Goal: Task Accomplishment & Management: Manage account settings

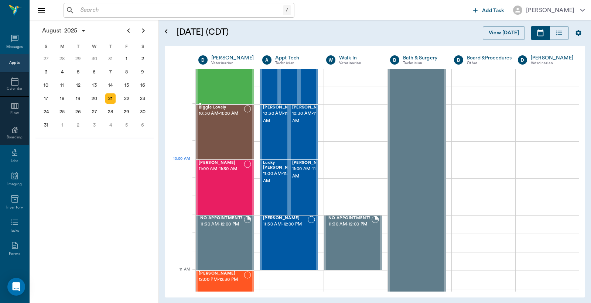
scroll to position [109, 0]
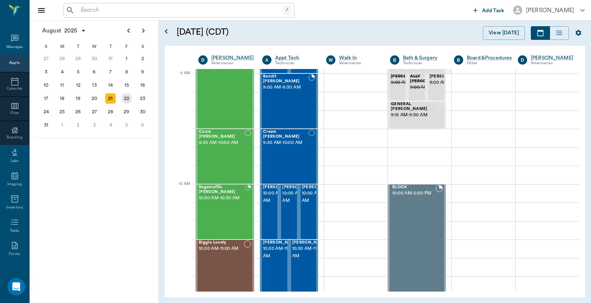
click at [126, 95] on div "22" at bounding box center [126, 98] width 10 height 10
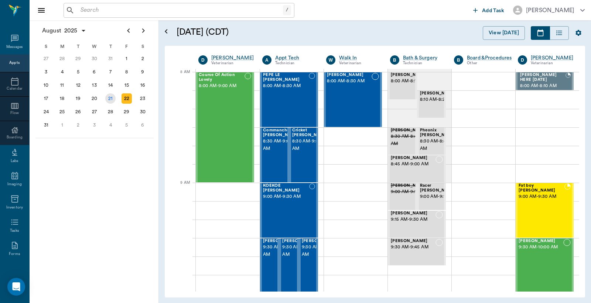
click at [111, 98] on div "21" at bounding box center [110, 98] width 10 height 10
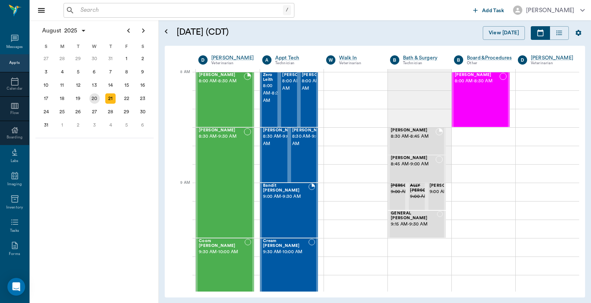
click at [96, 96] on div "20" at bounding box center [94, 98] width 10 height 10
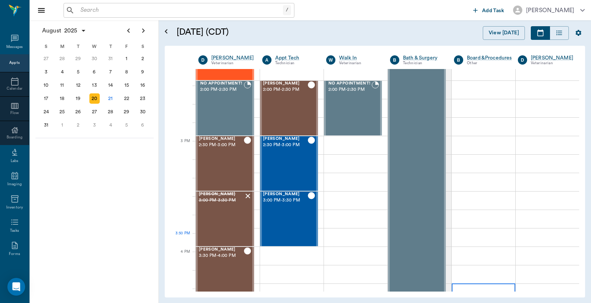
scroll to position [875, 0]
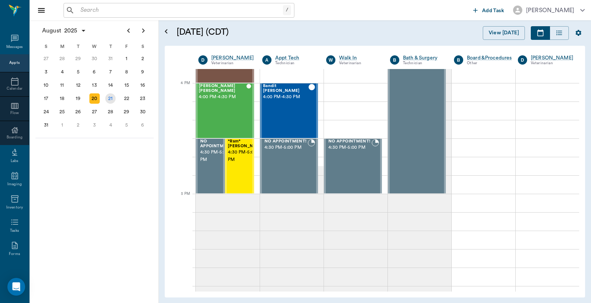
click at [110, 98] on div "21" at bounding box center [110, 98] width 10 height 10
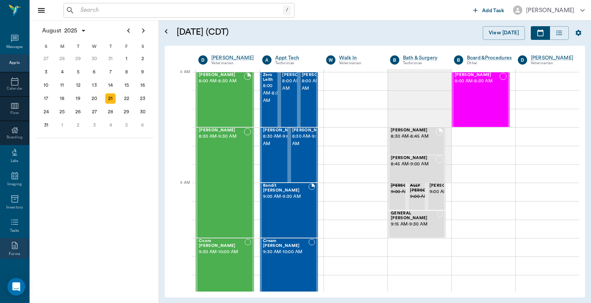
scroll to position [98, 0]
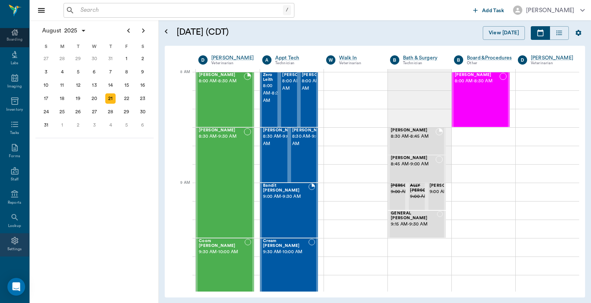
click at [18, 240] on div "Settings" at bounding box center [14, 244] width 29 height 23
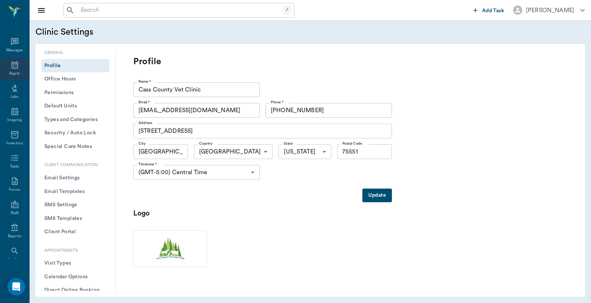
click at [18, 69] on div "Appts" at bounding box center [14, 69] width 29 height 23
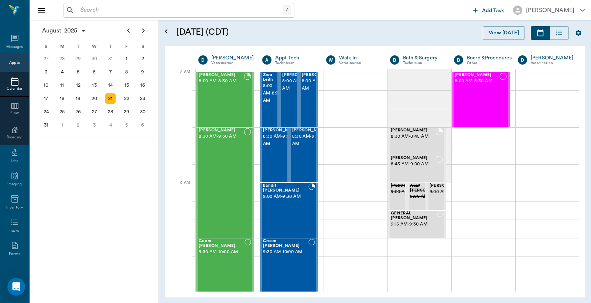
click at [90, 10] on input "text" at bounding box center [180, 10] width 205 height 10
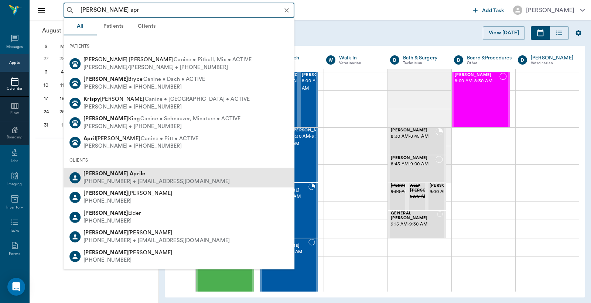
click at [100, 173] on b "Kristen" at bounding box center [105, 174] width 45 height 6
type input "kris apr"
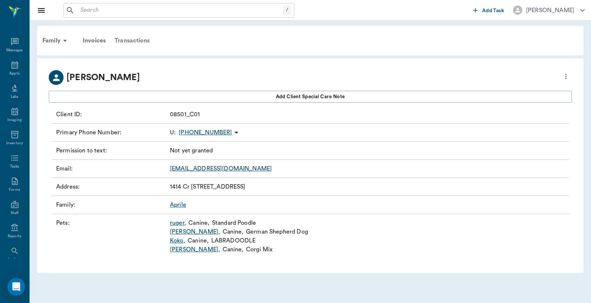
click at [127, 42] on div "Transactions" at bounding box center [132, 41] width 44 height 18
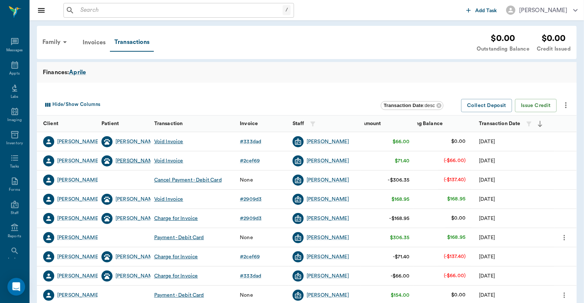
click at [128, 162] on div "Hopper" at bounding box center [137, 160] width 42 height 7
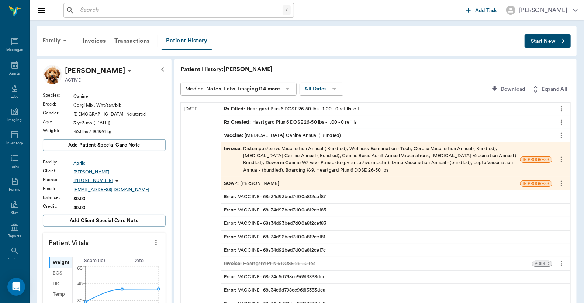
click at [255, 160] on div "Invoice : Distemper/parvo Vaccination Annual ( Bundled), Wellness Examination -…" at bounding box center [370, 159] width 293 height 28
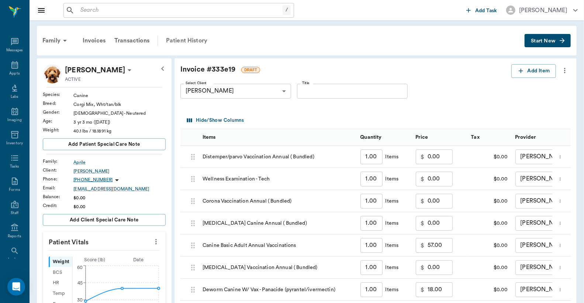
click at [190, 41] on div "Patient History" at bounding box center [187, 41] width 50 height 18
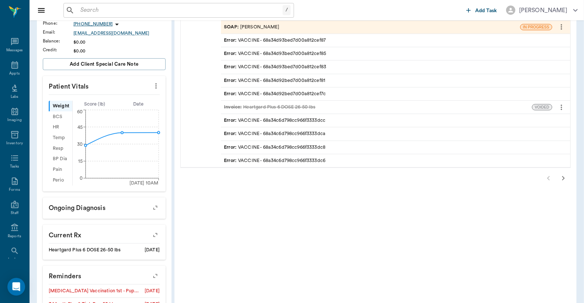
scroll to position [164, 0]
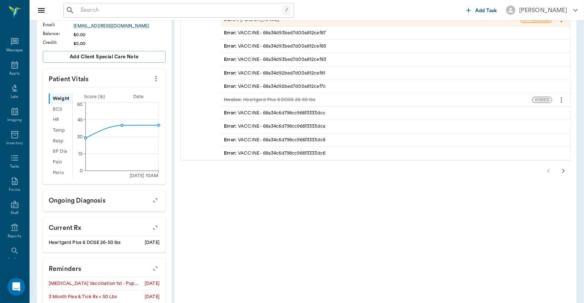
click at [564, 172] on icon "button" at bounding box center [563, 170] width 9 height 9
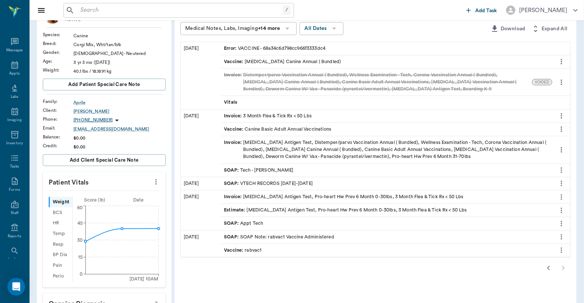
scroll to position [54, 0]
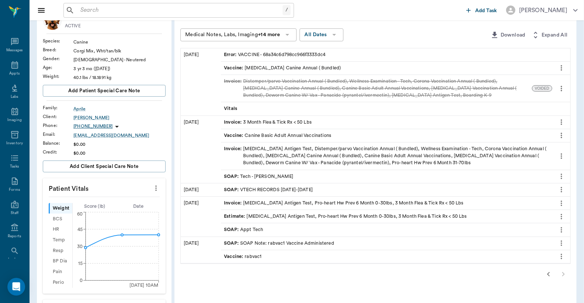
click at [346, 153] on div "Invoice : Heartworm Antigen Test, Distemper/parvo Vaccination Annual ( Bundled)…" at bounding box center [387, 155] width 326 height 21
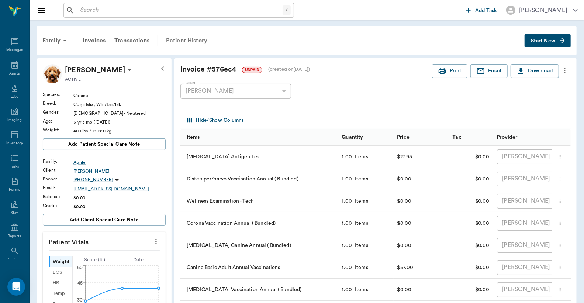
click at [194, 37] on div "Patient History" at bounding box center [187, 41] width 50 height 18
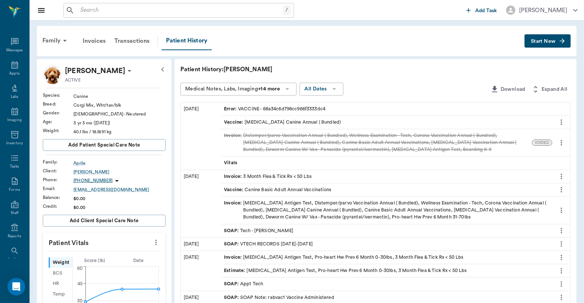
click at [316, 140] on div "Invoice : Distemper/parvo Vaccination Annual ( Bundled), Wellness Examination -…" at bounding box center [376, 142] width 305 height 21
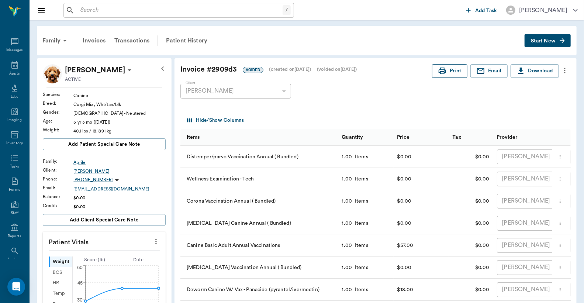
click at [455, 73] on button "Print" at bounding box center [449, 71] width 35 height 14
click at [192, 43] on div "Patient History" at bounding box center [187, 41] width 50 height 18
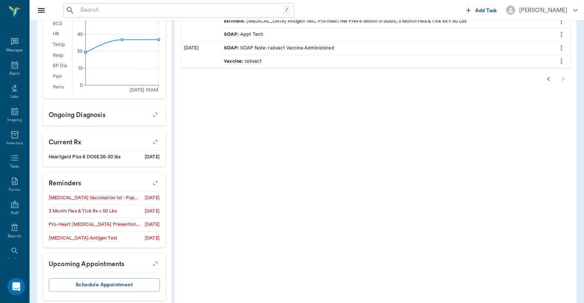
scroll to position [261, 0]
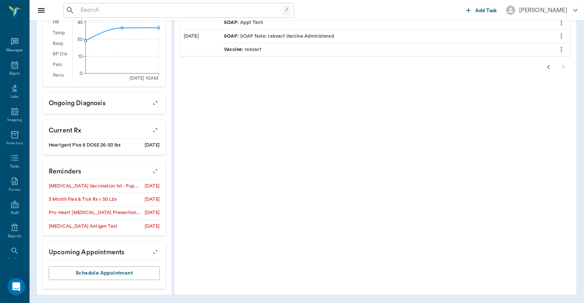
click at [547, 68] on icon "button" at bounding box center [548, 67] width 9 height 9
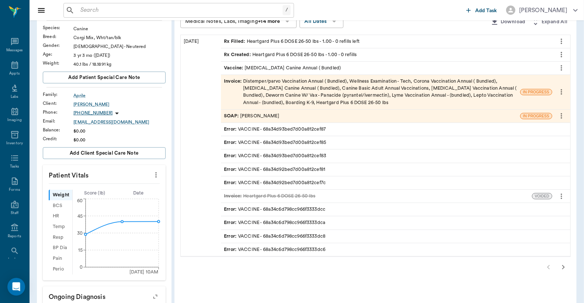
scroll to position [43, 0]
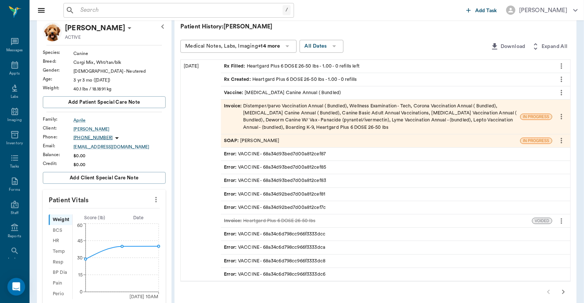
click at [322, 117] on div "Invoice : Distemper/parvo Vaccination Annual ( Bundled), Wellness Examination -…" at bounding box center [370, 117] width 293 height 28
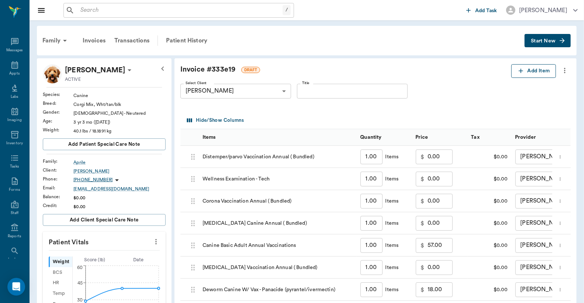
click at [541, 72] on button "Add Item" at bounding box center [534, 71] width 45 height 14
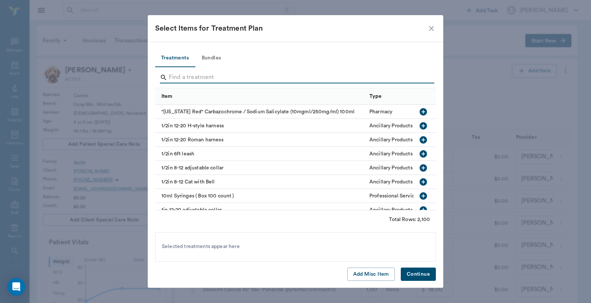
click at [268, 78] on input "Search" at bounding box center [296, 78] width 254 height 12
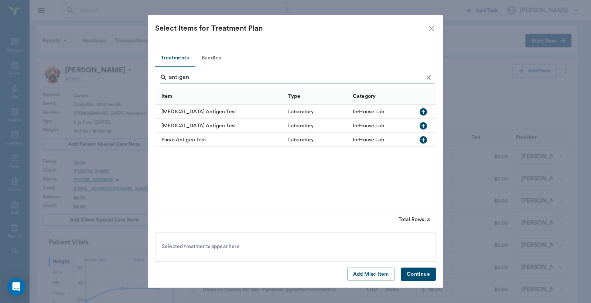
type input "antigen"
click at [425, 125] on icon "button" at bounding box center [422, 125] width 7 height 7
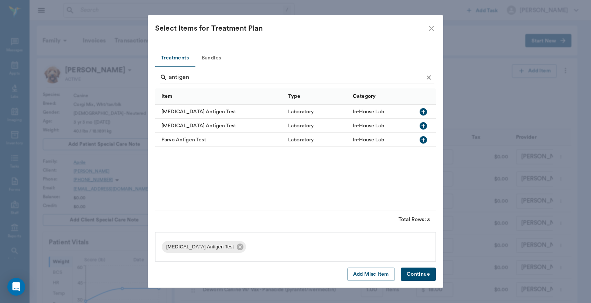
drag, startPoint x: 416, startPoint y: 274, endPoint x: 350, endPoint y: 216, distance: 87.9
click at [416, 274] on button "Continue" at bounding box center [418, 275] width 35 height 14
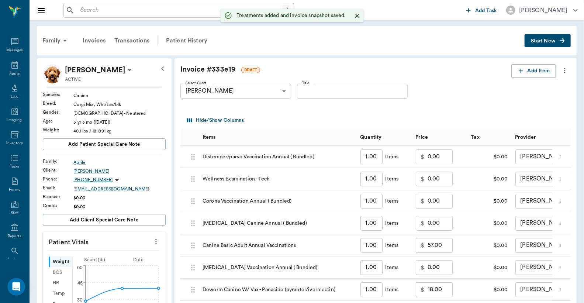
type input "1.00"
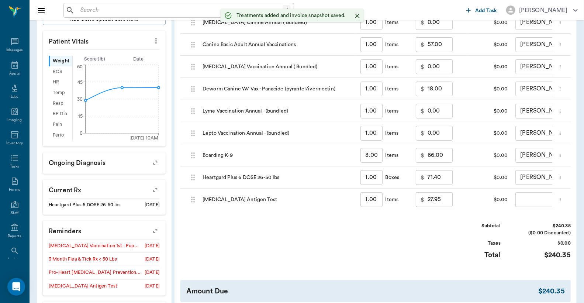
scroll to position [219, 0]
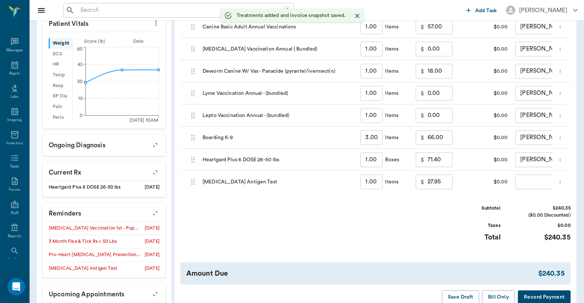
click at [525, 181] on body "/ ​ Add Task Dr. Bert Ellsworth Nectar Messages Appts Labs Imaging Inventory Ta…" at bounding box center [292, 63] width 584 height 564
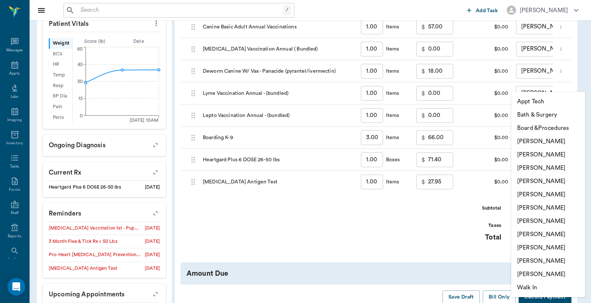
click at [523, 256] on li "Lorean Lingle" at bounding box center [548, 260] width 74 height 13
type input "none-63ec2ece52e12b0ba117cc90"
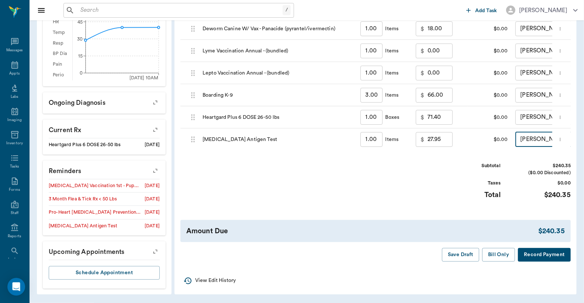
scroll to position [267, 0]
click at [466, 255] on button "Save Draft" at bounding box center [460, 255] width 37 height 14
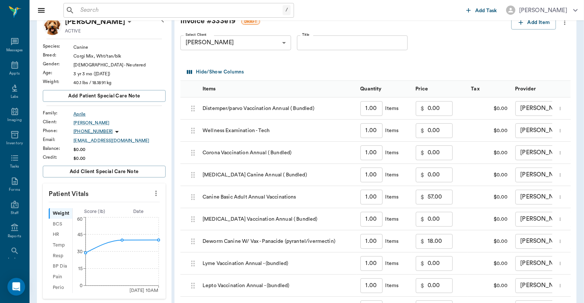
scroll to position [0, 0]
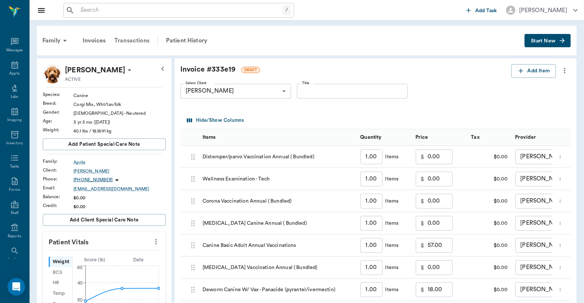
click at [131, 40] on div "Transactions" at bounding box center [132, 41] width 44 height 18
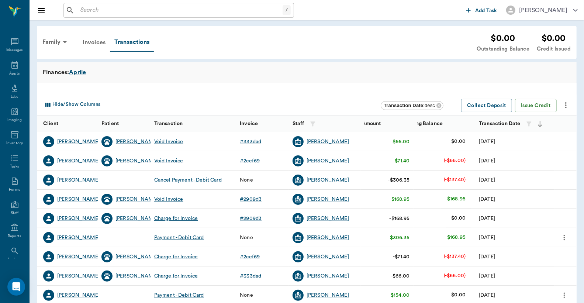
click at [131, 142] on div "Juliette" at bounding box center [137, 141] width 42 height 7
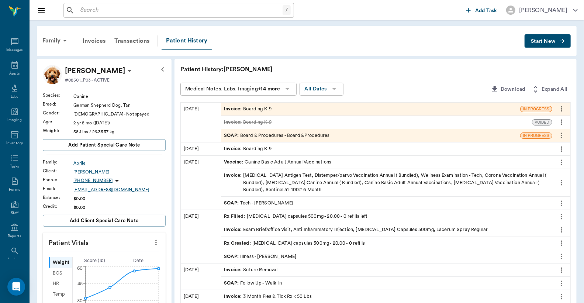
click at [265, 108] on div "Invoice : Boarding K-9" at bounding box center [248, 109] width 48 height 7
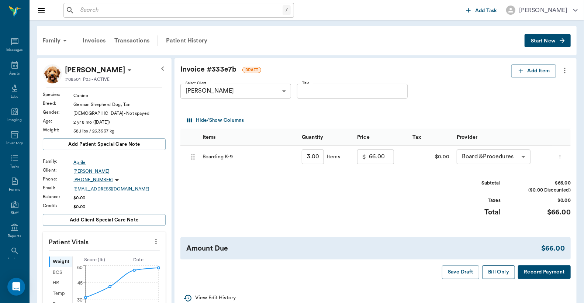
click at [507, 270] on button "Bill Only" at bounding box center [498, 272] width 33 height 14
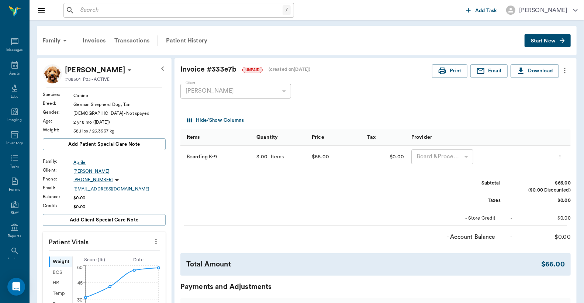
click at [131, 39] on div "Transactions" at bounding box center [132, 41] width 44 height 18
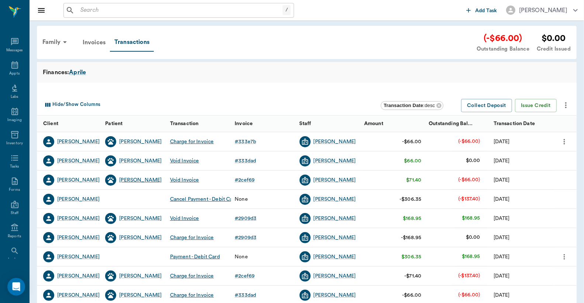
click at [128, 180] on div "Hopper" at bounding box center [140, 179] width 42 height 7
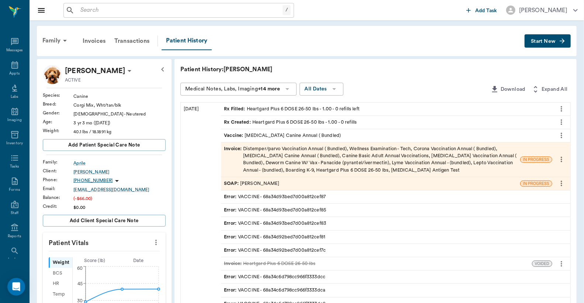
click at [296, 157] on div "Invoice : Distemper/parvo Vaccination Annual ( Bundled), Wellness Examination -…" at bounding box center [370, 159] width 293 height 28
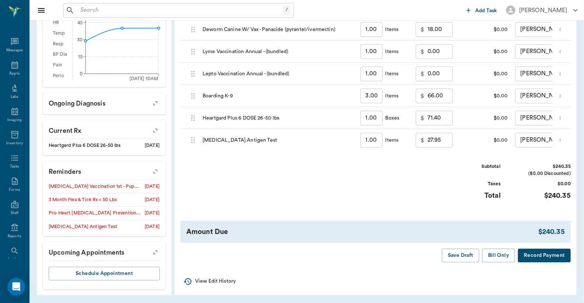
scroll to position [267, 0]
click at [501, 255] on button "Bill Only" at bounding box center [498, 255] width 33 height 14
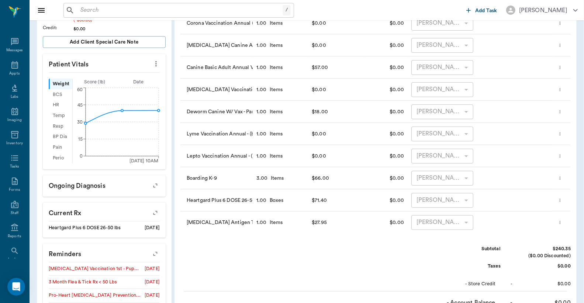
scroll to position [0, 0]
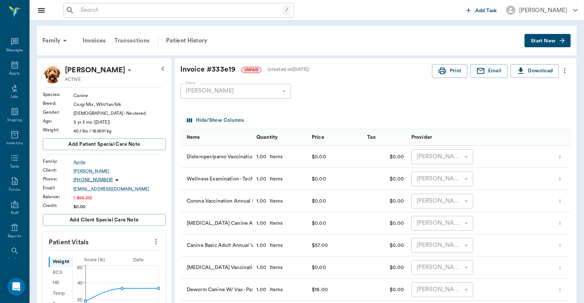
click at [131, 41] on div "Transactions" at bounding box center [132, 41] width 44 height 18
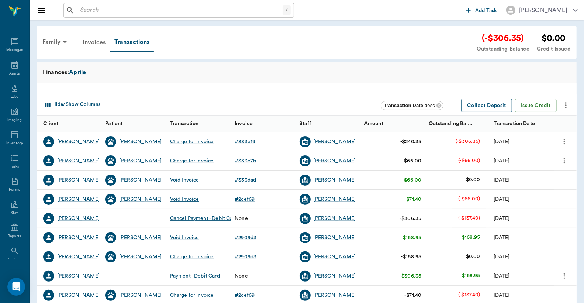
click at [490, 105] on button "Collect Deposit" at bounding box center [486, 106] width 51 height 14
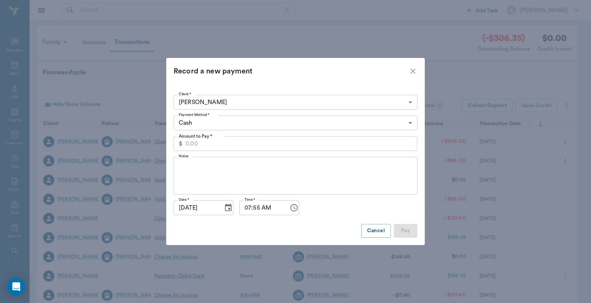
click at [239, 143] on input "Amount to Pay *" at bounding box center [301, 143] width 232 height 15
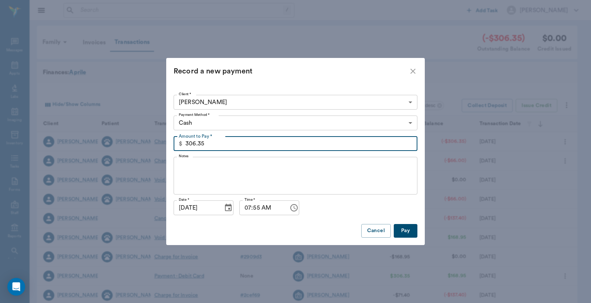
type input "306.35"
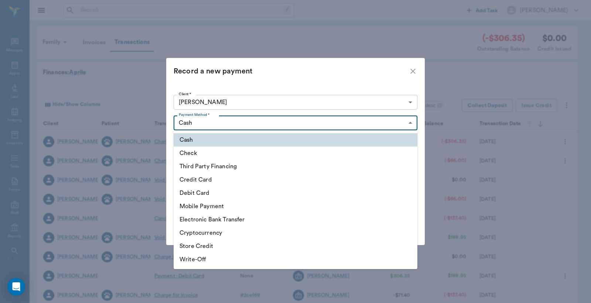
click at [241, 122] on body "/ ​ Add Task Dr. Bert Ellsworth Nectar Messages Appts Labs Imaging Inventory Ta…" at bounding box center [295, 227] width 591 height 454
click at [196, 195] on li "Debit Card" at bounding box center [295, 192] width 244 height 13
type input "DEBIT_CARD"
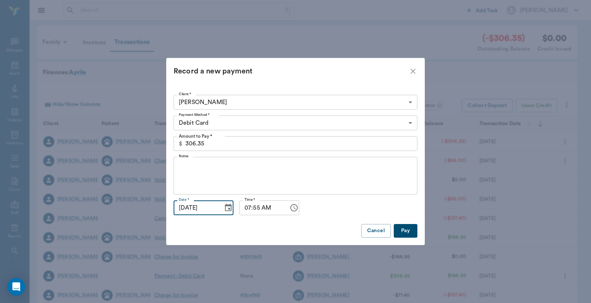
click at [191, 211] on input "[DATE]" at bounding box center [195, 207] width 44 height 15
type input "08/18/2025"
click at [408, 229] on button "Pay" at bounding box center [405, 231] width 24 height 14
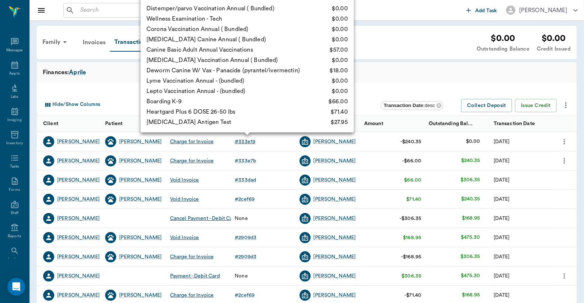
click at [249, 140] on div "# 333e19" at bounding box center [245, 141] width 21 height 7
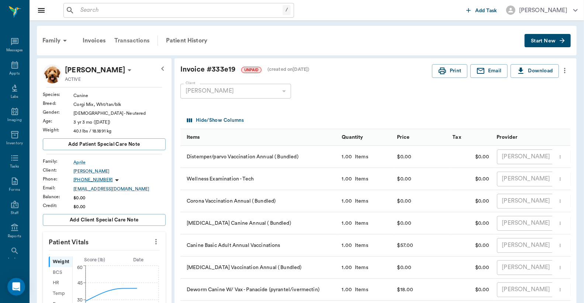
click at [142, 39] on div "Transactions" at bounding box center [132, 41] width 44 height 18
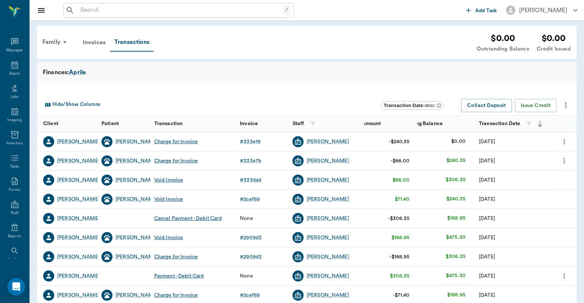
click at [565, 143] on icon "more" at bounding box center [564, 142] width 1 height 6
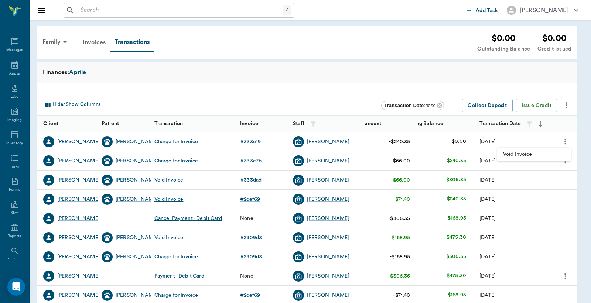
click at [351, 84] on div at bounding box center [295, 151] width 591 height 303
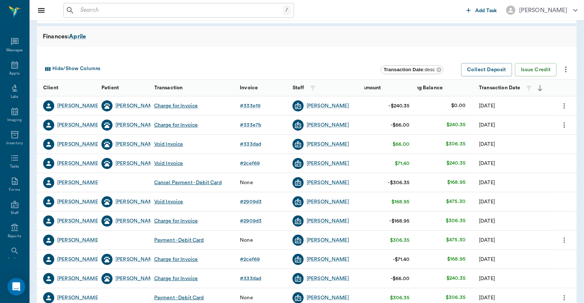
scroll to position [54, 0]
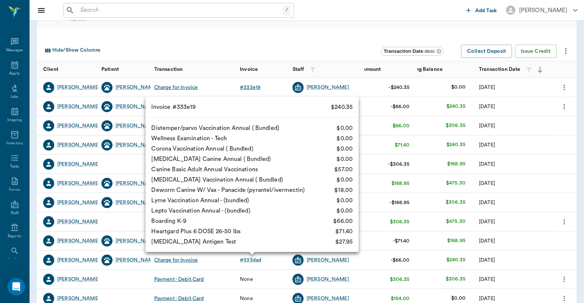
click at [245, 87] on div "# 333e19" at bounding box center [250, 87] width 21 height 7
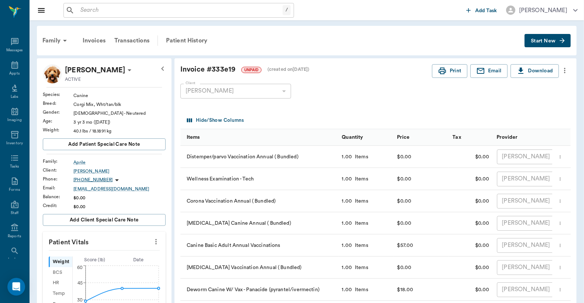
click at [566, 71] on icon "more" at bounding box center [565, 70] width 8 height 9
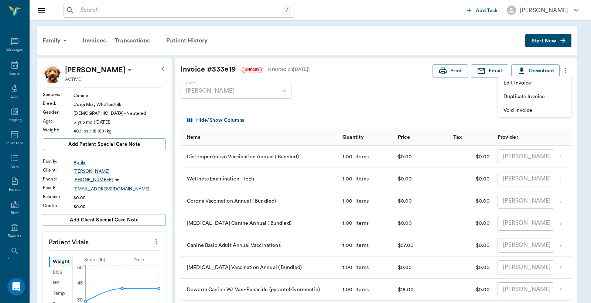
click at [429, 95] on div at bounding box center [295, 151] width 591 height 303
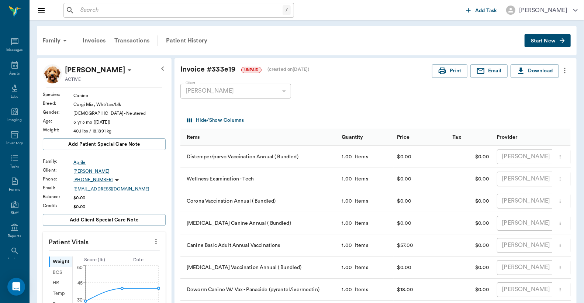
click at [139, 38] on div "Transactions" at bounding box center [132, 41] width 44 height 18
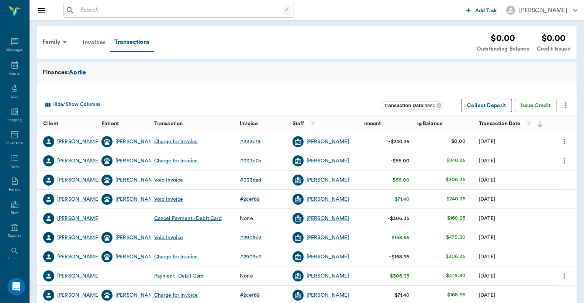
click at [491, 103] on button "Collect Deposit" at bounding box center [486, 106] width 51 height 14
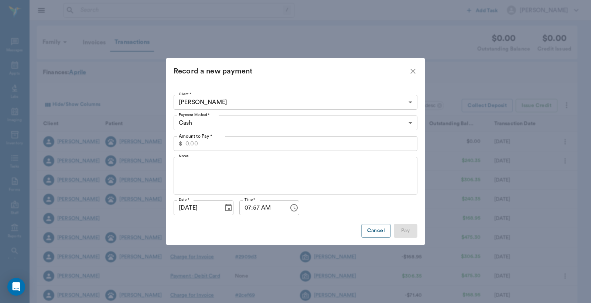
click at [413, 69] on icon "close" at bounding box center [412, 71] width 9 height 9
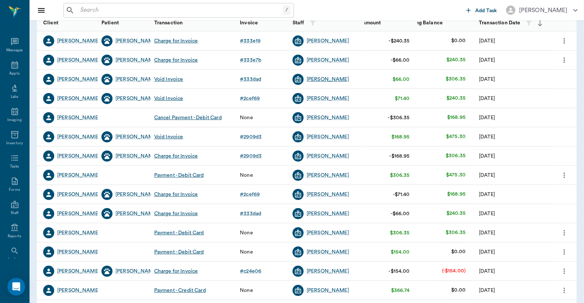
scroll to position [109, 0]
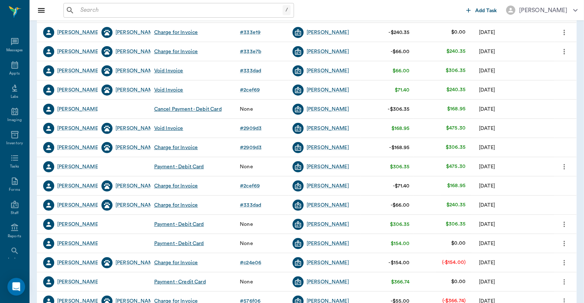
click at [566, 165] on icon "more" at bounding box center [565, 166] width 8 height 9
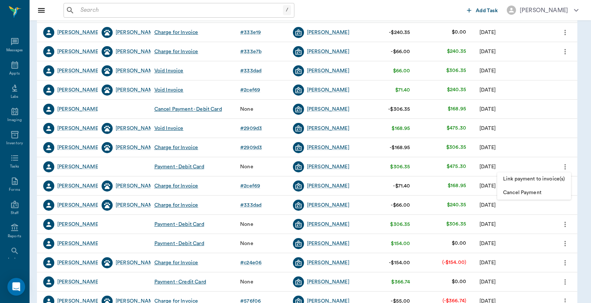
click at [544, 176] on span "Link payment to invoice(s)" at bounding box center [534, 179] width 62 height 8
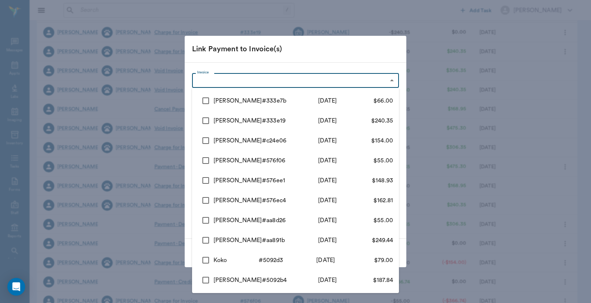
click at [253, 76] on body "/ ​ Add Task Dr. Bert Ellsworth Nectar Messages Appts Labs Imaging Inventory Ta…" at bounding box center [295, 118] width 591 height 454
click at [203, 100] on input "checkbox" at bounding box center [206, 101] width 16 height 16
checkbox input "true"
type input "68a355e0798cc966f3333e7b"
type input "66.00"
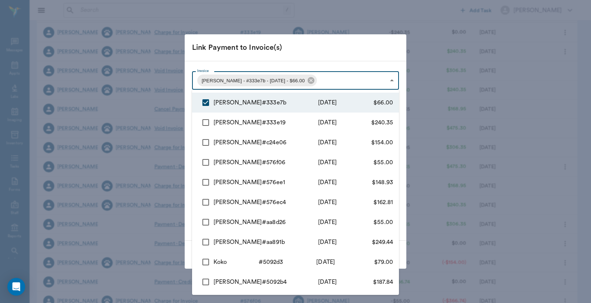
click at [207, 124] on input "checkbox" at bounding box center [206, 123] width 16 height 16
checkbox input "true"
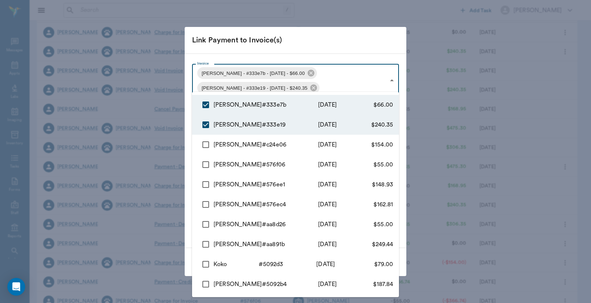
type input "68a355e0798cc966f3333e7b,68a35531798cc966f3333e19"
type input "306.35"
click at [286, 44] on div at bounding box center [295, 151] width 591 height 303
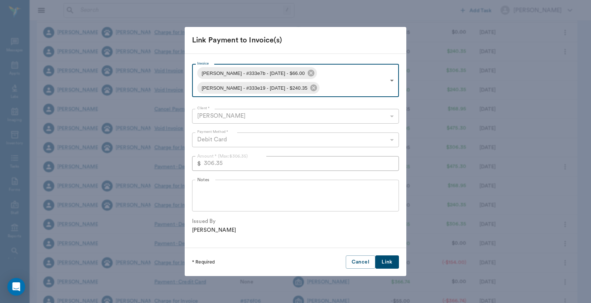
click at [384, 261] on button "Link" at bounding box center [387, 262] width 24 height 14
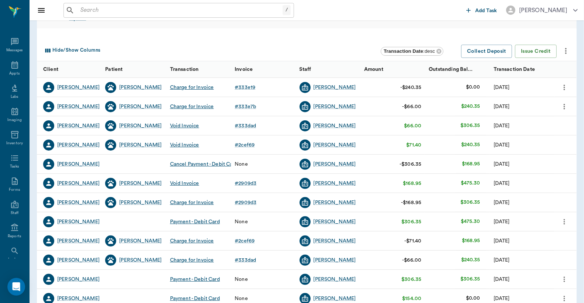
scroll to position [0, 0]
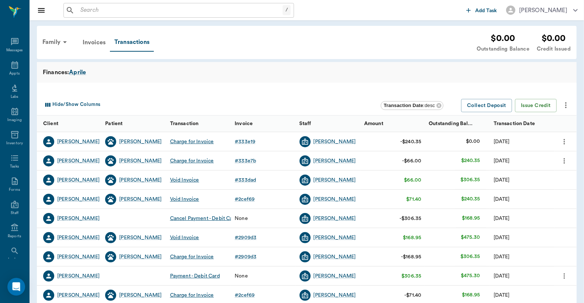
click at [566, 140] on icon "more" at bounding box center [565, 141] width 8 height 9
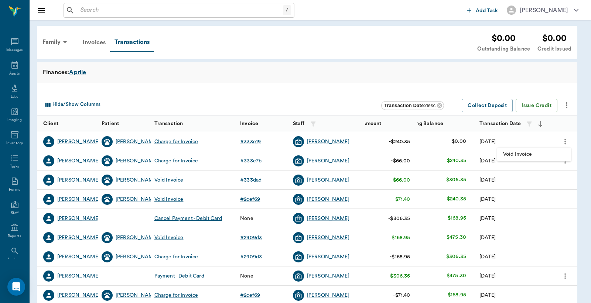
click at [279, 96] on div at bounding box center [295, 151] width 591 height 303
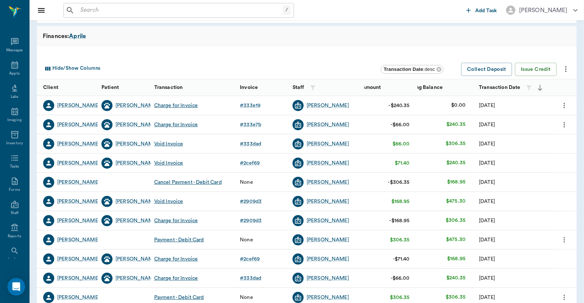
scroll to position [54, 0]
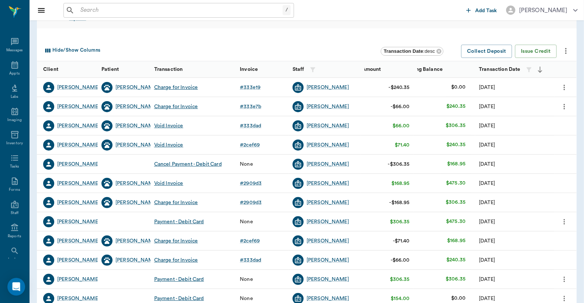
click at [202, 36] on div at bounding box center [307, 34] width 540 height 12
click at [13, 289] on icon "Open Intercom Messenger" at bounding box center [16, 287] width 10 height 10
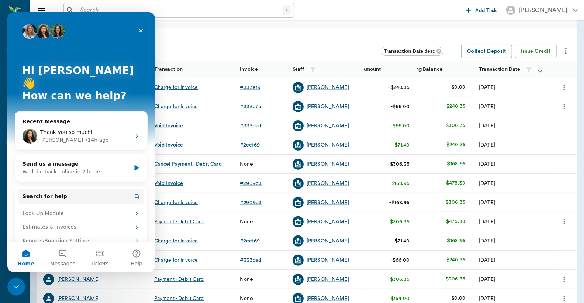
scroll to position [0, 0]
click at [83, 168] on div "We'll be back online in 2 hours" at bounding box center [77, 172] width 108 height 8
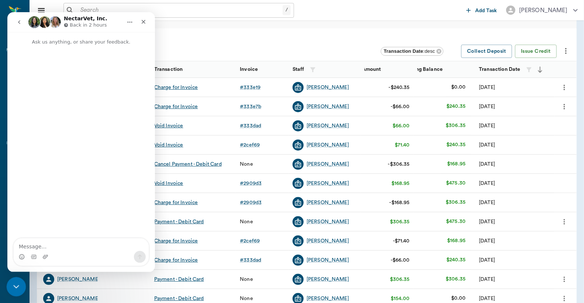
click at [13, 283] on icon "Close Intercom Messenger" at bounding box center [15, 285] width 9 height 9
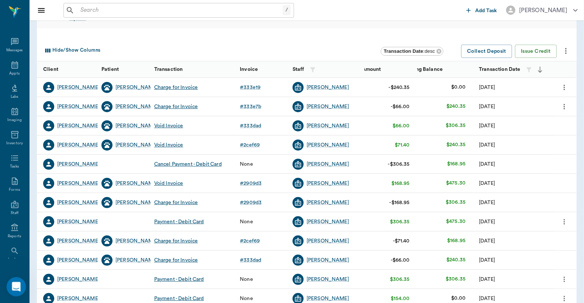
click at [18, 282] on div "Open Intercom Messenger" at bounding box center [15, 286] width 24 height 24
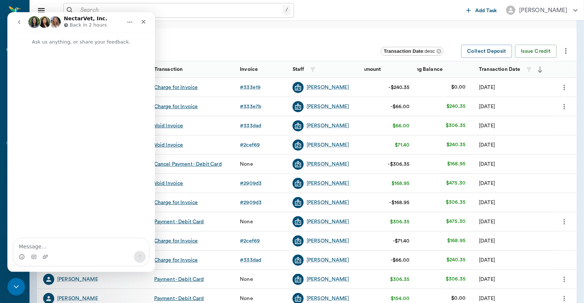
click at [15, 21] on button "go back" at bounding box center [19, 22] width 14 height 14
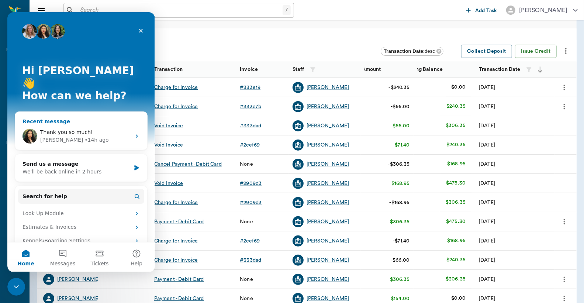
click at [85, 136] on div "• 14h ago" at bounding box center [97, 140] width 24 height 8
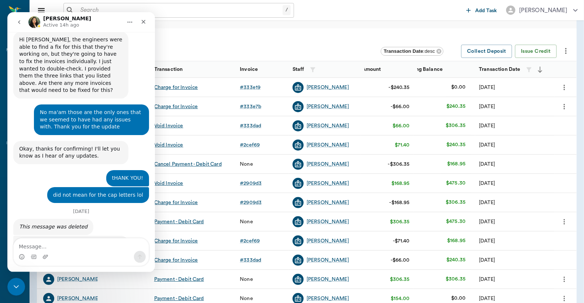
scroll to position [1332, 0]
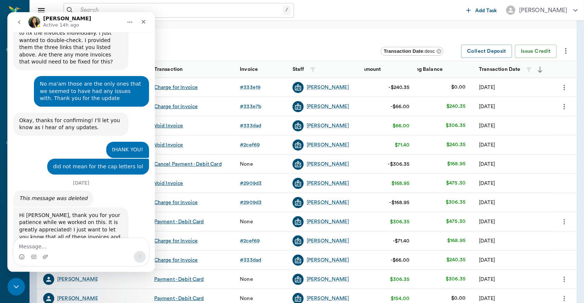
click at [50, 247] on textarea "Message…" at bounding box center [81, 244] width 135 height 13
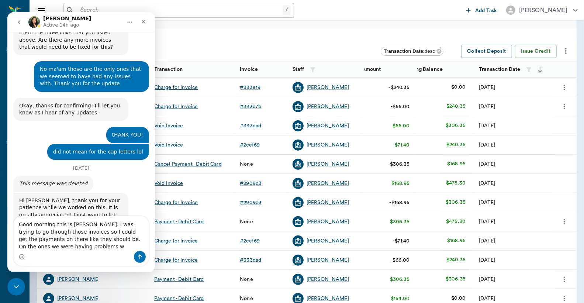
scroll to position [1354, 0]
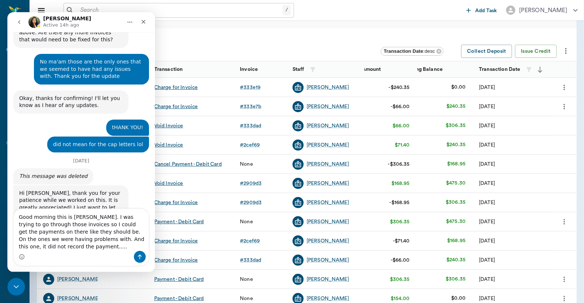
drag, startPoint x: 113, startPoint y: 257, endPoint x: 61, endPoint y: 199, distance: 77.9
click at [61, 287] on div "Thank you so much! Bert • 15h ago" at bounding box center [81, 299] width 136 height 25
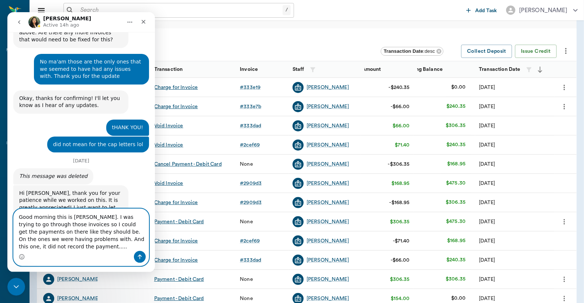
click at [134, 246] on textarea "Good morning this is Lory. I was trying to go through those invoices so I could…" at bounding box center [81, 230] width 135 height 42
paste textarea "[URL][DOMAIN_NAME]"
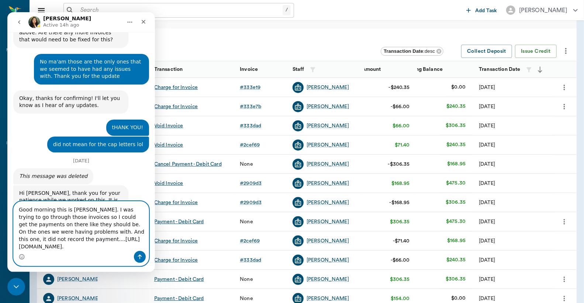
scroll to position [1369, 0]
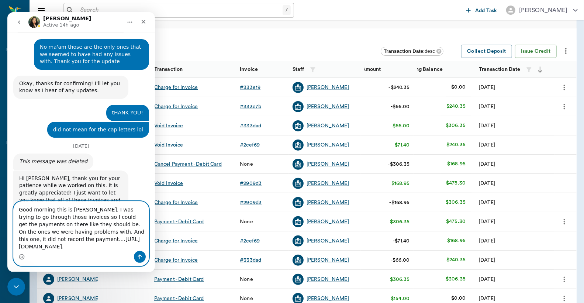
type textarea "Good morning this is Lory. I was trying to go through those invoices so I could…"
click at [138, 257] on icon "Send a message…" at bounding box center [140, 257] width 6 height 6
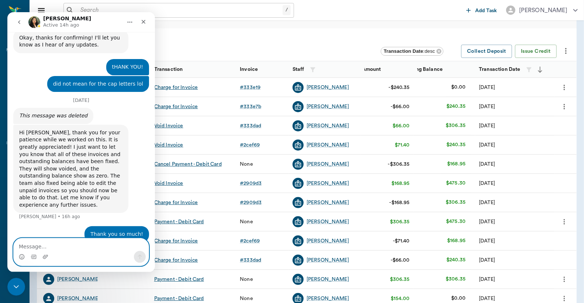
scroll to position [1414, 0]
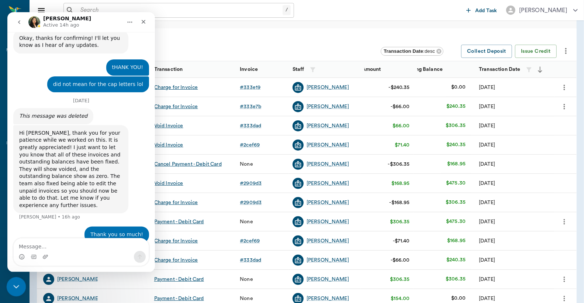
click at [10, 286] on div "Close Intercom Messenger" at bounding box center [15, 286] width 18 height 18
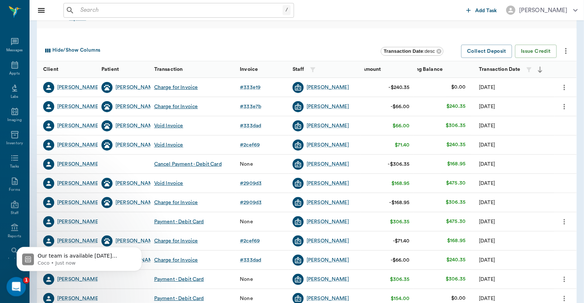
scroll to position [1550, 0]
click at [15, 285] on icon "Open Intercom Messenger" at bounding box center [15, 286] width 12 height 12
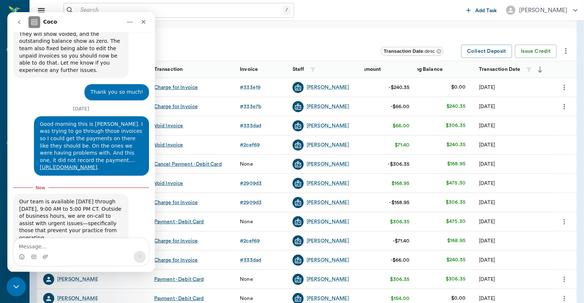
scroll to position [1563, 0]
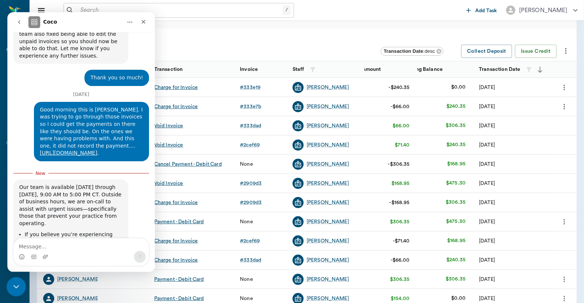
click at [18, 287] on icon "Close Intercom Messenger" at bounding box center [15, 285] width 9 height 9
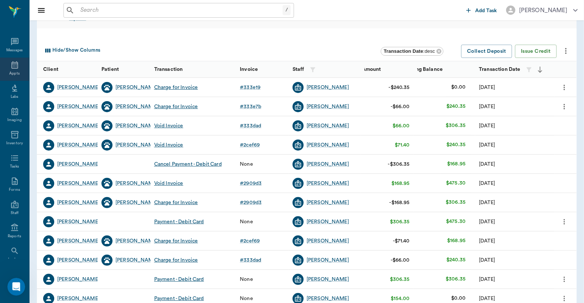
click at [17, 72] on div "Appts" at bounding box center [14, 69] width 29 height 23
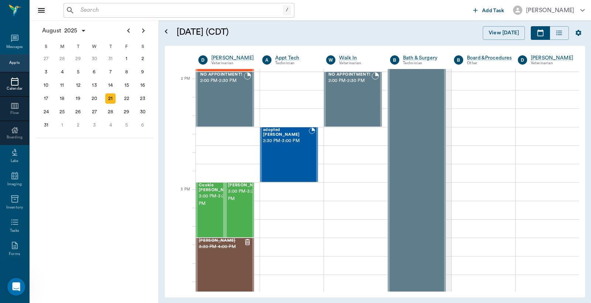
scroll to position [658, 0]
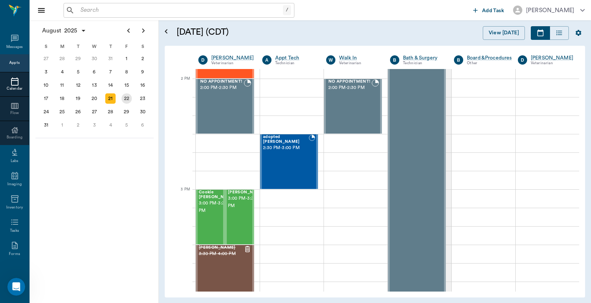
click at [120, 93] on div "22" at bounding box center [126, 98] width 16 height 13
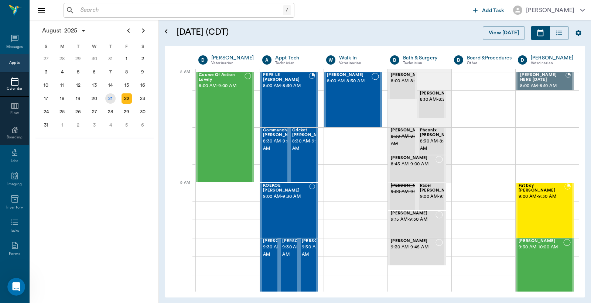
click at [111, 100] on div "21" at bounding box center [110, 98] width 10 height 10
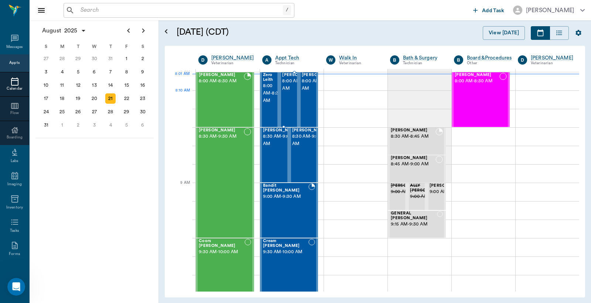
drag, startPoint x: 281, startPoint y: 98, endPoint x: 286, endPoint y: 101, distance: 6.6
click at [282, 92] on span "8:00 AM - 8:30 AM" at bounding box center [300, 85] width 37 height 15
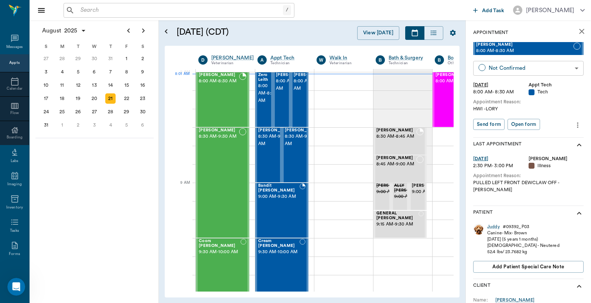
click at [506, 70] on body "/ ​ Add Task Dr. Bert Ellsworth Nectar Messages Appts Calendar Flow Boarding La…" at bounding box center [295, 151] width 591 height 303
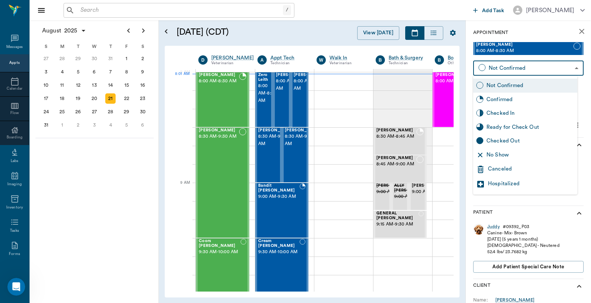
click at [499, 111] on div "Checked In" at bounding box center [530, 113] width 88 height 8
type input "CHECKED_IN"
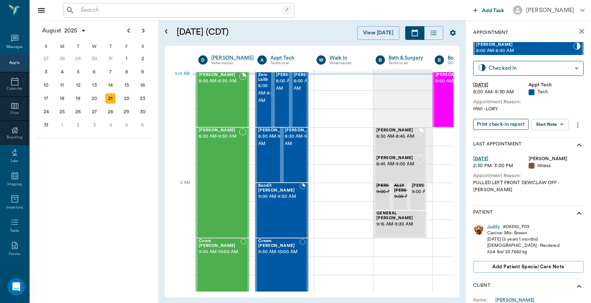
click at [499, 125] on button "Print check-in report" at bounding box center [500, 124] width 55 height 11
click at [301, 92] on span "8:00 AM - 8:30 AM" at bounding box center [311, 85] width 37 height 15
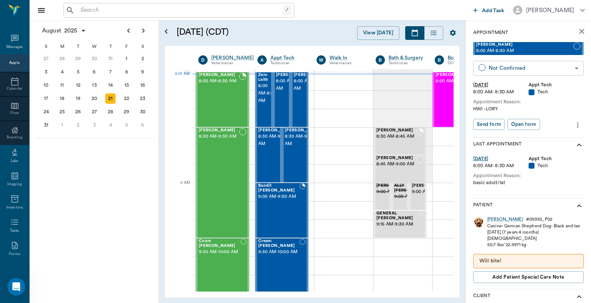
click at [505, 68] on body "/ ​ Add Task Dr. Bert Ellsworth Nectar Messages Appts Calendar Flow Boarding La…" at bounding box center [295, 151] width 591 height 303
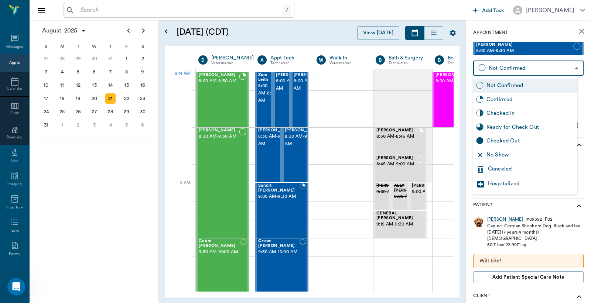
click at [499, 113] on div "Checked In" at bounding box center [530, 113] width 88 height 8
type input "CHECKED_IN"
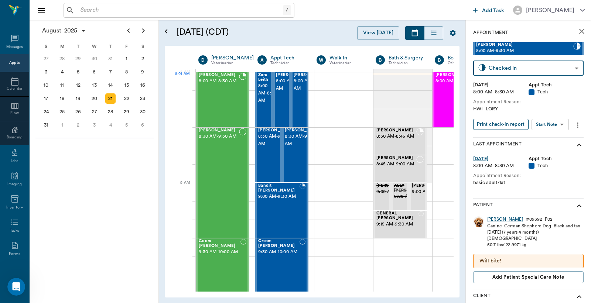
click at [500, 124] on button "Print check-in report" at bounding box center [500, 124] width 55 height 11
click at [226, 85] on span "8:00 AM - 8:30 AM" at bounding box center [219, 81] width 40 height 7
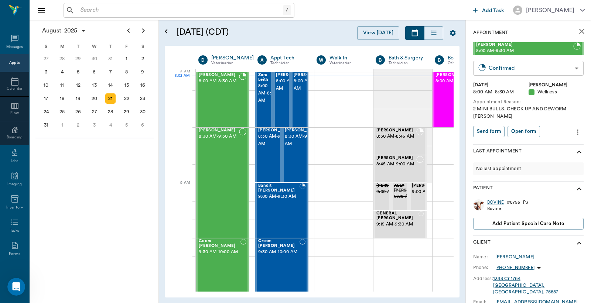
click at [558, 69] on body "/ ​ Add Task Dr. Bert Ellsworth Nectar Messages Appts Calendar Flow Boarding La…" at bounding box center [295, 151] width 591 height 303
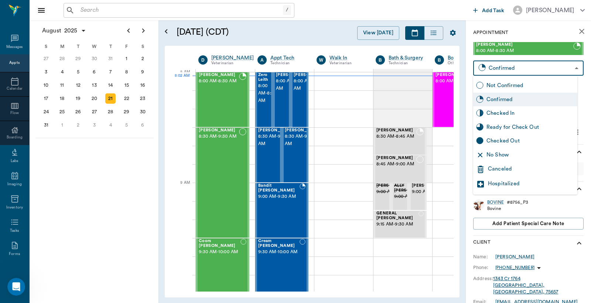
click at [518, 115] on div "Checked In" at bounding box center [530, 113] width 88 height 8
type input "CHECKED_IN"
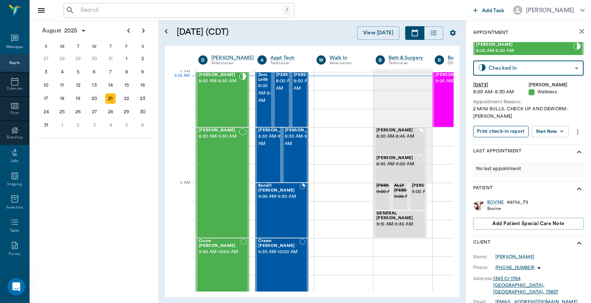
click at [510, 132] on button "Print check-in report" at bounding box center [500, 131] width 55 height 11
click at [577, 28] on icon "close" at bounding box center [581, 31] width 9 height 9
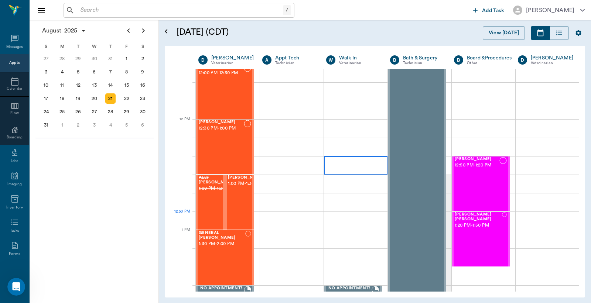
scroll to position [382, 0]
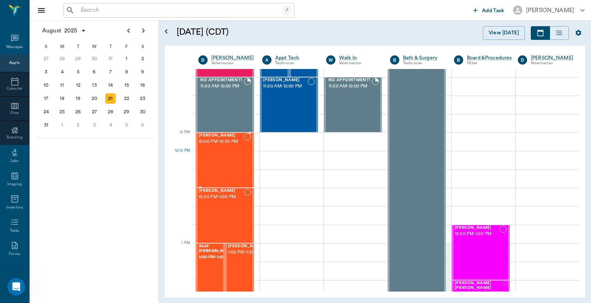
click at [223, 166] on div "[PERSON_NAME] 12:00 PM - 12:30 PM" at bounding box center [221, 160] width 45 height 54
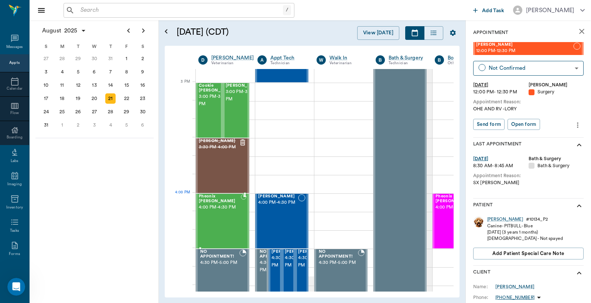
scroll to position [766, 0]
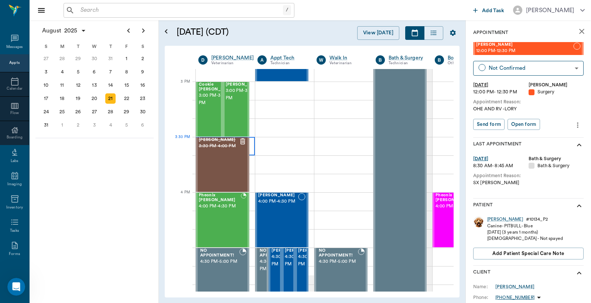
click at [250, 141] on div at bounding box center [225, 146] width 59 height 18
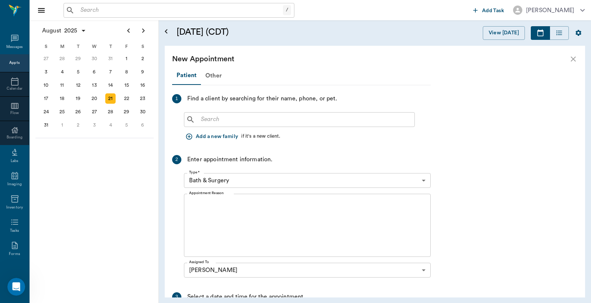
click at [208, 121] on input "text" at bounding box center [304, 119] width 213 height 10
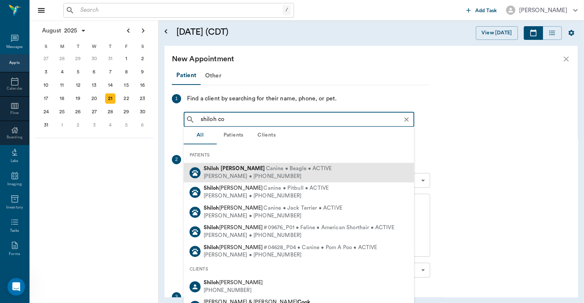
click at [225, 172] on div "Shiloh Cochran Canine • Beagle • ACTIVE" at bounding box center [268, 169] width 128 height 8
type input "shiloh co"
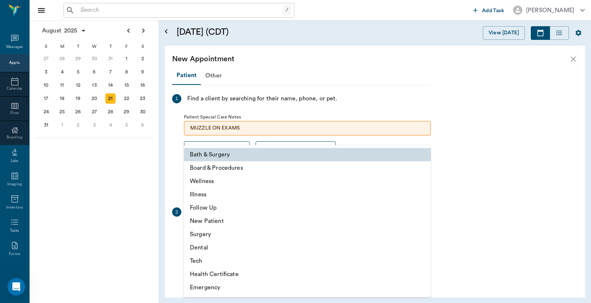
click at [233, 236] on body "/ ​ Add Task Dr. Bert Ellsworth Nectar Messages Appts Calendar Flow Boarding La…" at bounding box center [295, 151] width 591 height 303
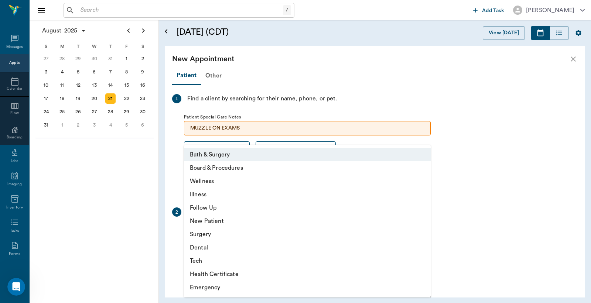
click at [192, 194] on li "Illness" at bounding box center [307, 194] width 247 height 13
type input "65d2be4f46e3a538d89b8c15"
type input "04:00 PM"
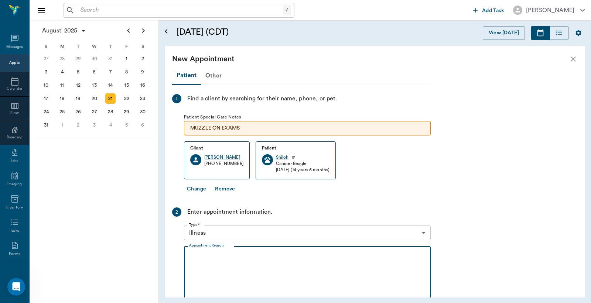
click at [190, 256] on textarea "Appointment Reason" at bounding box center [307, 277] width 236 height 51
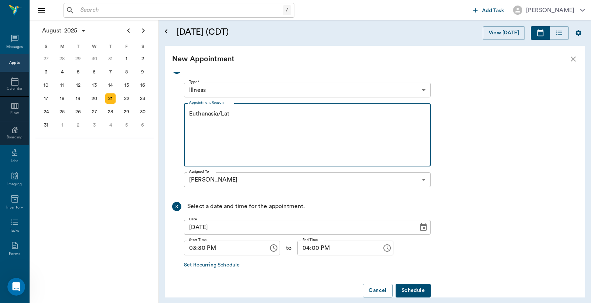
scroll to position [156, 0]
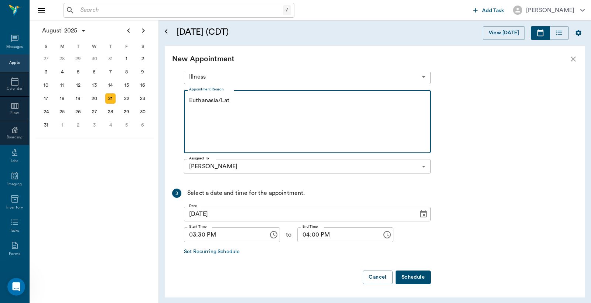
type textarea "Euthanasia/Lat"
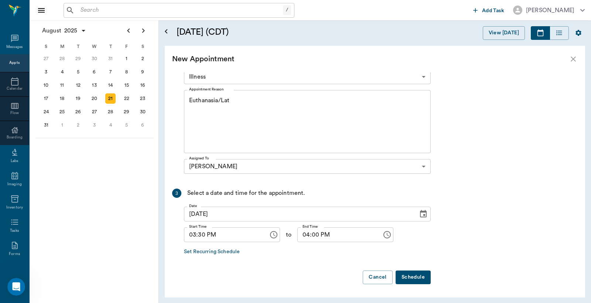
click at [416, 277] on button "Schedule" at bounding box center [412, 278] width 35 height 14
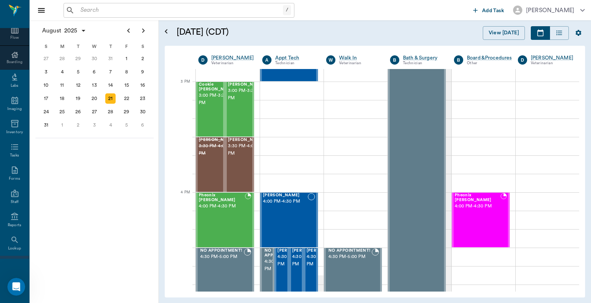
scroll to position [98, 0]
click at [15, 244] on icon at bounding box center [14, 240] width 9 height 9
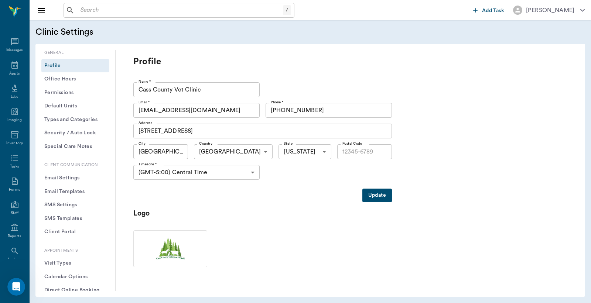
type input "75551"
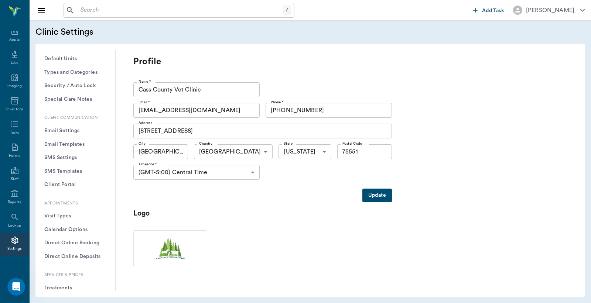
scroll to position [109, 0]
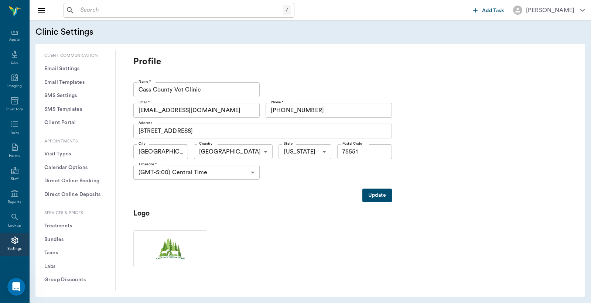
click at [64, 224] on button "Treatments" at bounding box center [75, 226] width 68 height 14
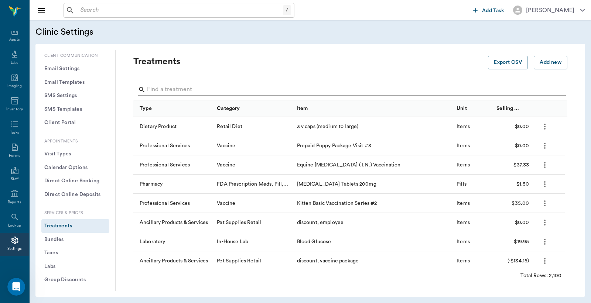
click at [157, 90] on input "Search" at bounding box center [351, 90] width 408 height 12
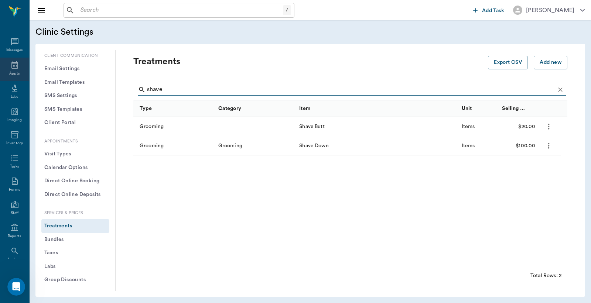
type input "shave"
click at [13, 70] on div "Appts" at bounding box center [14, 69] width 29 height 23
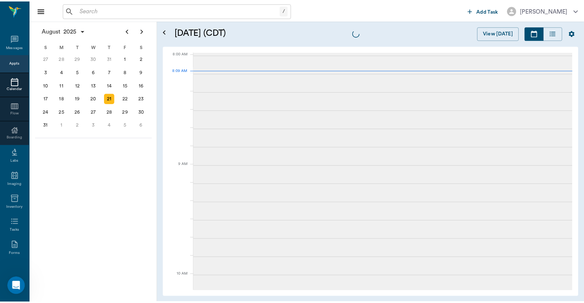
scroll to position [1, 0]
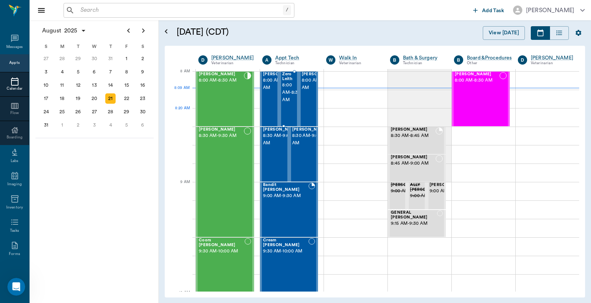
click at [291, 104] on span "8:00 AM - 8:30 AM" at bounding box center [291, 93] width 18 height 22
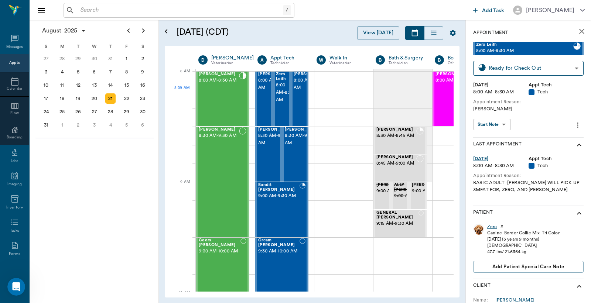
click at [491, 226] on div "Zero" at bounding box center [492, 227] width 10 height 6
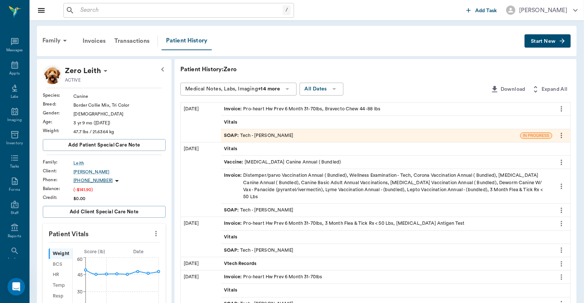
click at [190, 40] on div "Patient History" at bounding box center [187, 41] width 50 height 18
click at [238, 106] on span "Invoice :" at bounding box center [233, 109] width 19 height 7
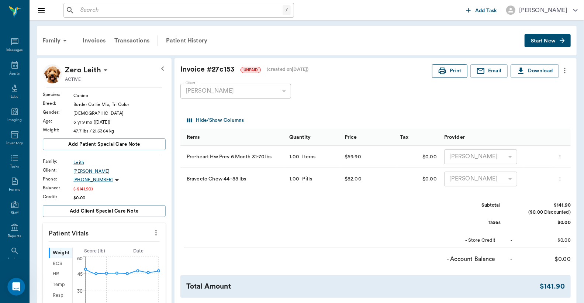
click at [452, 68] on button "Print" at bounding box center [449, 71] width 35 height 14
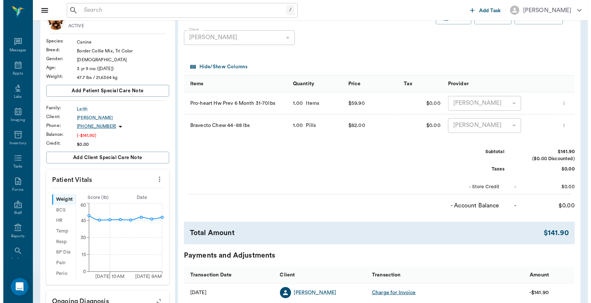
scroll to position [164, 0]
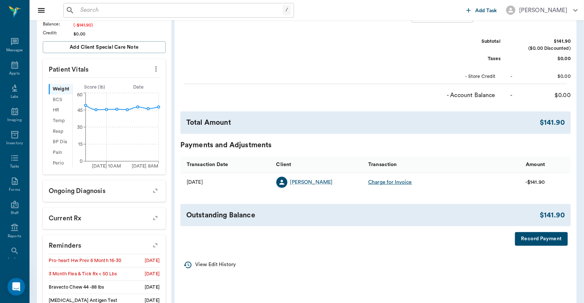
click at [546, 239] on button "Record Payment" at bounding box center [541, 239] width 53 height 14
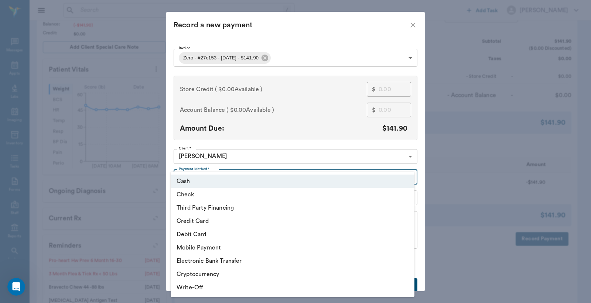
click at [206, 176] on body "/ ​ Add Task Dr. Bert Ellsworth Nectar Messages Appts Labs Imaging Inventory Ta…" at bounding box center [295, 107] width 591 height 542
click at [201, 221] on li "Credit Card" at bounding box center [293, 220] width 244 height 13
type input "CREDIT_CARD"
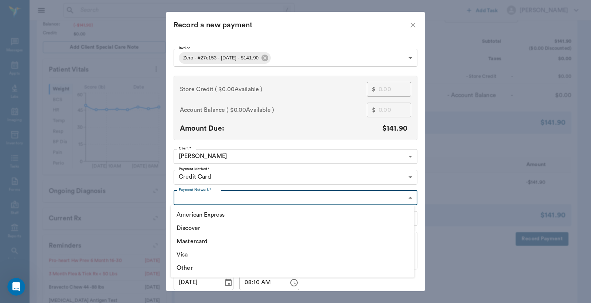
click at [189, 200] on body "/ ​ Add Task Dr. Bert Ellsworth Nectar Messages Appts Labs Imaging Inventory Ta…" at bounding box center [295, 107] width 591 height 542
click at [184, 252] on li "Visa" at bounding box center [293, 254] width 244 height 13
type input "VISA"
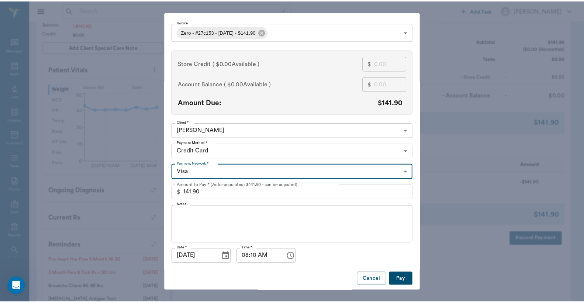
scroll to position [28, 0]
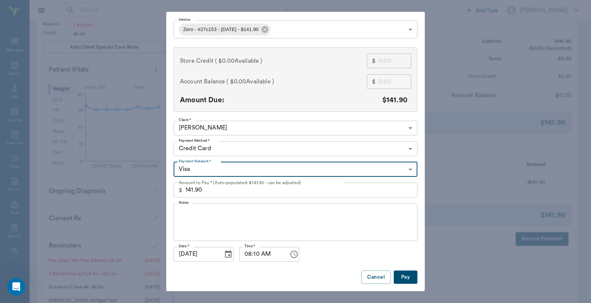
click at [399, 276] on button "Pay" at bounding box center [405, 278] width 24 height 14
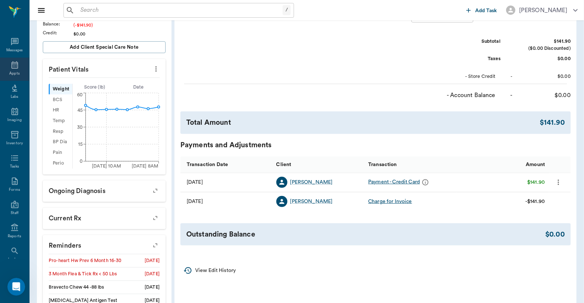
click at [14, 67] on icon at bounding box center [14, 65] width 9 height 9
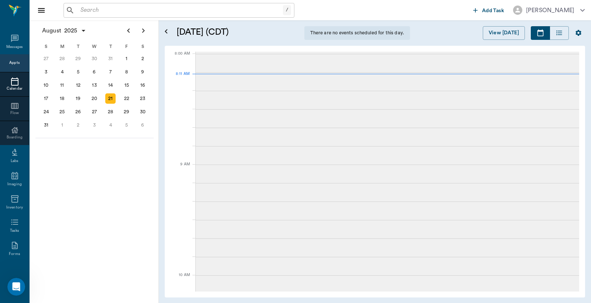
scroll to position [0, 0]
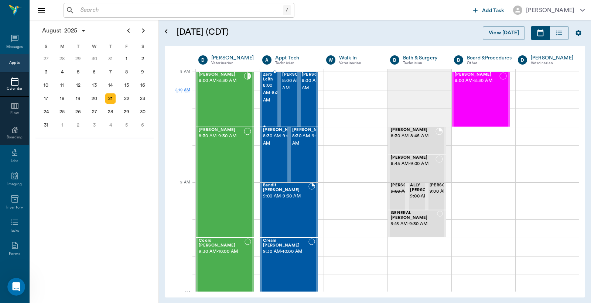
click at [268, 99] on span "8:00 AM - 8:30 AM" at bounding box center [272, 93] width 18 height 22
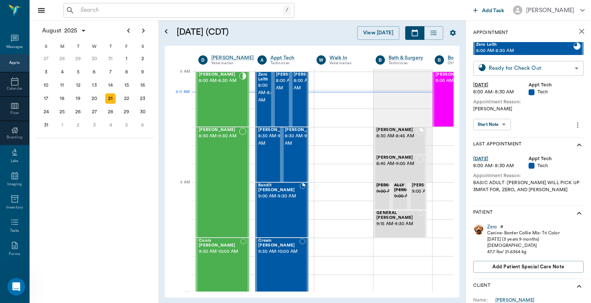
click at [531, 69] on body "/ ​ Add Task Dr. Bert Ellsworth Nectar Messages Appts Calendar Flow Boarding La…" at bounding box center [295, 151] width 591 height 303
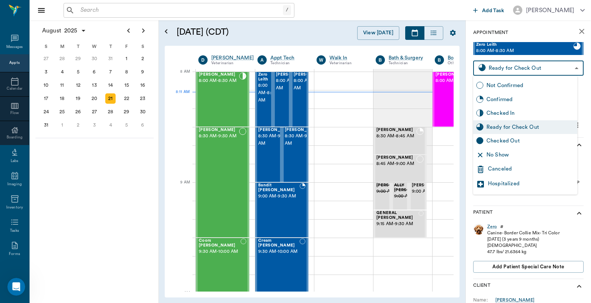
click at [504, 141] on div "Checked Out" at bounding box center [530, 141] width 88 height 8
type input "CHECKED_OUT"
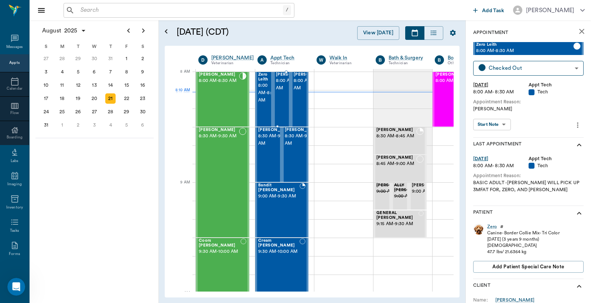
click at [282, 92] on span "8:00 AM - 8:30 AM" at bounding box center [294, 84] width 37 height 15
click at [493, 224] on div "Juddy" at bounding box center [493, 227] width 13 height 6
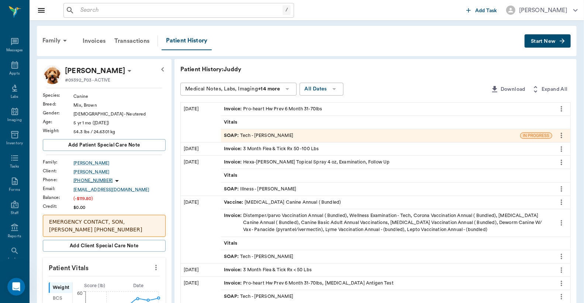
click at [233, 109] on span "Invoice :" at bounding box center [233, 109] width 19 height 7
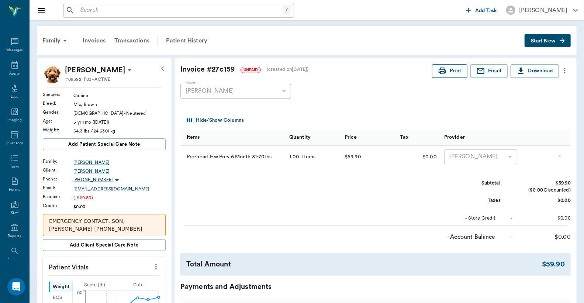
click at [453, 76] on button "Print" at bounding box center [449, 71] width 35 height 14
click at [11, 64] on icon at bounding box center [14, 64] width 7 height 7
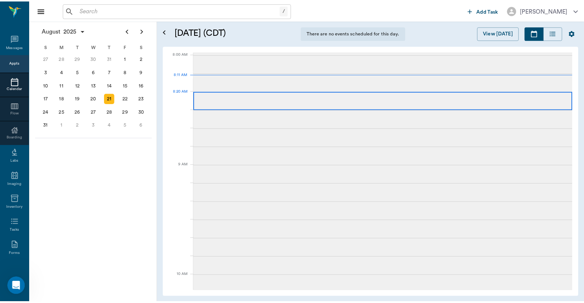
scroll to position [1, 0]
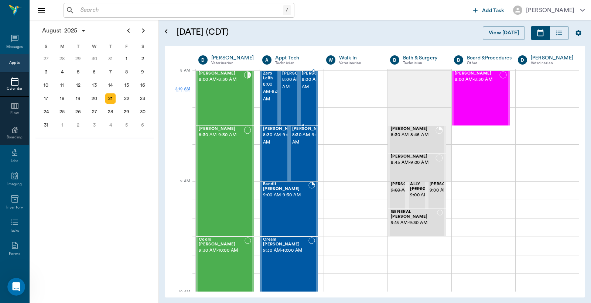
click at [303, 91] on span "8:00 AM - 8:30 AM" at bounding box center [320, 83] width 37 height 15
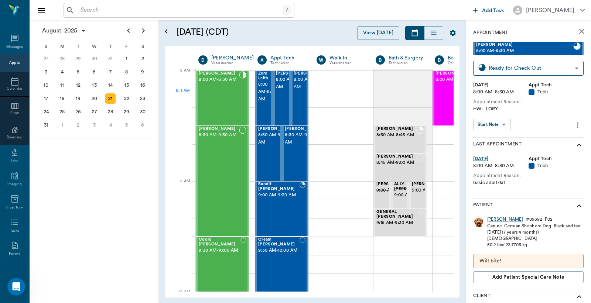
click at [491, 218] on div "Lucy" at bounding box center [505, 219] width 36 height 6
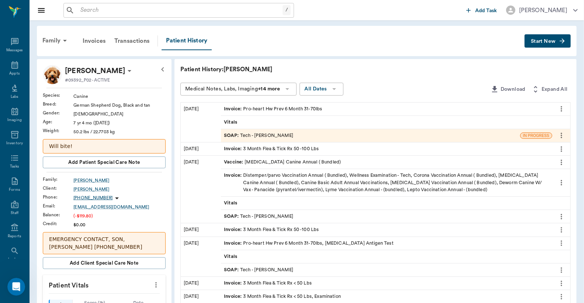
click at [237, 109] on span "Invoice :" at bounding box center [233, 109] width 19 height 7
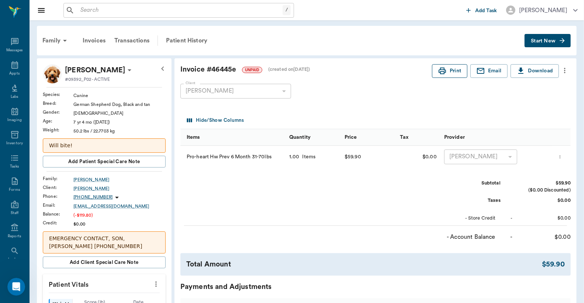
click at [455, 78] on button "Print" at bounding box center [449, 71] width 35 height 14
click at [186, 41] on div "Patient History" at bounding box center [187, 41] width 50 height 18
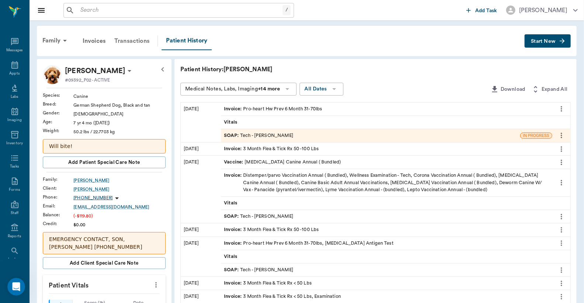
click at [137, 39] on div "Transactions" at bounding box center [132, 41] width 44 height 18
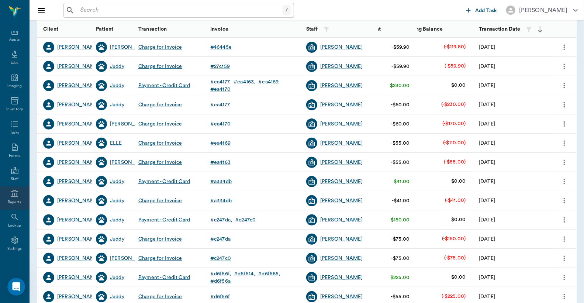
scroll to position [151, 0]
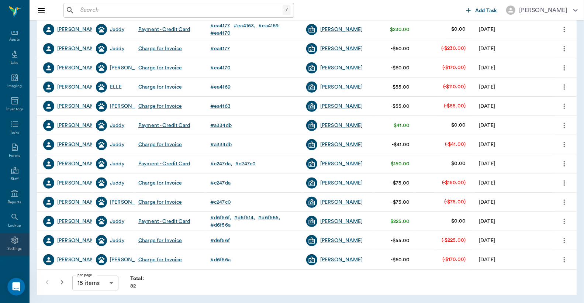
click at [14, 238] on icon at bounding box center [14, 240] width 7 height 7
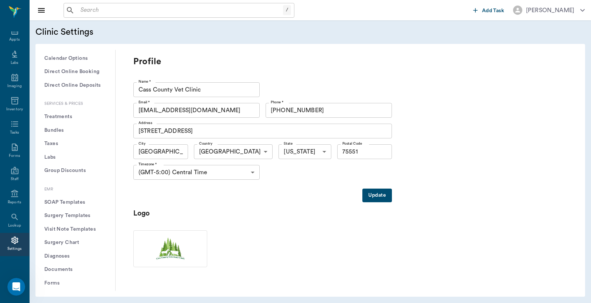
scroll to position [109, 0]
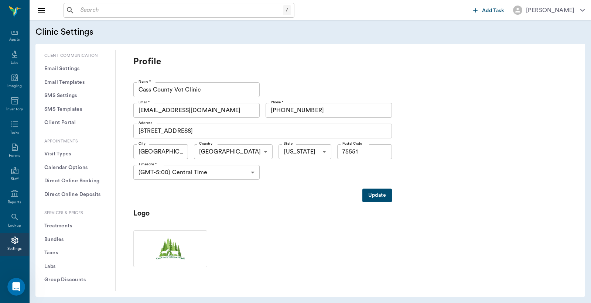
click at [62, 224] on button "Treatments" at bounding box center [75, 226] width 68 height 14
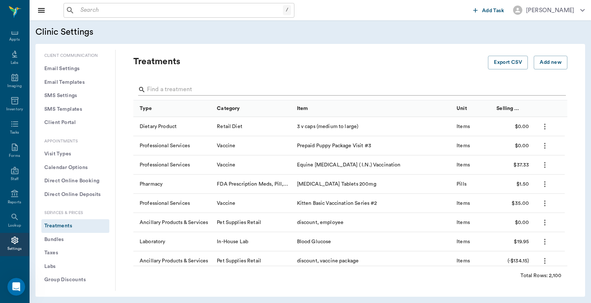
click at [160, 93] on input "Search" at bounding box center [351, 90] width 408 height 12
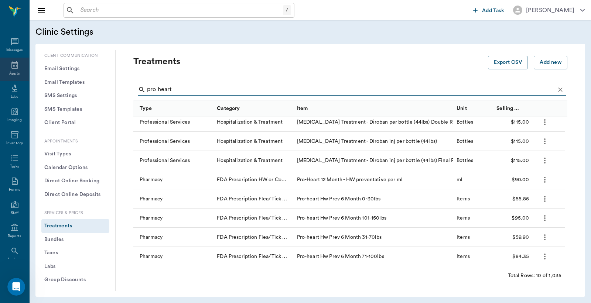
type input "pro heart"
click at [11, 64] on icon at bounding box center [14, 65] width 9 height 9
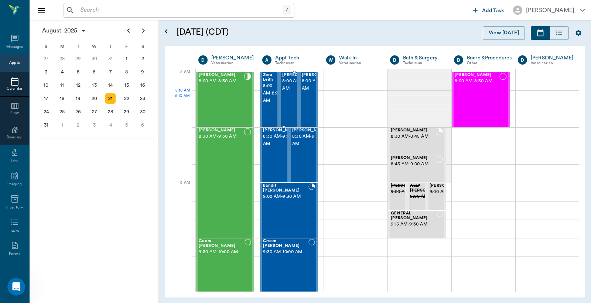
click at [285, 92] on span "8:00 AM - 8:30 AM" at bounding box center [300, 85] width 37 height 15
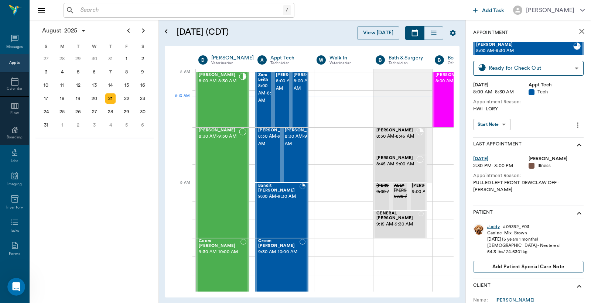
click at [488, 224] on div "Juddy" at bounding box center [493, 227] width 13 height 6
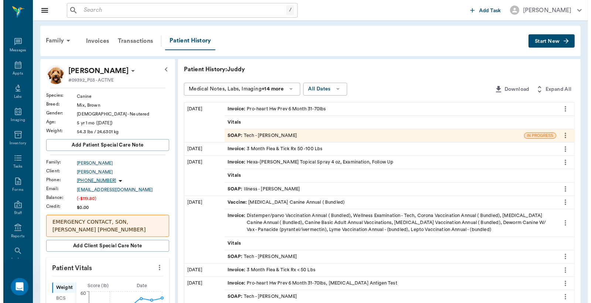
scroll to position [1, 0]
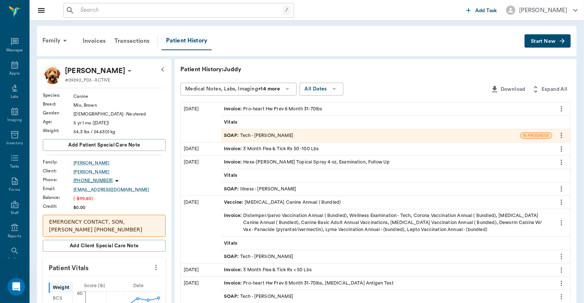
click at [233, 109] on span "Invoice :" at bounding box center [233, 109] width 19 height 7
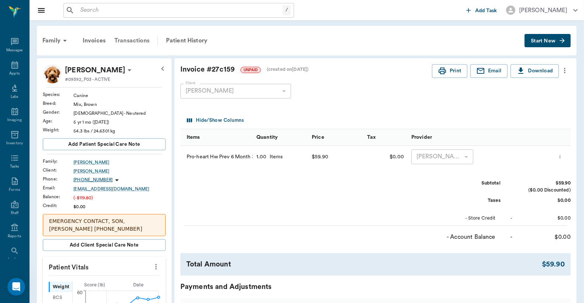
click at [134, 40] on div "Transactions" at bounding box center [132, 41] width 44 height 18
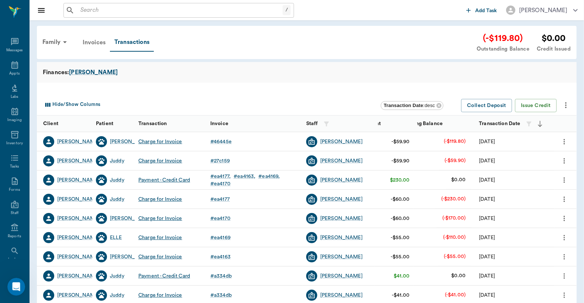
click at [88, 42] on div "Invoices" at bounding box center [94, 43] width 32 height 18
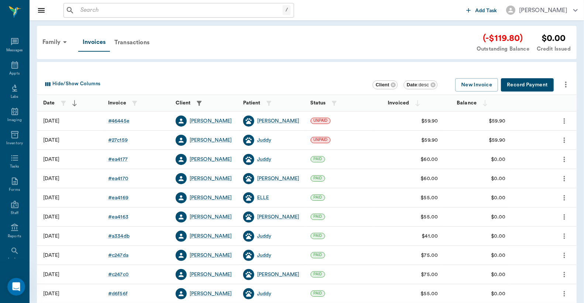
click at [525, 87] on button "Record Payment" at bounding box center [527, 85] width 53 height 14
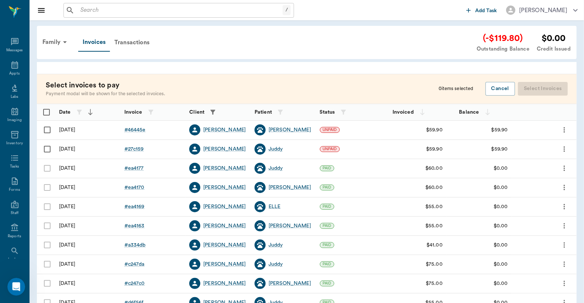
click at [46, 128] on input "Select row" at bounding box center [47, 130] width 16 height 16
checkbox input "false"
checkbox input "true"
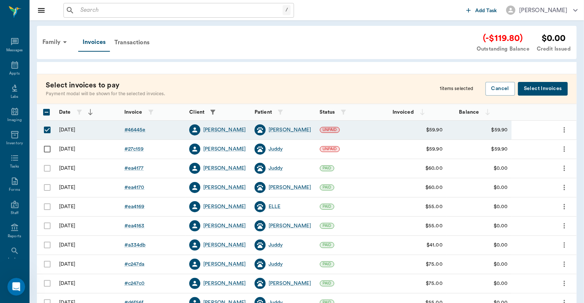
click at [47, 150] on input "Select row" at bounding box center [47, 149] width 16 height 16
checkbox input "true"
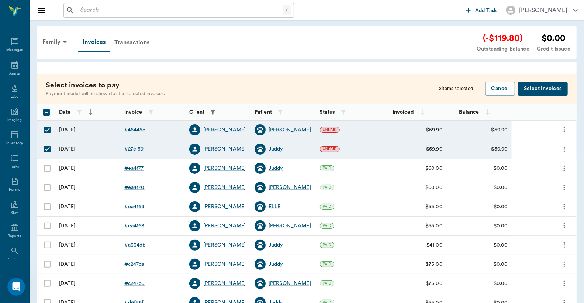
click at [547, 87] on button "Select Invoices" at bounding box center [543, 89] width 50 height 14
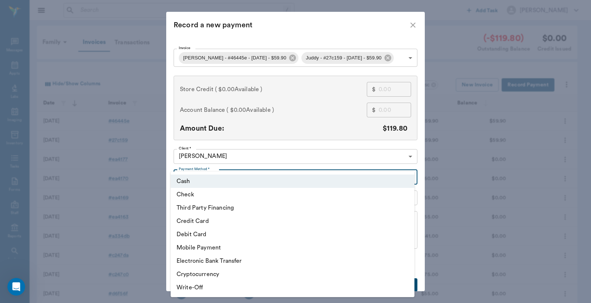
click at [196, 179] on body "/ ​ Add Task [PERSON_NAME] Nectar Messages Appts Labs Imaging Inventory Tasks F…" at bounding box center [295, 216] width 591 height 433
click at [197, 220] on li "Credit Card" at bounding box center [293, 220] width 244 height 13
type input "CREDIT_CARD"
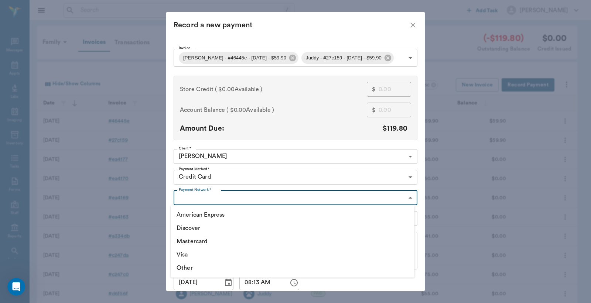
click at [182, 200] on body "/ ​ Add Task [PERSON_NAME] Nectar Messages Appts Labs Imaging Inventory Tasks F…" at bounding box center [295, 216] width 591 height 433
click at [185, 256] on li "Visa" at bounding box center [293, 254] width 244 height 13
type input "VISA"
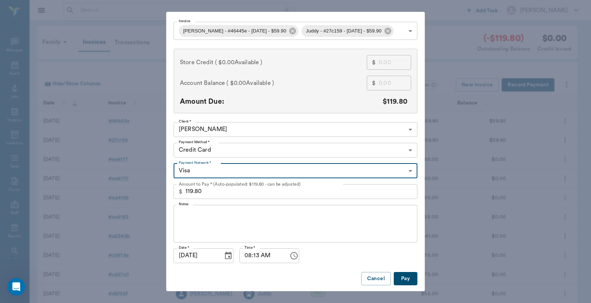
scroll to position [28, 0]
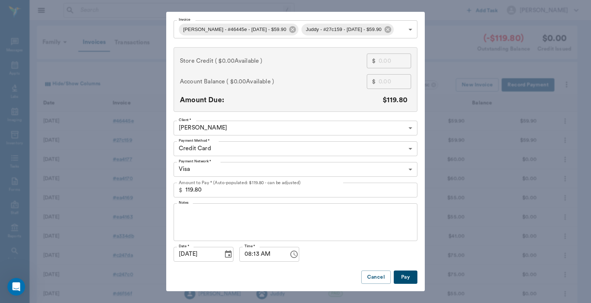
click at [404, 273] on button "Pay" at bounding box center [405, 278] width 24 height 14
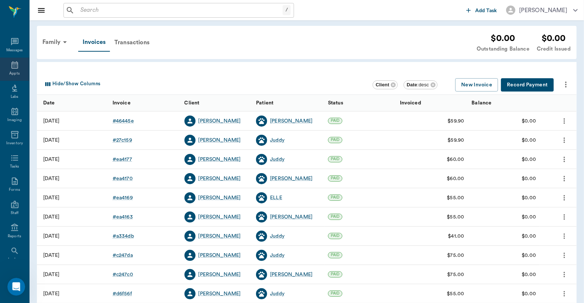
click at [13, 67] on icon at bounding box center [14, 65] width 9 height 9
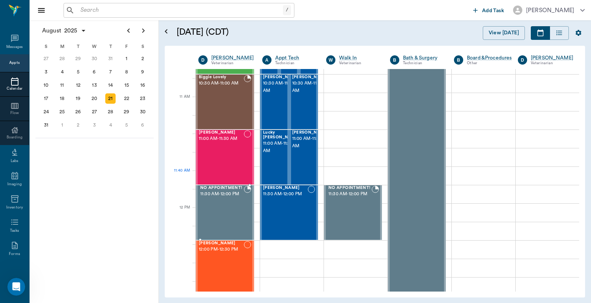
scroll to position [384, 0]
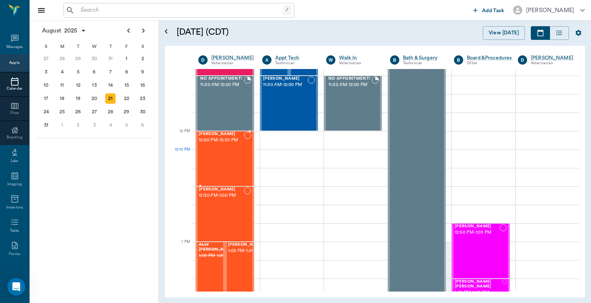
click at [211, 161] on div "[PERSON_NAME] 12:00 PM - 12:30 PM" at bounding box center [221, 159] width 45 height 54
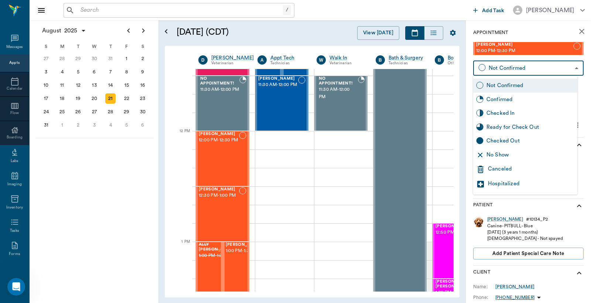
click at [503, 68] on body "/ ​ Add Task [PERSON_NAME] Nectar Messages Appts Calendar Flow Boarding Labs Im…" at bounding box center [295, 151] width 591 height 303
click at [502, 113] on div "Checked In" at bounding box center [530, 113] width 88 height 8
type input "CHECKED_IN"
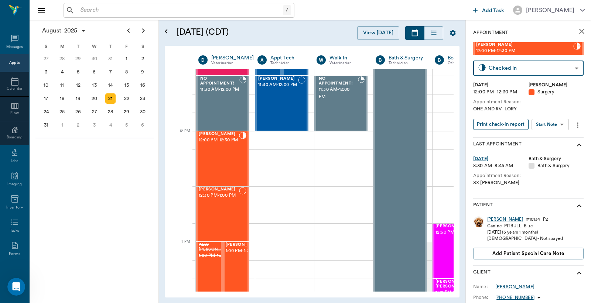
click at [502, 123] on button "Print check-in report" at bounding box center [500, 124] width 55 height 11
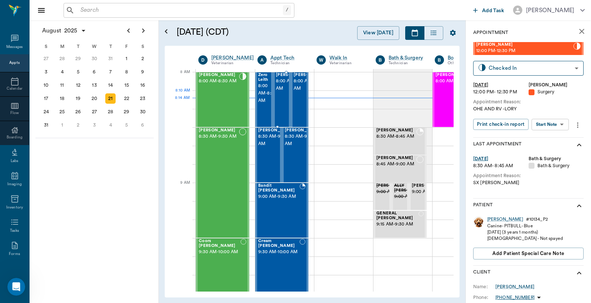
drag, startPoint x: 282, startPoint y: 103, endPoint x: 275, endPoint y: 106, distance: 7.1
click at [282, 92] on span "8:00 AM - 8:30 AM" at bounding box center [294, 85] width 37 height 15
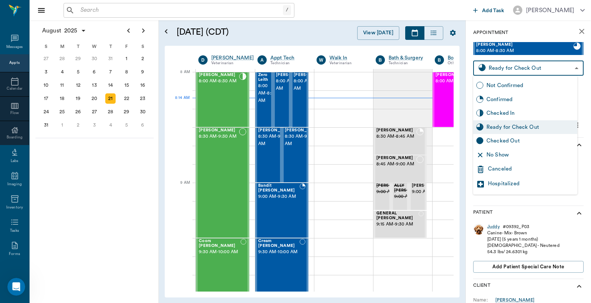
click at [522, 67] on body "/ ​ Add Task [PERSON_NAME] Nectar Messages Appts Calendar Flow Boarding Labs Im…" at bounding box center [295, 151] width 591 height 303
click at [496, 140] on div "Checked Out" at bounding box center [530, 141] width 88 height 8
type input "CHECKED_OUT"
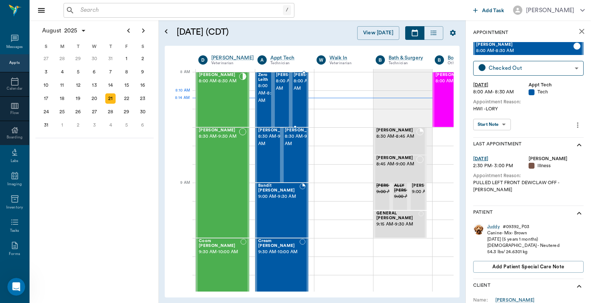
click at [300, 92] on span "8:00 AM - 8:30 AM" at bounding box center [311, 85] width 37 height 15
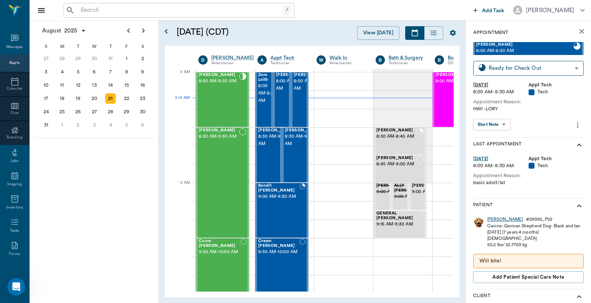
click at [490, 219] on div "[PERSON_NAME]" at bounding box center [505, 219] width 36 height 6
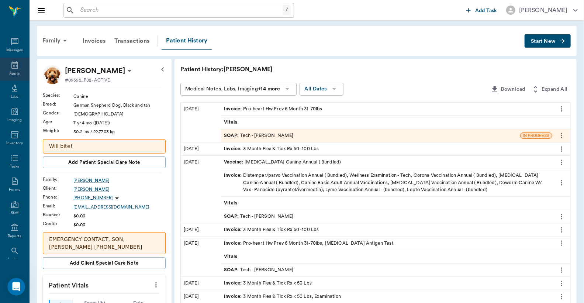
click at [11, 66] on icon at bounding box center [14, 64] width 7 height 7
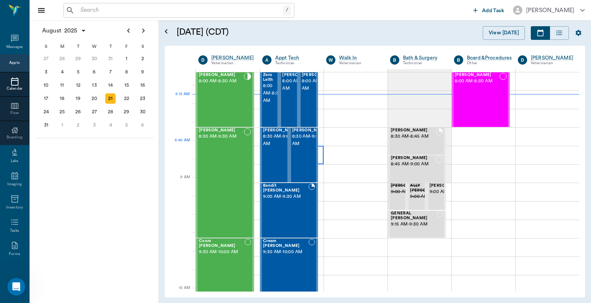
scroll to position [0, 0]
click at [305, 92] on span "8:00 AM - 8:30 AM" at bounding box center [320, 84] width 37 height 15
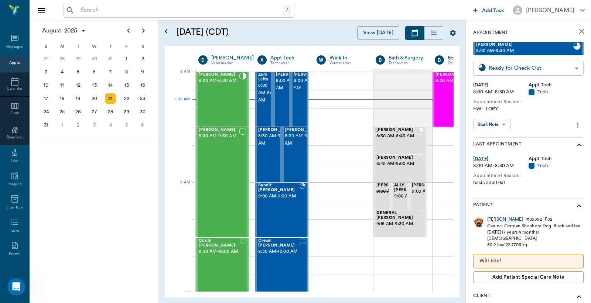
click at [514, 68] on body "/ ​ Add Task [PERSON_NAME] Nectar Messages Appts Calendar Flow Boarding Labs Im…" at bounding box center [295, 151] width 591 height 303
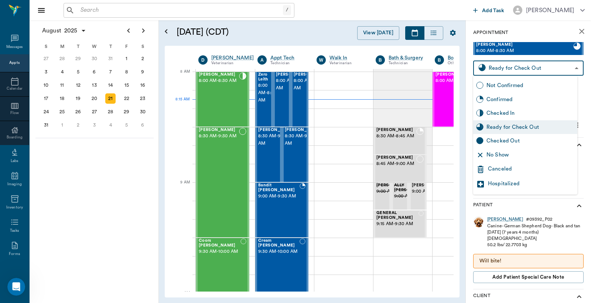
click at [502, 142] on div "Checked Out" at bounding box center [530, 141] width 88 height 8
type input "CHECKED_OUT"
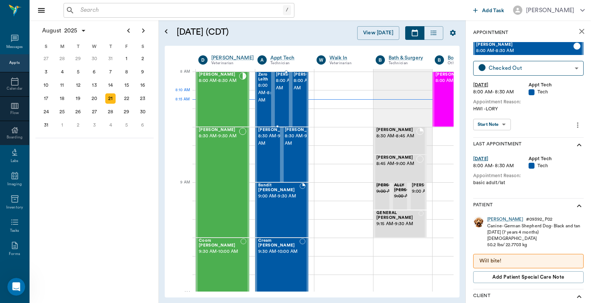
click at [283, 92] on span "8:00 AM - 8:30 AM" at bounding box center [294, 84] width 37 height 15
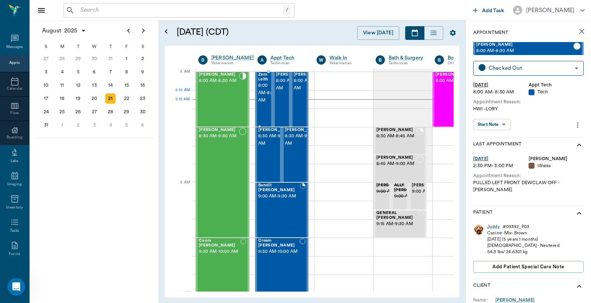
click at [266, 104] on span "8:00 AM - 8:30 AM" at bounding box center [267, 93] width 18 height 22
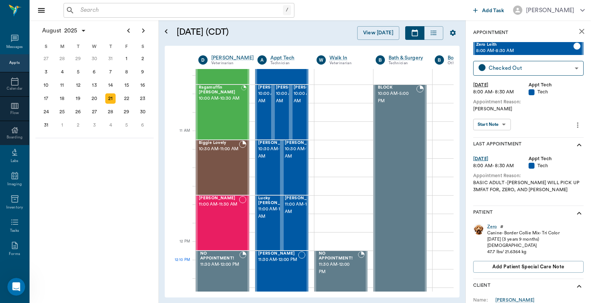
scroll to position [274, 0]
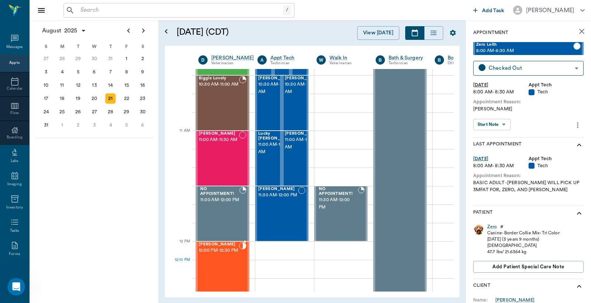
click at [227, 254] on span "12:00 PM - 12:30 PM" at bounding box center [219, 250] width 40 height 7
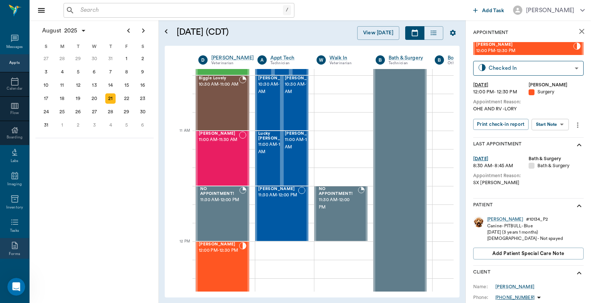
click at [10, 244] on icon at bounding box center [14, 245] width 9 height 9
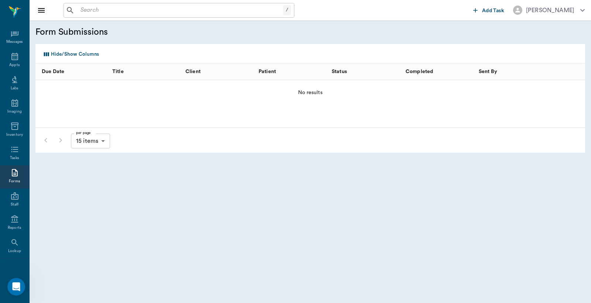
scroll to position [34, 0]
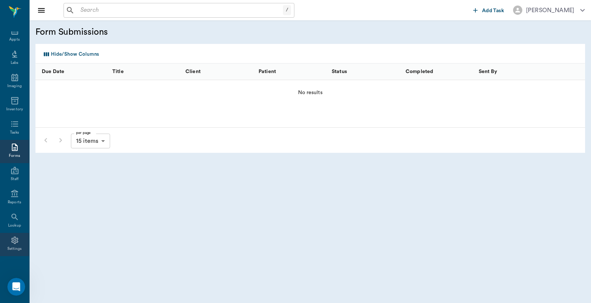
click at [10, 243] on icon at bounding box center [14, 240] width 9 height 9
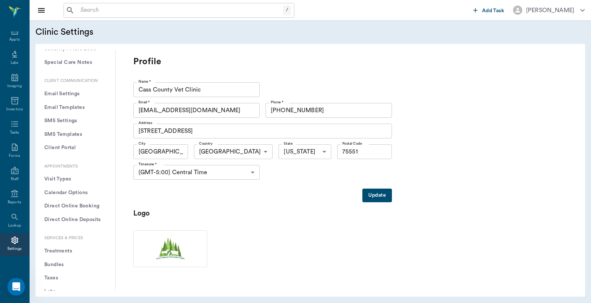
scroll to position [164, 0]
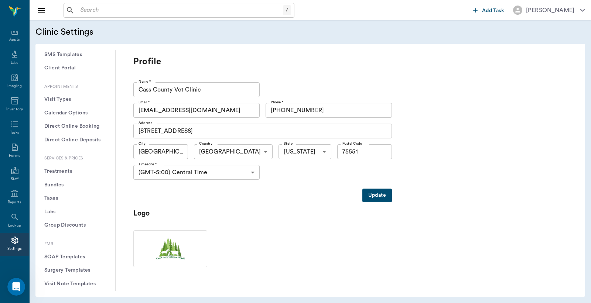
click at [56, 169] on button "Treatments" at bounding box center [75, 172] width 68 height 14
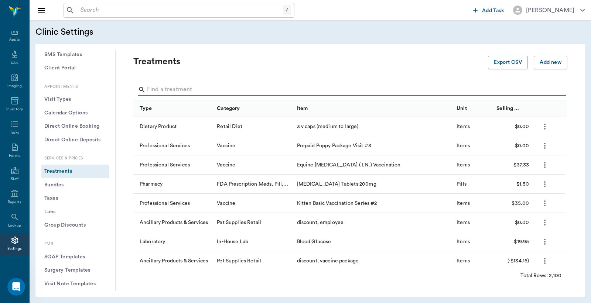
click at [160, 94] on input "Search" at bounding box center [351, 90] width 408 height 12
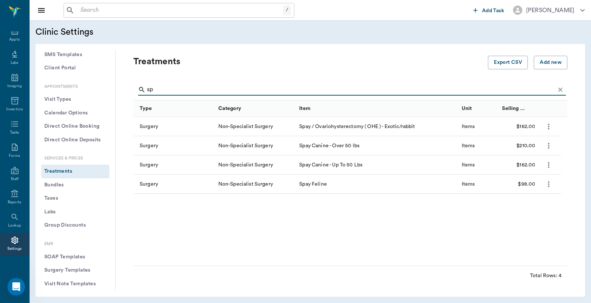
type input "s"
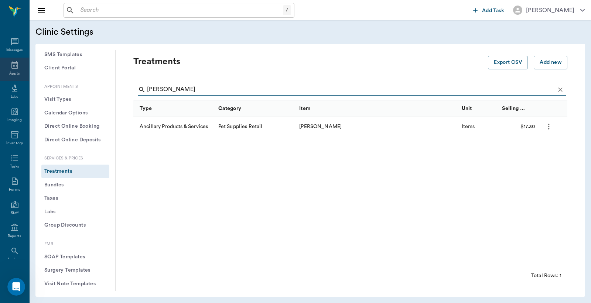
type input "[PERSON_NAME]"
click at [12, 65] on icon at bounding box center [14, 65] width 9 height 9
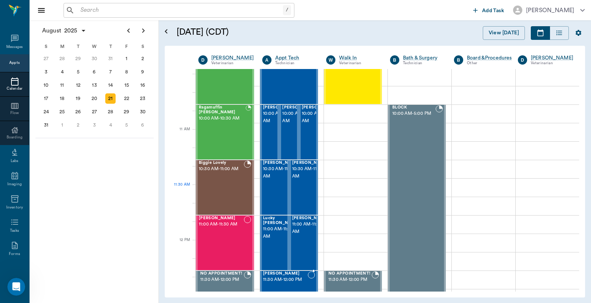
scroll to position [275, 0]
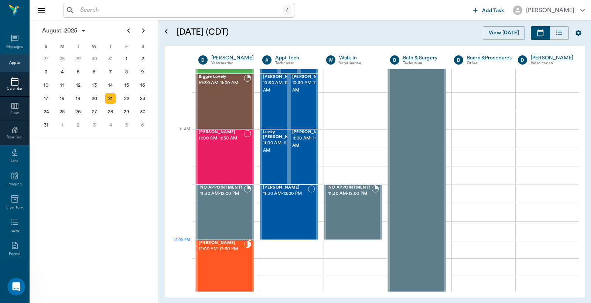
click at [224, 254] on div "[PERSON_NAME] 12:00 PM - 12:30 PM" at bounding box center [221, 268] width 45 height 54
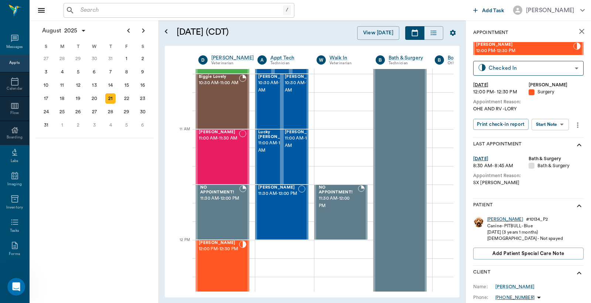
click at [495, 219] on div "[PERSON_NAME]" at bounding box center [505, 219] width 36 height 6
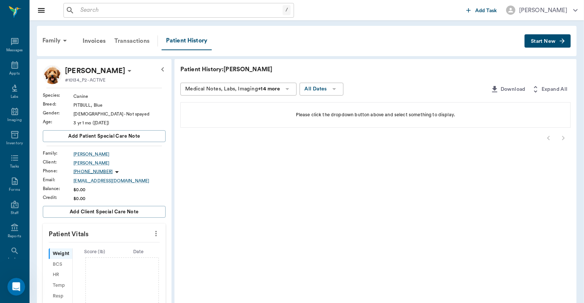
click at [137, 39] on div "Transactions" at bounding box center [132, 41] width 44 height 18
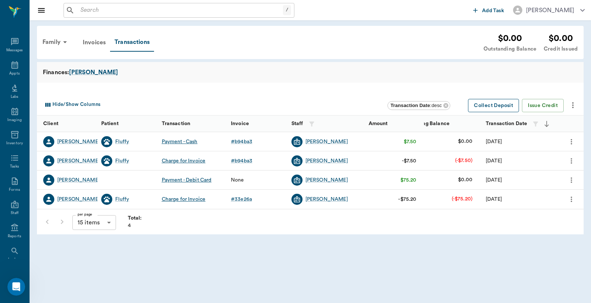
click at [500, 105] on button "Collect Deposit" at bounding box center [493, 106] width 51 height 14
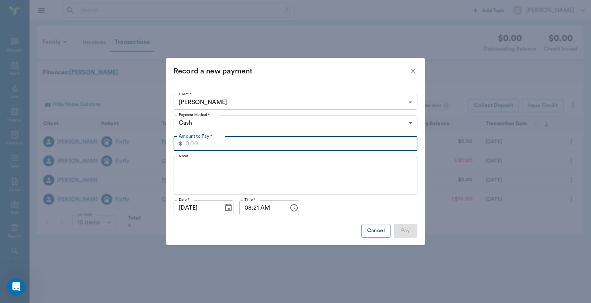
click at [201, 147] on input "Amount to Pay *" at bounding box center [301, 143] width 232 height 15
type input "237.30"
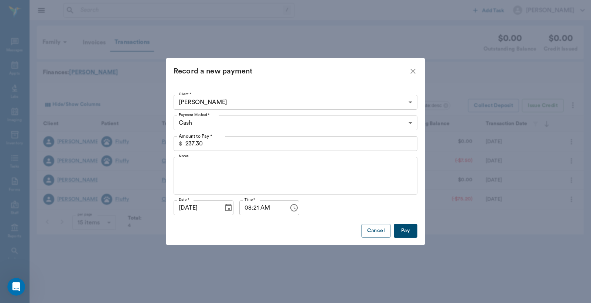
click at [405, 231] on button "Pay" at bounding box center [405, 231] width 24 height 14
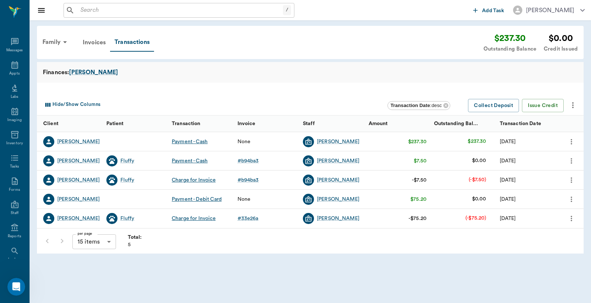
click at [196, 141] on div "Payment - Cash" at bounding box center [190, 141] width 36 height 7
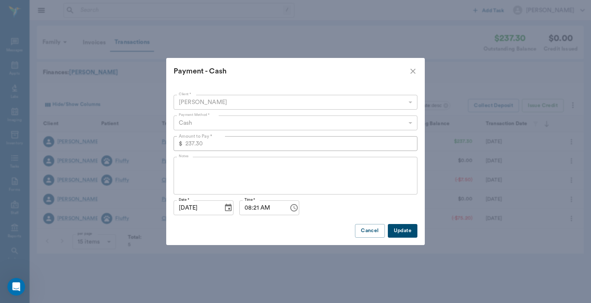
scroll to position [1563, 0]
click at [413, 72] on icon "close" at bounding box center [412, 71] width 5 height 5
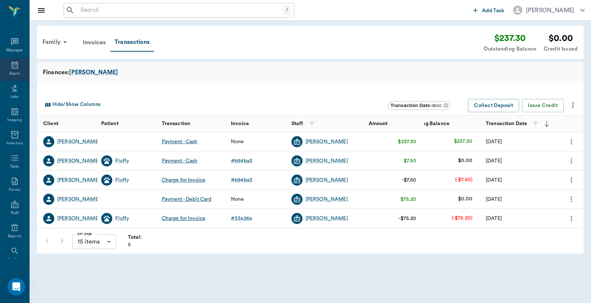
click at [11, 63] on icon at bounding box center [14, 64] width 7 height 7
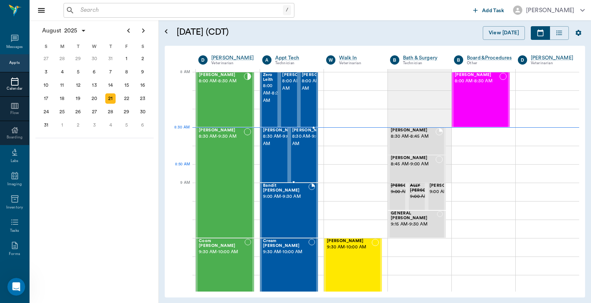
click at [296, 171] on div "Jake Shelton 8:30 AM - 9:00 AM" at bounding box center [310, 155] width 37 height 54
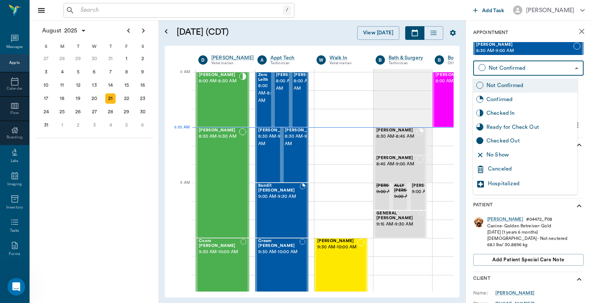
click at [519, 68] on body "/ ​ Add Task Dr. Bert Ellsworth Nectar Messages Appts Calendar Flow Boarding La…" at bounding box center [295, 151] width 591 height 303
click at [504, 112] on div "Checked In" at bounding box center [530, 113] width 88 height 8
type input "CHECKED_IN"
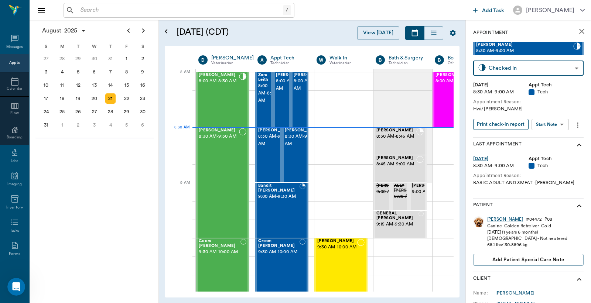
click at [507, 123] on button "Print check-in report" at bounding box center [500, 124] width 55 height 11
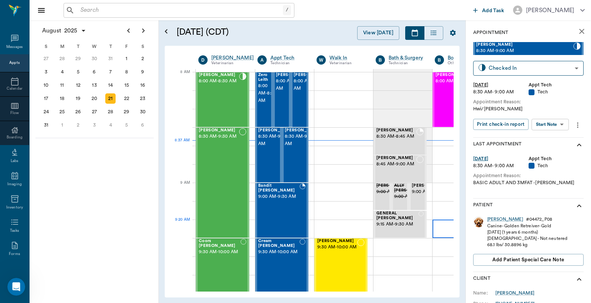
click at [473, 119] on button "Print check-in report" at bounding box center [500, 124] width 55 height 11
click at [208, 150] on div "[PERSON_NAME] 8:30 AM - 9:30 AM" at bounding box center [219, 182] width 40 height 109
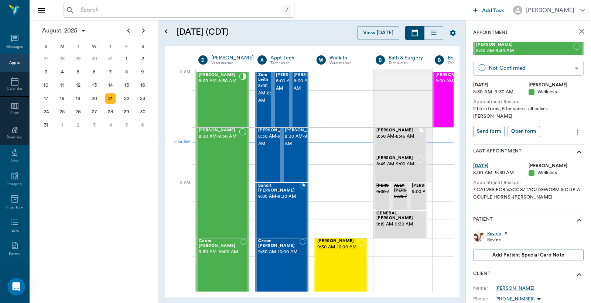
click at [537, 74] on body "/ ​ Add Task Dr. Bert Ellsworth Nectar Messages Appts Calendar Flow Boarding La…" at bounding box center [295, 151] width 591 height 303
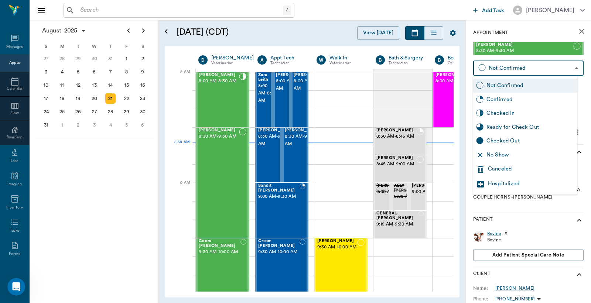
click at [503, 113] on div "Checked In" at bounding box center [530, 113] width 88 height 8
type input "CHECKED_IN"
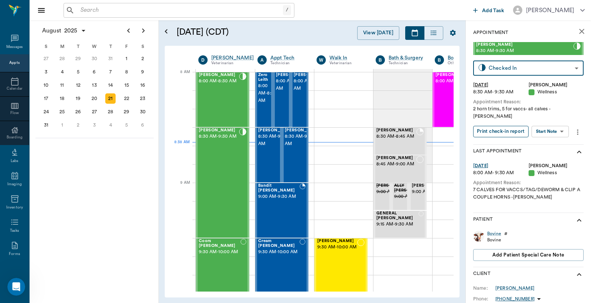
click at [500, 126] on button "Print check-in report" at bounding box center [500, 131] width 55 height 11
click at [225, 98] on div "BOVINE Weaver 8:00 AM - 8:30 AM" at bounding box center [219, 100] width 40 height 54
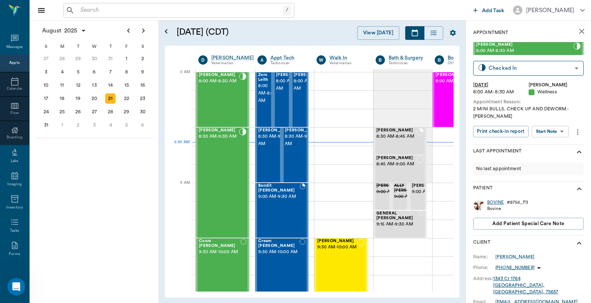
click at [501, 202] on div "BOVINE" at bounding box center [495, 202] width 17 height 6
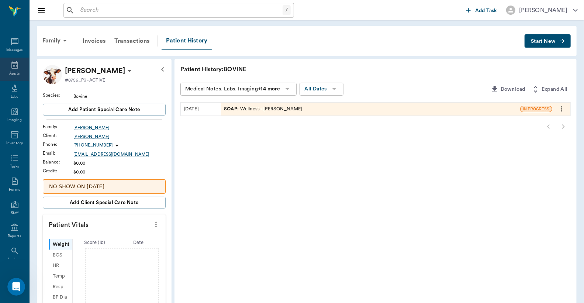
click at [5, 69] on div "Appts" at bounding box center [14, 69] width 29 height 23
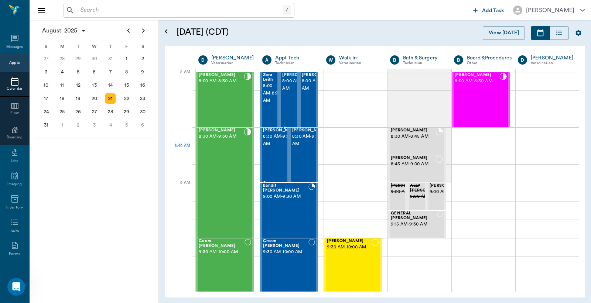
click at [278, 148] on span "8:30 AM - 9:00 AM" at bounding box center [281, 140] width 37 height 15
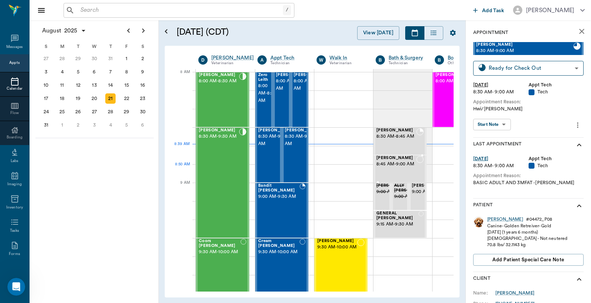
type input "READY_TO_CHECKOUT"
click at [493, 221] on div "Jake" at bounding box center [505, 219] width 36 height 6
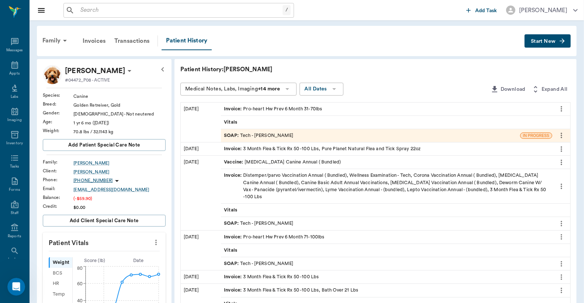
click at [284, 108] on div "Invoice : Pro-heart Hw Prev 6 Month 31-70lbs" at bounding box center [273, 109] width 98 height 7
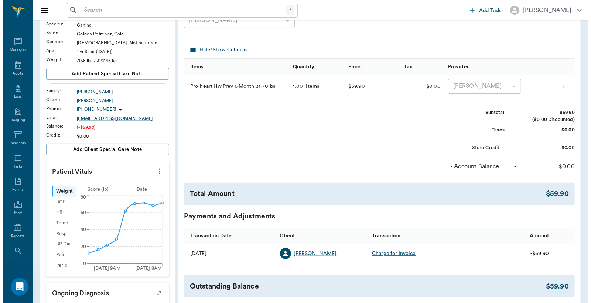
scroll to position [164, 0]
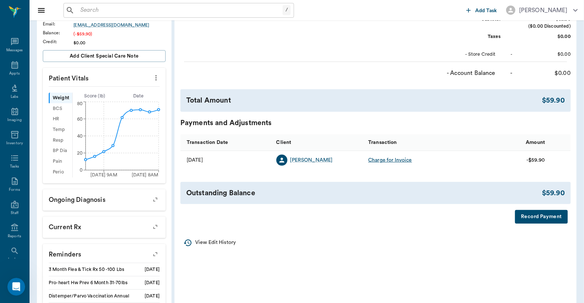
click at [521, 217] on button "Record Payment" at bounding box center [541, 217] width 53 height 14
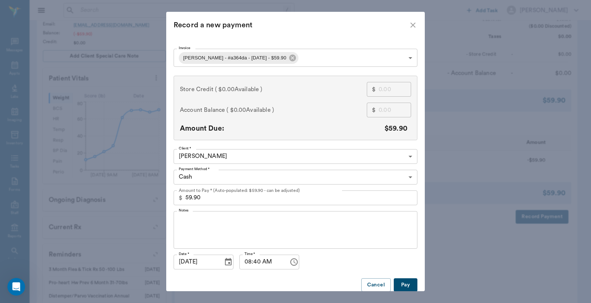
click at [297, 176] on body "/ ​ Add Task Dr. Bert Ellsworth Nectar Messages Appts Labs Imaging Inventory Ta…" at bounding box center [295, 111] width 591 height 550
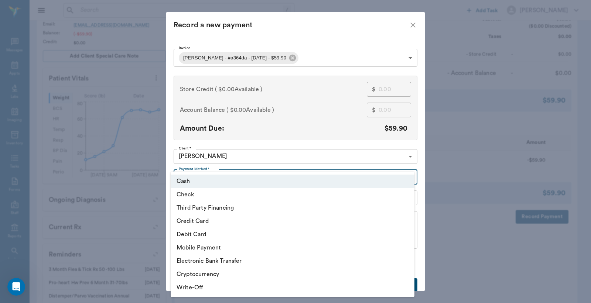
click at [208, 219] on li "Credit Card" at bounding box center [293, 220] width 244 height 13
type input "CREDIT_CARD"
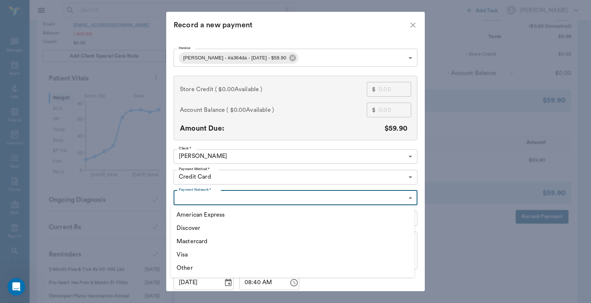
click at [219, 193] on body "/ ​ Add Task Dr. Bert Ellsworth Nectar Messages Appts Labs Imaging Inventory Ta…" at bounding box center [295, 111] width 591 height 550
click at [196, 241] on li "Mastercard" at bounding box center [293, 241] width 244 height 13
type input "MASTERCARD"
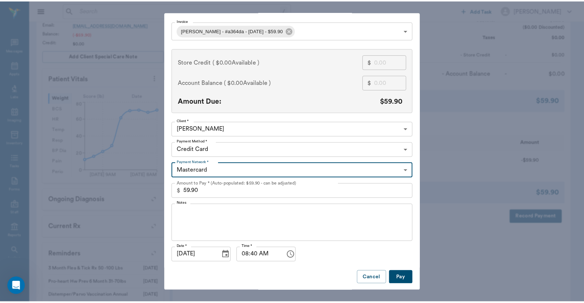
scroll to position [28, 0]
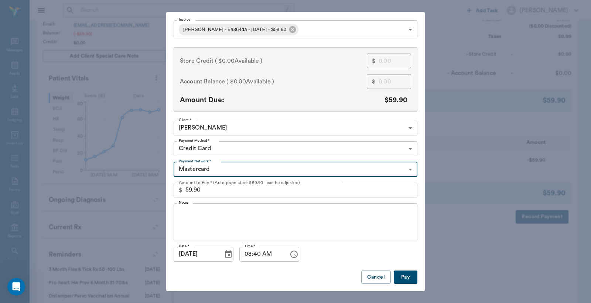
click at [395, 273] on button "Pay" at bounding box center [405, 278] width 24 height 14
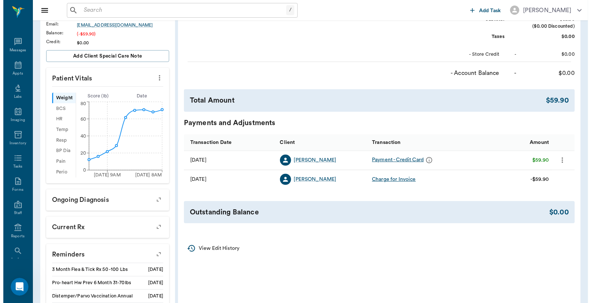
scroll to position [0, 0]
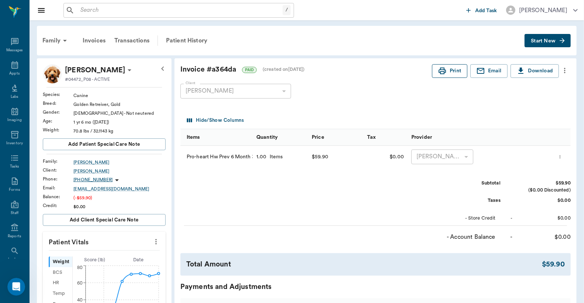
click at [450, 72] on button "Print" at bounding box center [449, 71] width 35 height 14
click at [11, 64] on icon at bounding box center [14, 64] width 7 height 7
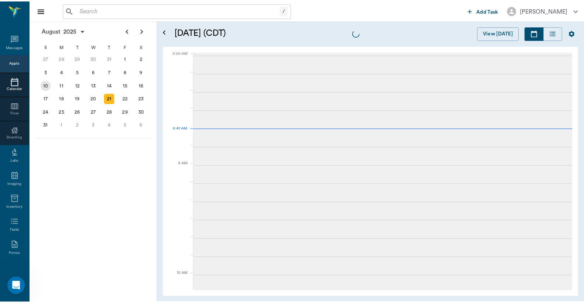
scroll to position [1, 0]
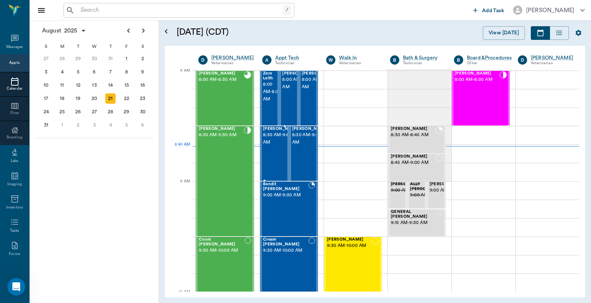
click at [274, 161] on div "Jake Shelton 8:30 AM - 9:00 AM" at bounding box center [281, 154] width 37 height 54
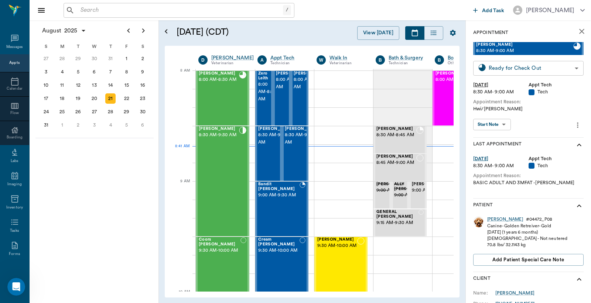
click at [529, 69] on body "/ ​ Add Task Dr. Bert Ellsworth Nectar Messages Appts Calendar Flow Boarding La…" at bounding box center [295, 151] width 591 height 303
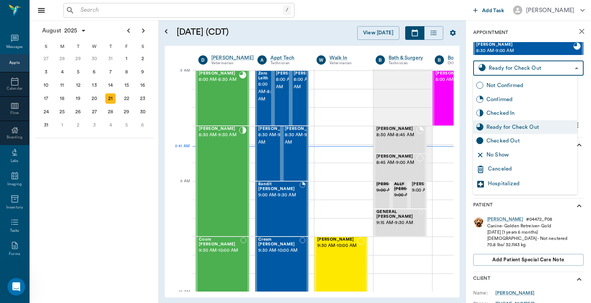
click at [508, 137] on div "Checked Out" at bounding box center [530, 141] width 88 height 8
type input "CHECKED_OUT"
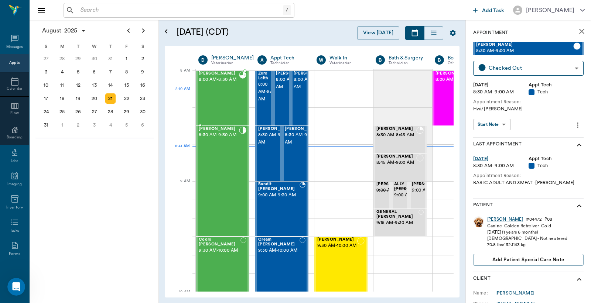
click at [227, 97] on div "BOVINE Weaver 8:00 AM - 8:30 AM" at bounding box center [219, 98] width 40 height 54
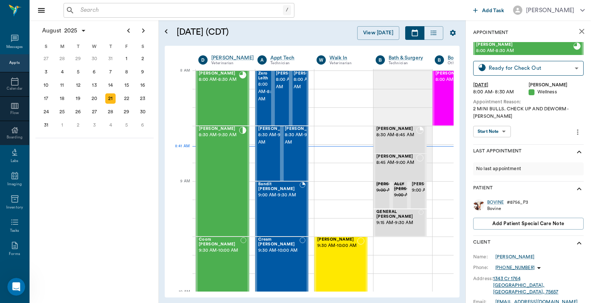
type input "READY_TO_CHECKOUT"
click at [496, 203] on div "BOVINE" at bounding box center [495, 202] width 17 height 6
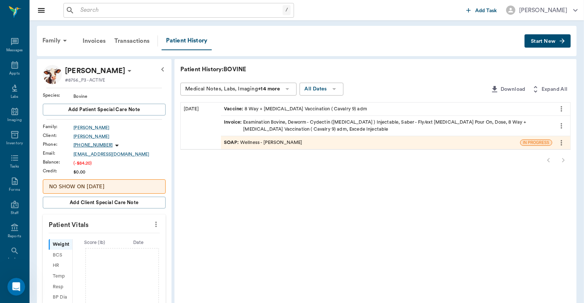
click at [316, 123] on div "Invoice : Examination Bovine, Deworm - Cydectin (Moxidectin ) Injectable, Saber…" at bounding box center [387, 126] width 326 height 14
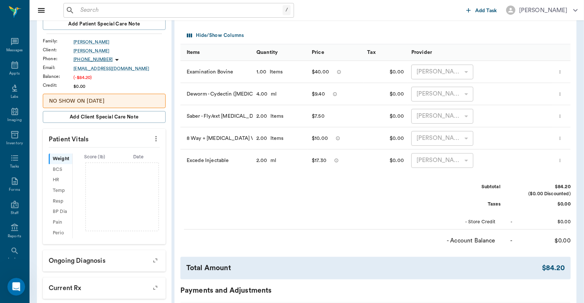
scroll to position [109, 0]
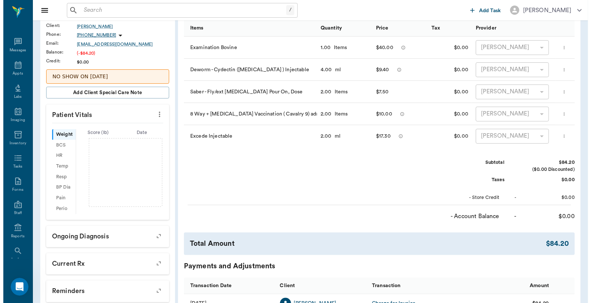
scroll to position [220, 0]
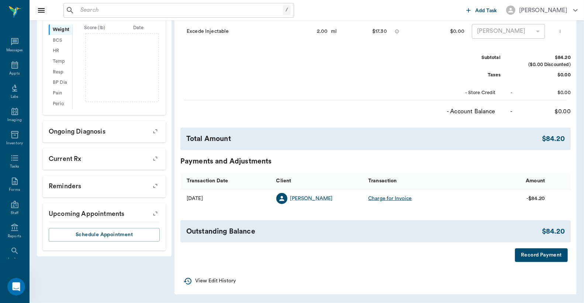
click at [543, 261] on button "Record Payment" at bounding box center [541, 255] width 53 height 14
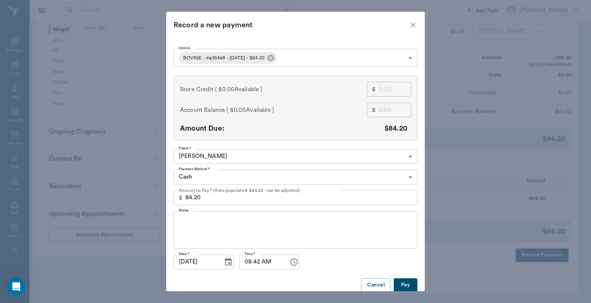
scroll to position [14, 0]
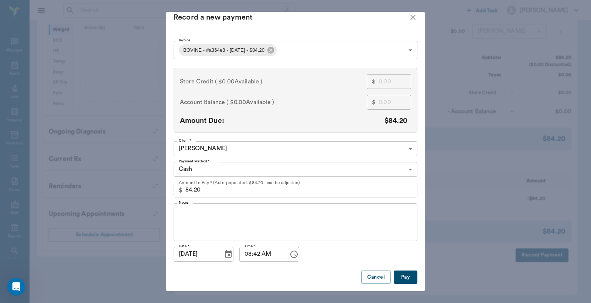
click at [401, 271] on button "Pay" at bounding box center [405, 278] width 24 height 14
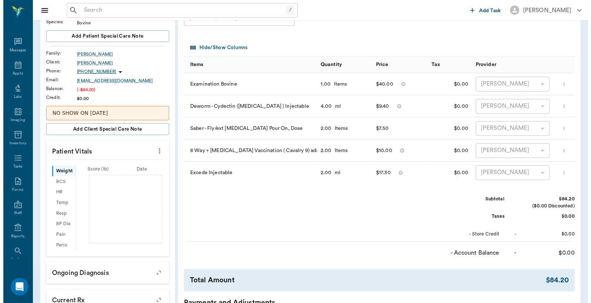
scroll to position [0, 0]
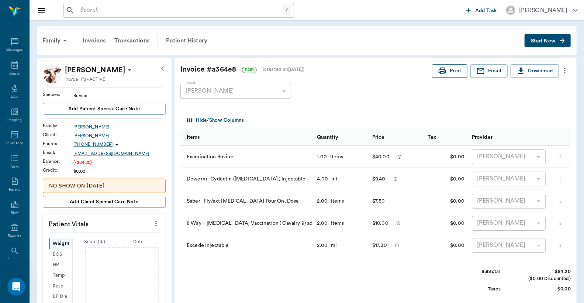
click at [450, 70] on button "Print" at bounding box center [449, 71] width 35 height 14
click at [9, 71] on div "Appts" at bounding box center [14, 74] width 10 height 6
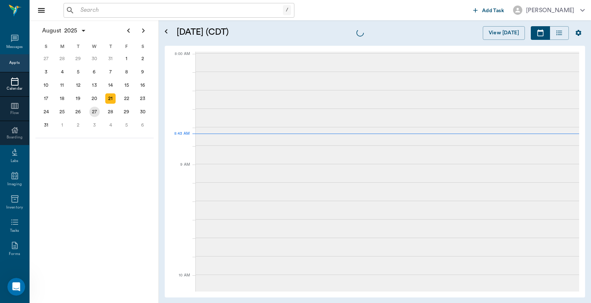
scroll to position [0, 0]
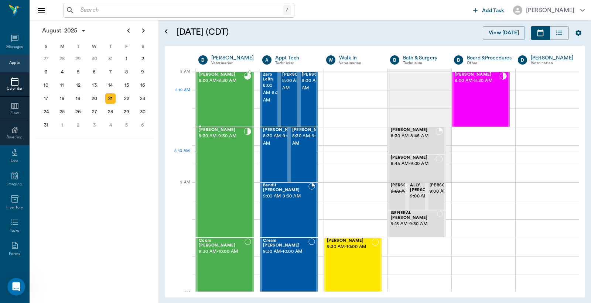
click at [226, 102] on div "[PERSON_NAME] 8:00 AM - 8:30 AM" at bounding box center [221, 99] width 45 height 54
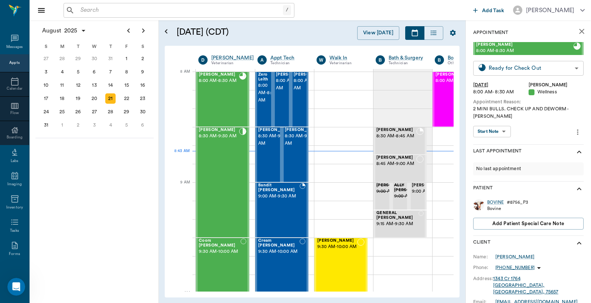
click at [530, 69] on body "/ ​ Add Task Dr. Bert Ellsworth Nectar Messages Appts Calendar Flow Boarding La…" at bounding box center [295, 151] width 591 height 303
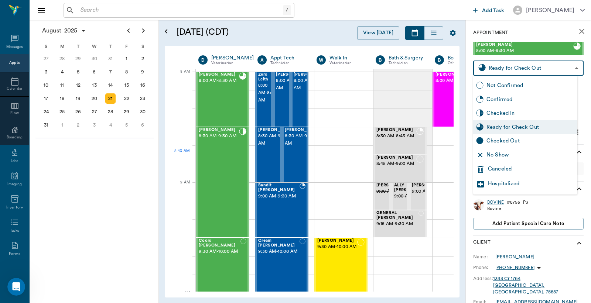
click at [494, 139] on div "Checked Out" at bounding box center [530, 141] width 88 height 8
type input "CHECKED_OUT"
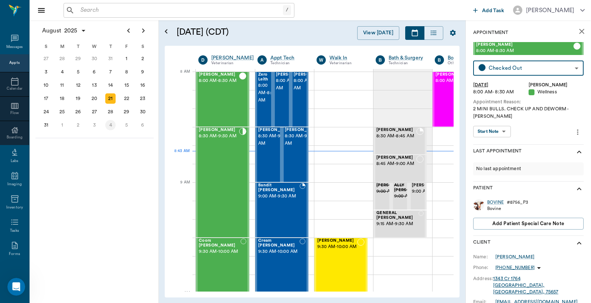
click at [110, 123] on div "4" at bounding box center [110, 125] width 10 height 10
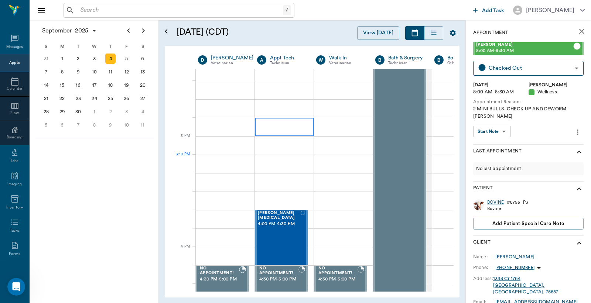
scroll to position [766, 0]
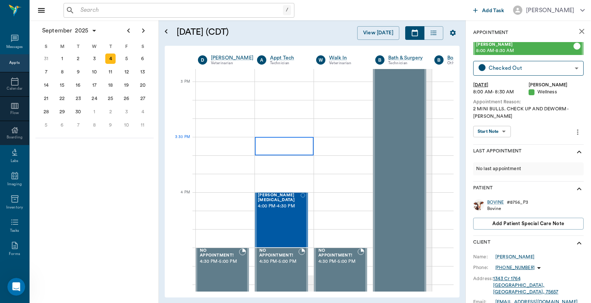
click at [285, 151] on div at bounding box center [284, 146] width 59 height 18
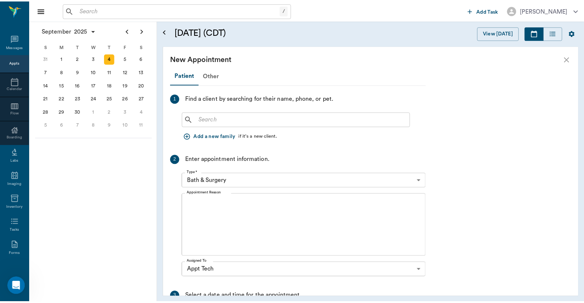
scroll to position [766, 0]
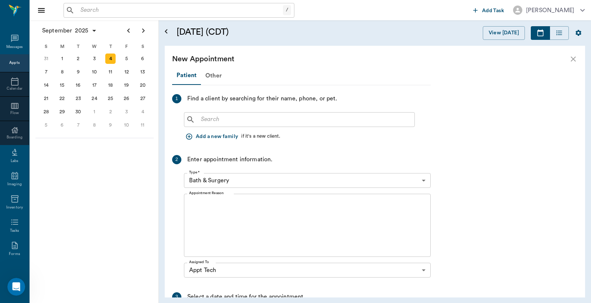
click at [219, 118] on input "text" at bounding box center [304, 119] width 213 height 10
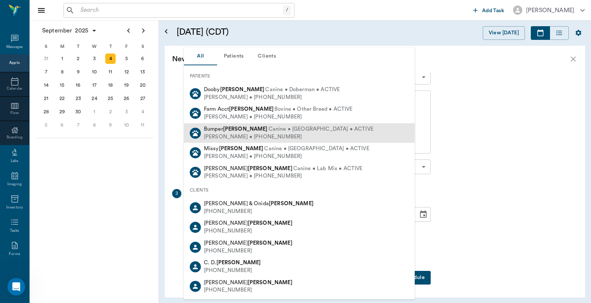
scroll to position [0, 0]
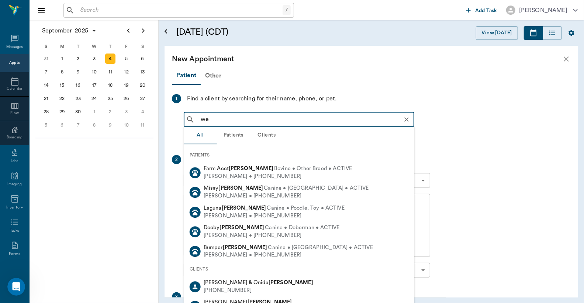
type input "w"
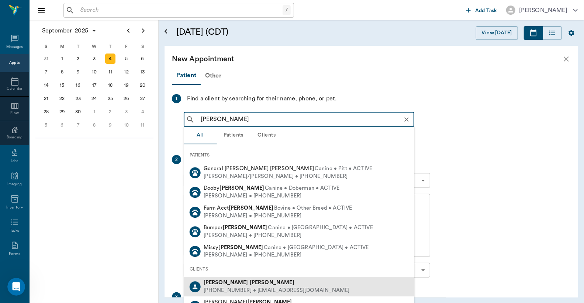
click at [244, 285] on div "Robert Weaver" at bounding box center [277, 283] width 146 height 8
type input "robert weaver"
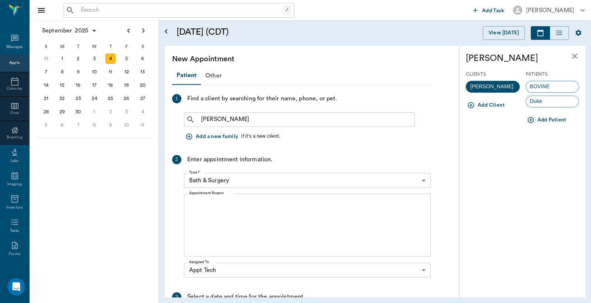
click at [529, 117] on icon "button" at bounding box center [530, 119] width 7 height 7
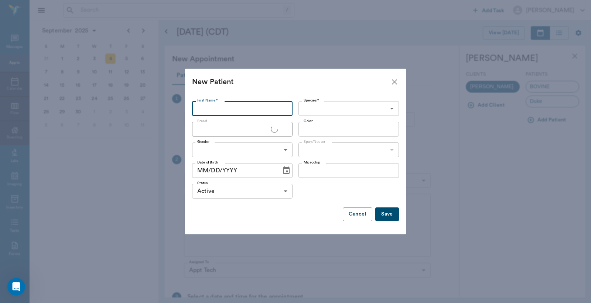
click at [270, 111] on input "First Name *" at bounding box center [242, 108] width 100 height 15
type input "Jango"
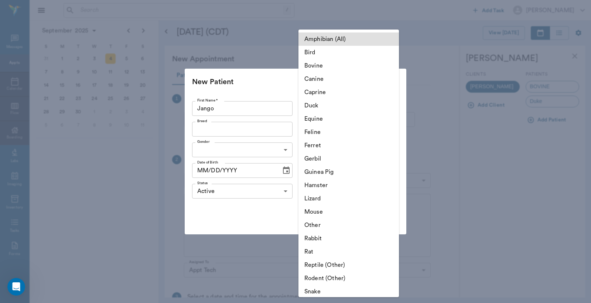
click at [315, 105] on body "/ ​ Add Task Dr. Bert Ellsworth Nectar Messages Appts Calendar Flow Boarding La…" at bounding box center [295, 151] width 591 height 303
click at [323, 79] on li "Canine" at bounding box center [348, 78] width 100 height 13
type input "Canine"
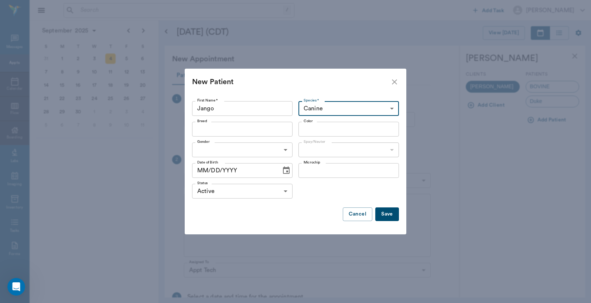
click at [253, 129] on input "Breed" at bounding box center [236, 129] width 84 height 10
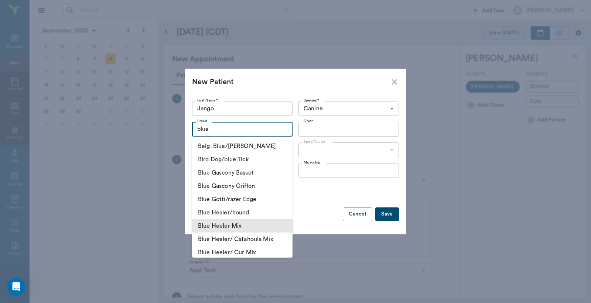
click at [234, 229] on li "Blue Heeler Mix" at bounding box center [242, 225] width 100 height 13
type input "Blue Heeler Mix"
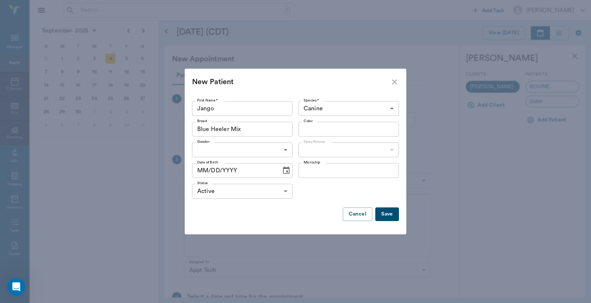
click at [348, 127] on input "Color" at bounding box center [342, 129] width 84 height 10
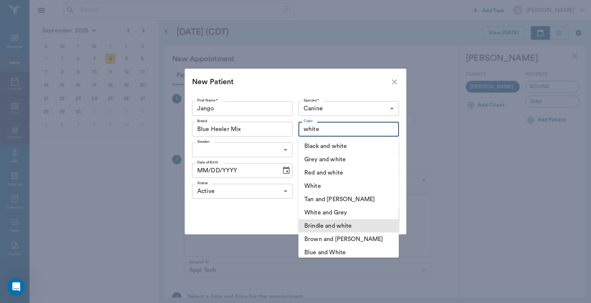
click at [341, 224] on li "Brindle and white" at bounding box center [348, 225] width 100 height 13
type input "Brindle and white"
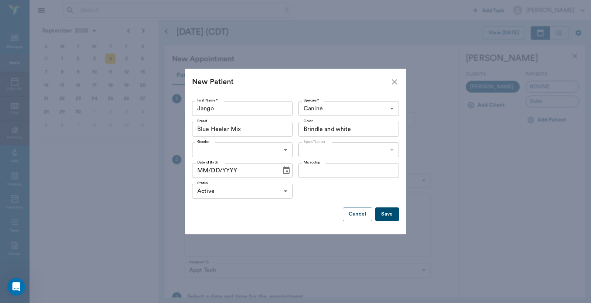
click at [251, 153] on body "/ ​ Add Task Dr. Bert Ellsworth Nectar Messages Appts Calendar Flow Boarding La…" at bounding box center [295, 151] width 591 height 303
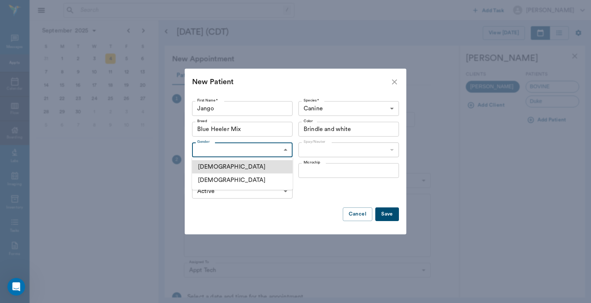
click at [219, 167] on li "[DEMOGRAPHIC_DATA]" at bounding box center [242, 166] width 100 height 13
type input "MALE"
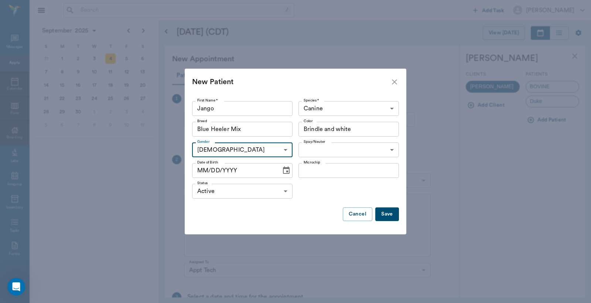
click at [315, 148] on body "/ ​ Add Task Dr. Bert Ellsworth Nectar Messages Appts Calendar Flow Boarding La…" at bounding box center [295, 151] width 591 height 303
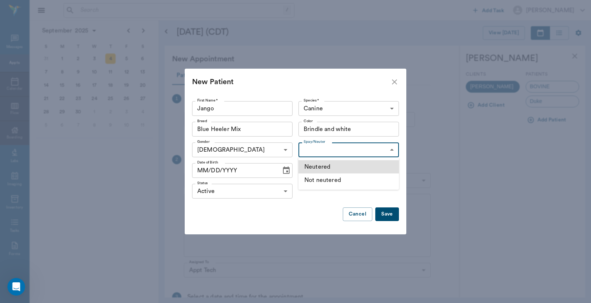
click at [315, 180] on li "Not neutered" at bounding box center [348, 179] width 100 height 13
type input "false"
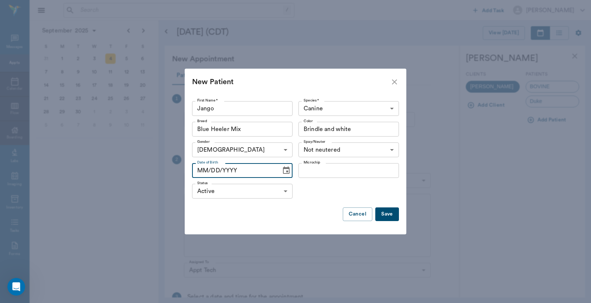
click at [205, 173] on input "MM/DD/YYYY" at bounding box center [234, 170] width 84 height 15
click at [282, 171] on icon "Choose date" at bounding box center [286, 170] width 9 height 9
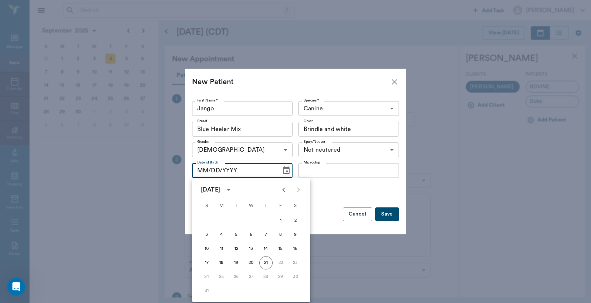
click at [283, 192] on icon "Previous month" at bounding box center [283, 189] width 9 height 9
click at [285, 192] on icon "Previous month" at bounding box center [283, 189] width 9 height 9
click at [266, 233] on button "12" at bounding box center [265, 234] width 13 height 13
type input "06/12/2025"
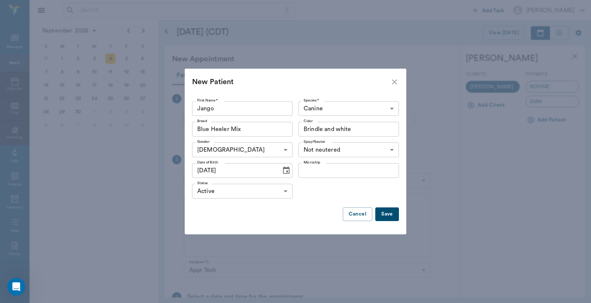
click at [388, 215] on button "Save" at bounding box center [387, 214] width 24 height 14
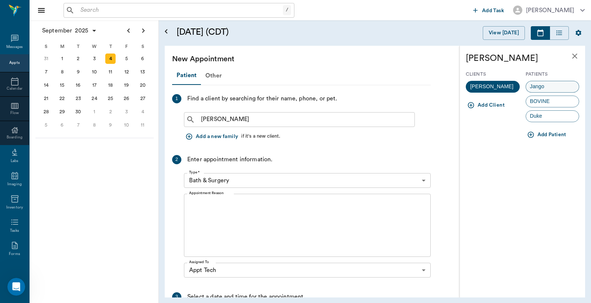
click at [562, 88] on div "Jango" at bounding box center [552, 87] width 54 height 12
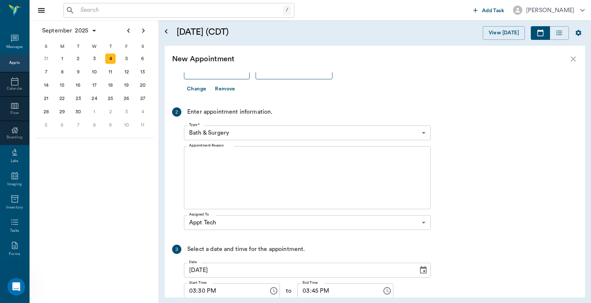
scroll to position [109, 0]
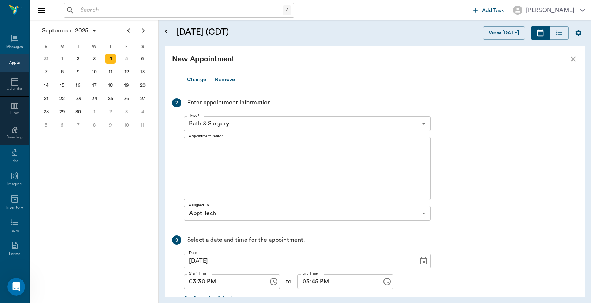
click at [292, 121] on body "/ ​ Add Task Dr. Bert Ellsworth Nectar Messages Appts Calendar Flow Boarding La…" at bounding box center [295, 151] width 591 height 303
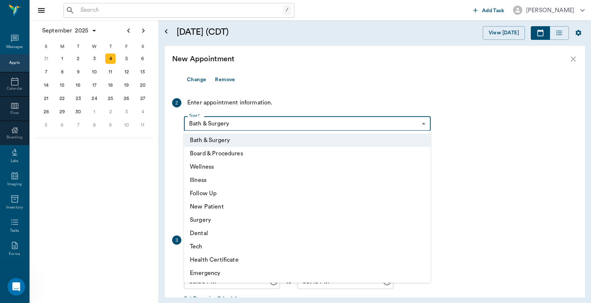
click at [202, 246] on li "Tech" at bounding box center [307, 246] width 247 height 13
type input "65d2be4f46e3a538d89b8c1a"
type input "04:00 PM"
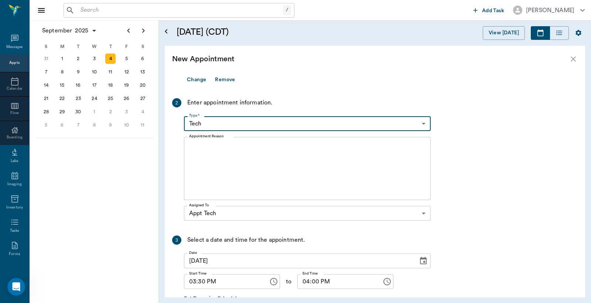
click at [233, 159] on textarea "Appointment Reason" at bounding box center [307, 168] width 236 height 51
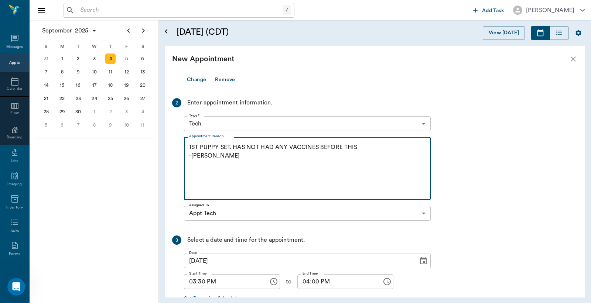
scroll to position [156, 0]
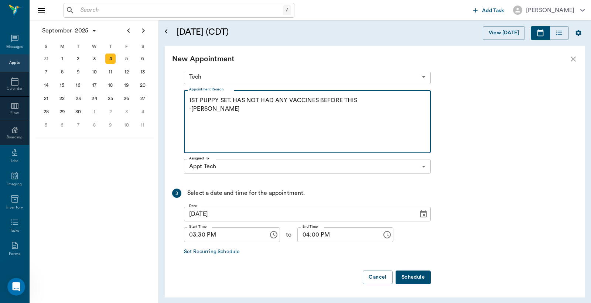
type textarea "1ST PUPPY SET. HAS NOT HAD ANY VACCINES BEFORE THIS -LORY"
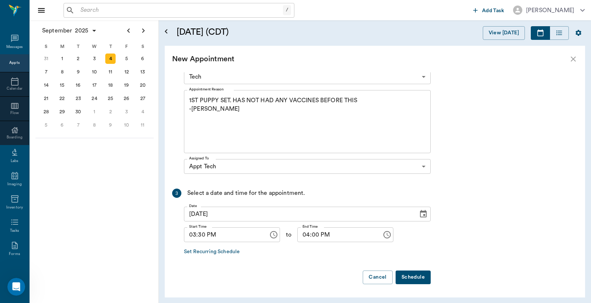
click at [411, 278] on button "Schedule" at bounding box center [412, 278] width 35 height 14
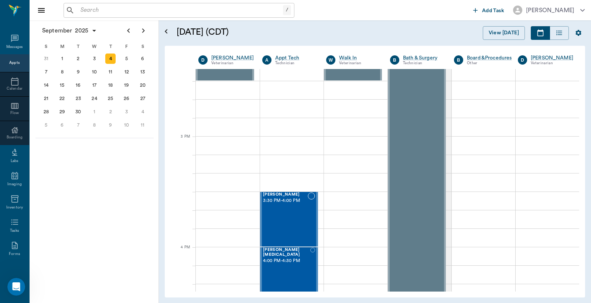
scroll to position [711, 0]
click at [513, 36] on button "View [DATE]" at bounding box center [503, 33] width 42 height 14
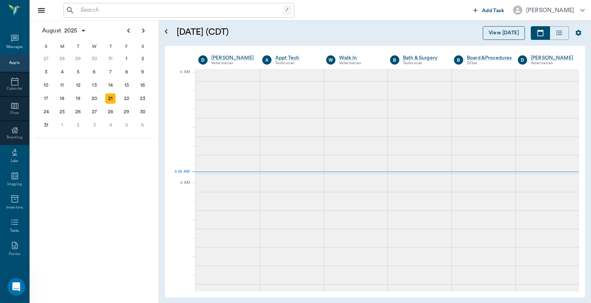
scroll to position [0, 0]
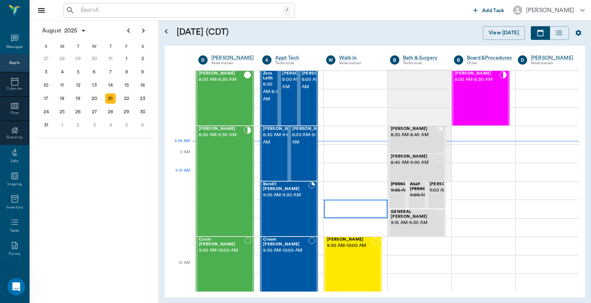
scroll to position [56, 0]
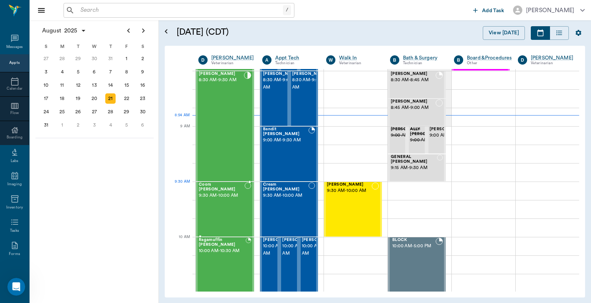
click at [223, 197] on div "Coors Kenward 9:30 AM - 10:00 AM" at bounding box center [222, 209] width 46 height 54
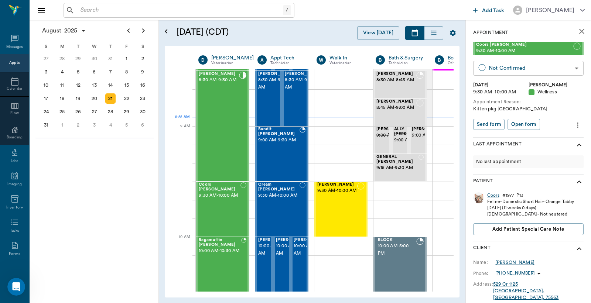
click at [567, 69] on body "/ ​ Add Task Dr. Bert Ellsworth Nectar Messages Appts Calendar Flow Boarding La…" at bounding box center [295, 151] width 591 height 303
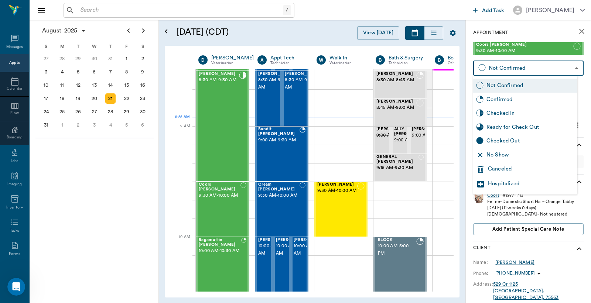
click at [517, 115] on div "Checked In" at bounding box center [530, 113] width 88 height 8
type input "CHECKED_IN"
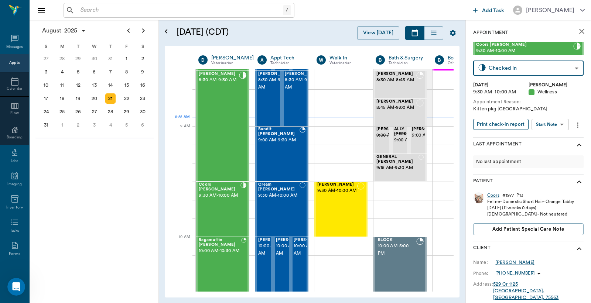
click at [516, 126] on button "Print check-in report" at bounding box center [500, 124] width 55 height 11
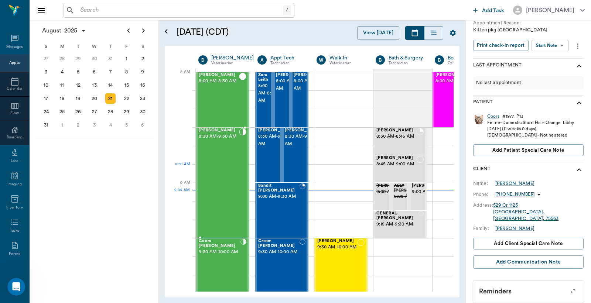
click at [221, 169] on div "[PERSON_NAME] 8:30 AM - 9:30 AM" at bounding box center [219, 182] width 40 height 109
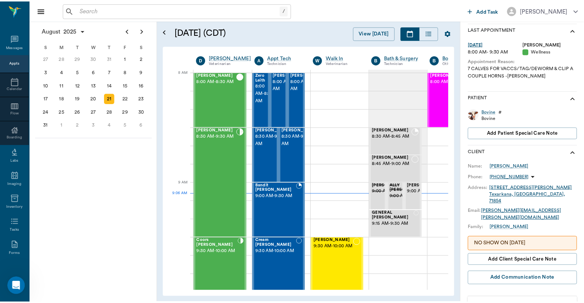
scroll to position [124, 0]
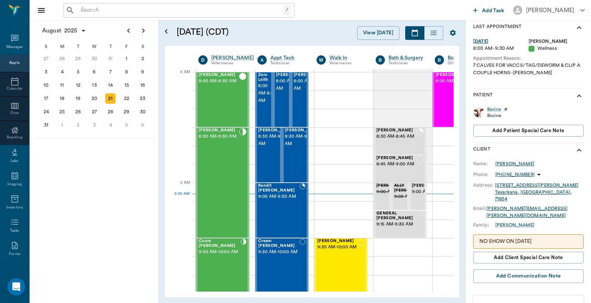
click at [504, 161] on div "[PERSON_NAME]" at bounding box center [514, 164] width 39 height 7
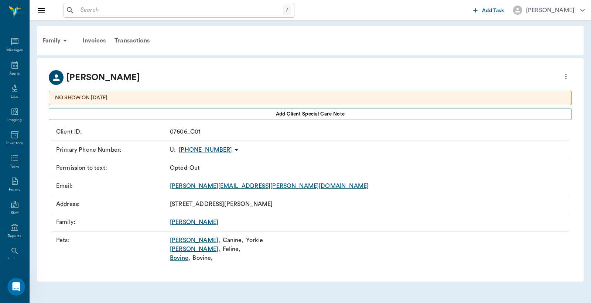
click at [180, 238] on link "Annie Oakley ," at bounding box center [195, 240] width 50 height 9
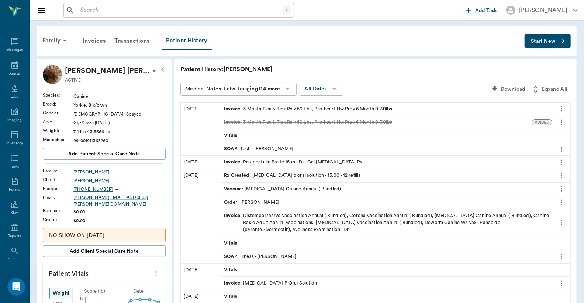
scroll to position [1591, 0]
click at [217, 14] on input "text" at bounding box center [180, 10] width 205 height 10
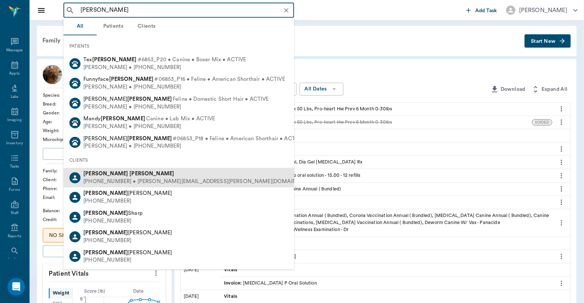
click at [130, 173] on b "Fassett" at bounding box center [152, 174] width 45 height 6
type input "LAURA FAS"
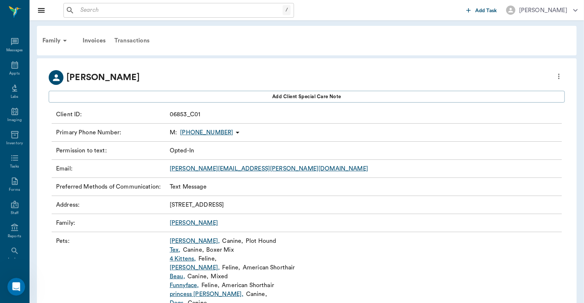
click at [127, 39] on div "Transactions" at bounding box center [132, 41] width 44 height 18
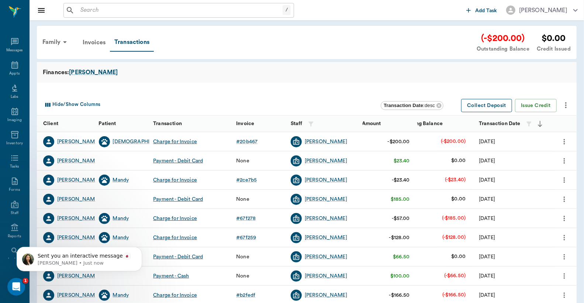
scroll to position [1, 0]
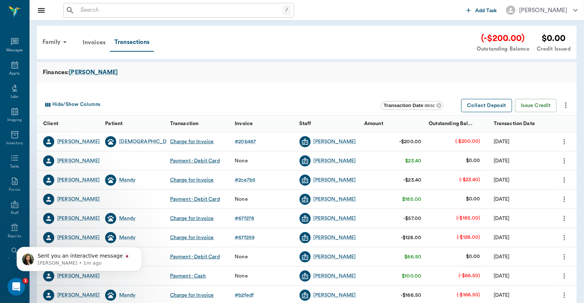
click at [493, 106] on button "Collect Deposit" at bounding box center [486, 106] width 51 height 14
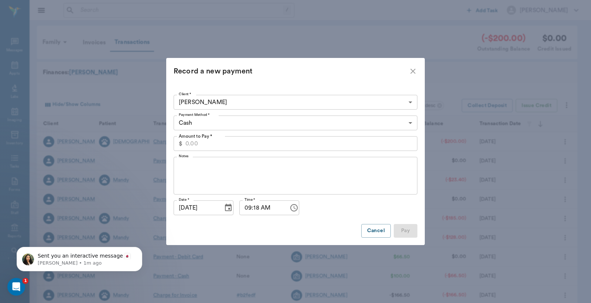
click at [212, 145] on input "Amount to Pay *" at bounding box center [301, 143] width 232 height 15
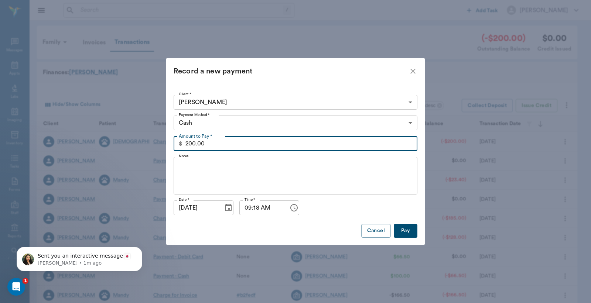
type input "200.00"
click at [231, 121] on body "/ ​ Add Task Dr. Bert Ellsworth Nectar Messages Appts Labs Imaging Inventory Ta…" at bounding box center [295, 227] width 591 height 454
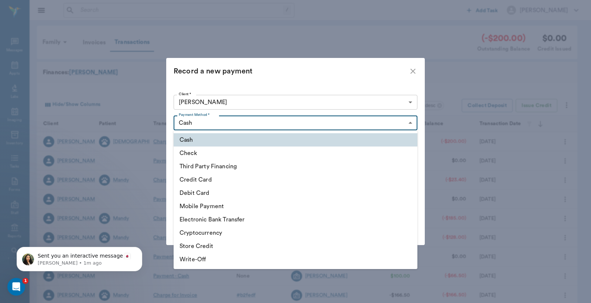
click at [207, 182] on li "Credit Card" at bounding box center [295, 179] width 244 height 13
type input "CREDIT_CARD"
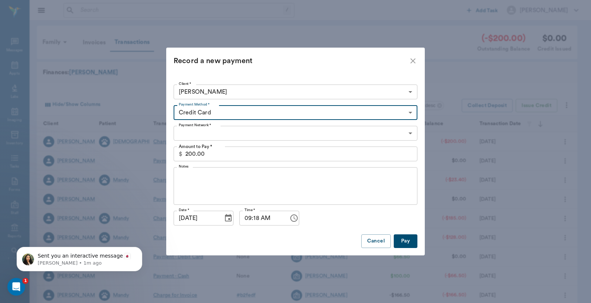
click at [224, 137] on body "/ ​ Add Task Dr. Bert Ellsworth Nectar Messages Appts Labs Imaging Inventory Ta…" at bounding box center [295, 227] width 591 height 454
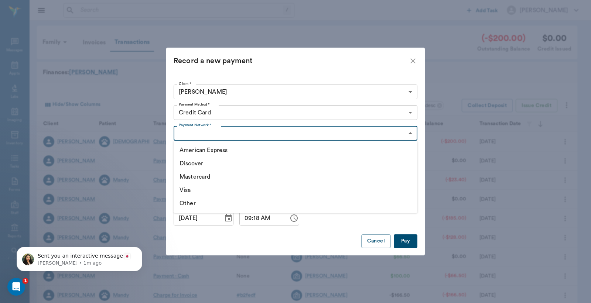
click at [191, 165] on li "Discover" at bounding box center [295, 163] width 244 height 13
type input "DISCOVER"
click at [406, 241] on button "Pay" at bounding box center [405, 241] width 24 height 14
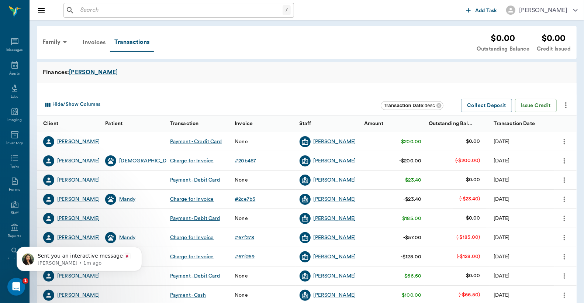
scroll to position [1701, 0]
click at [568, 145] on icon "more" at bounding box center [565, 141] width 8 height 9
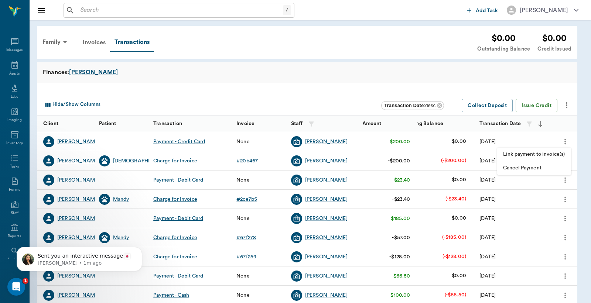
click at [543, 155] on span "Link payment to invoice(s)" at bounding box center [534, 155] width 62 height 8
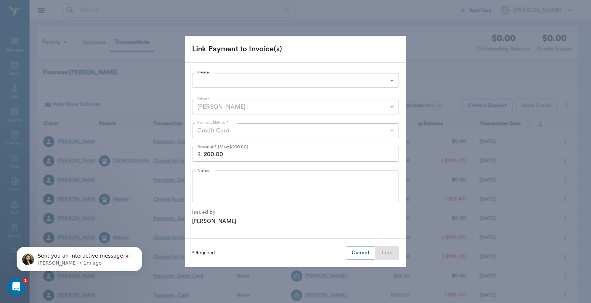
click at [250, 85] on body "/ ​ Add Task Dr. Bert Ellsworth Nectar Messages Appts Labs Imaging Inventory Ta…" at bounding box center [295, 227] width 591 height 454
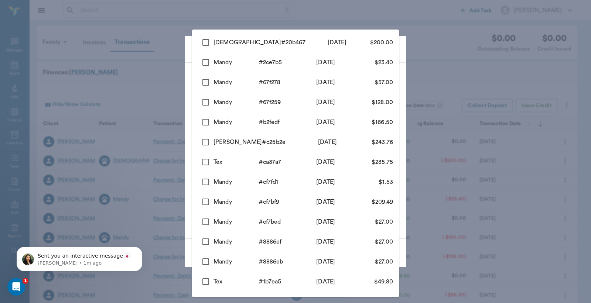
click at [197, 35] on li "Jebadiah # 20b467 8/20/2025 $200.00" at bounding box center [295, 42] width 207 height 20
type input "68a64e5a56e8efa9ab20b467"
checkbox input "true"
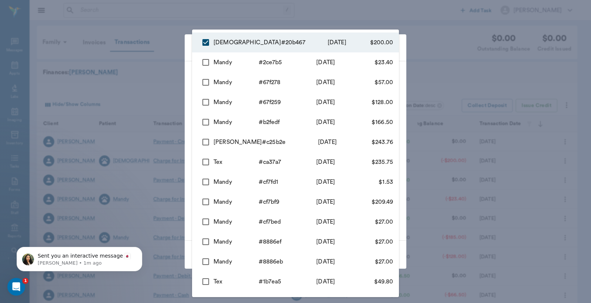
click at [186, 54] on div at bounding box center [295, 151] width 591 height 303
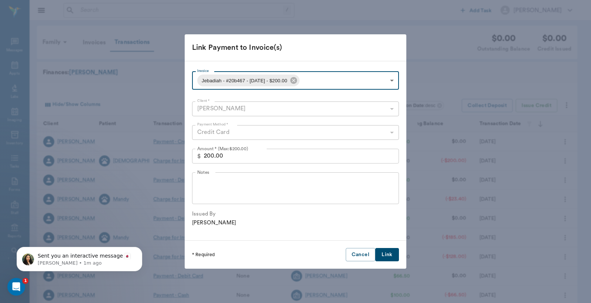
click at [383, 253] on button "Link" at bounding box center [387, 255] width 24 height 14
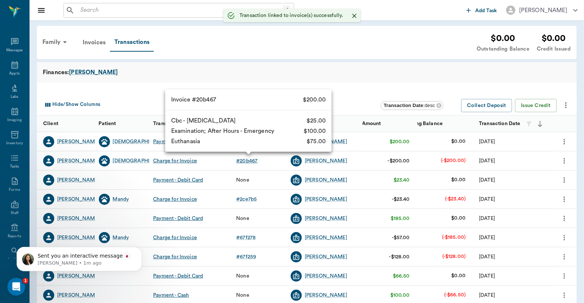
click at [250, 161] on div "# 20b467" at bounding box center [246, 160] width 21 height 7
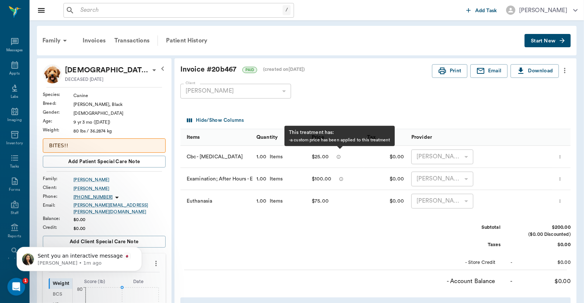
scroll to position [1701, 0]
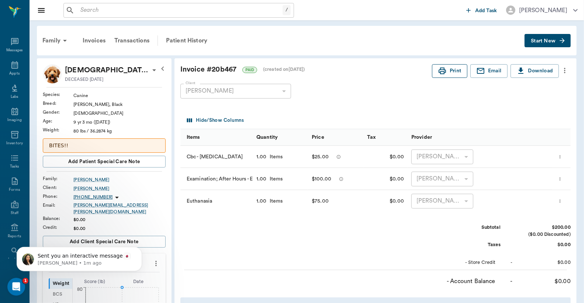
click at [440, 74] on icon "button" at bounding box center [442, 71] width 7 height 7
click at [13, 283] on icon "Open Intercom Messenger" at bounding box center [15, 286] width 12 height 12
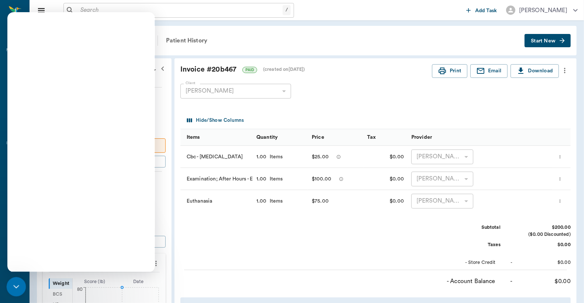
scroll to position [0, 0]
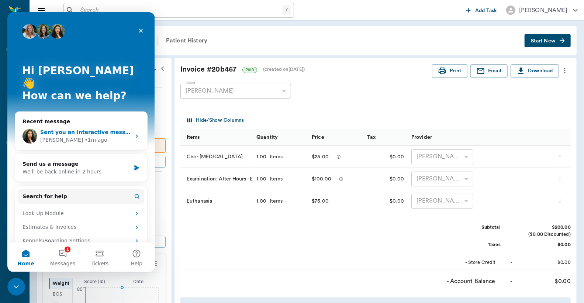
click at [80, 136] on div "Lizbeth • 1m ago" at bounding box center [85, 140] width 91 height 8
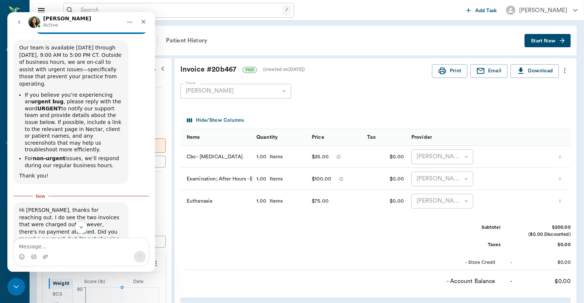
scroll to position [1701, 0]
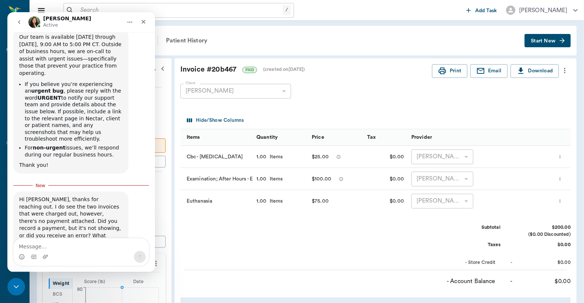
click at [55, 243] on textarea "Message…" at bounding box center [81, 244] width 135 height 13
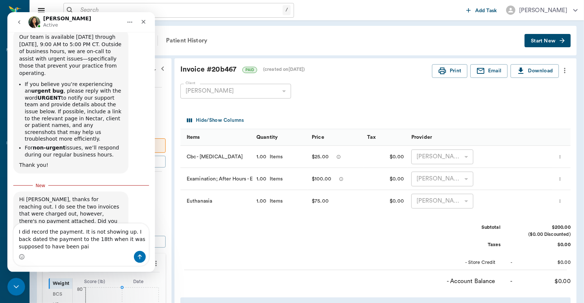
type textarea "I did record the payment. It is not showing up. I back dated the payment to the…"
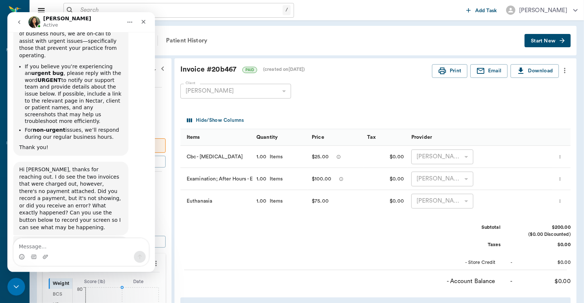
scroll to position [1725, 0]
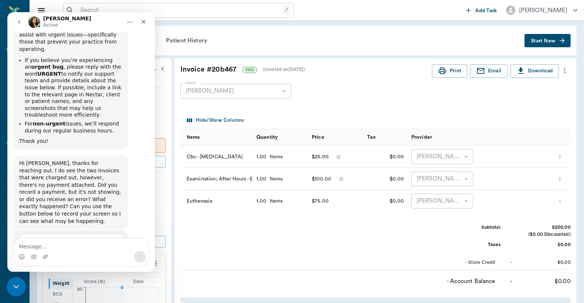
click at [16, 280] on div "Close Intercom Messenger" at bounding box center [15, 286] width 18 height 18
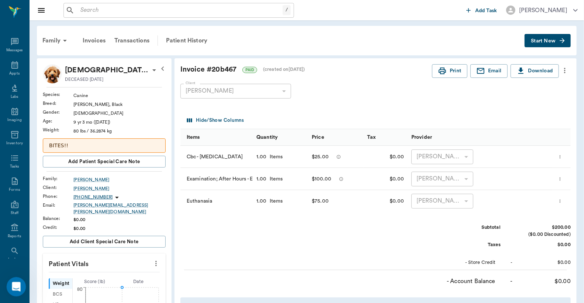
click at [14, 286] on icon "Open Intercom Messenger" at bounding box center [15, 286] width 12 height 12
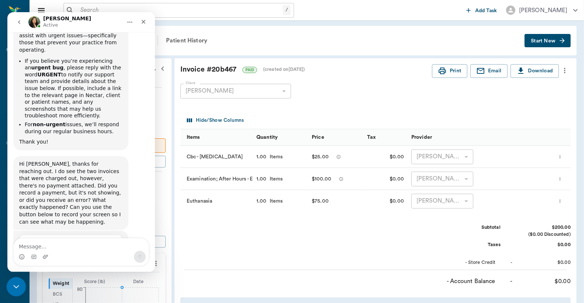
click at [20, 291] on div "Close Intercom Messenger" at bounding box center [15, 286] width 18 height 18
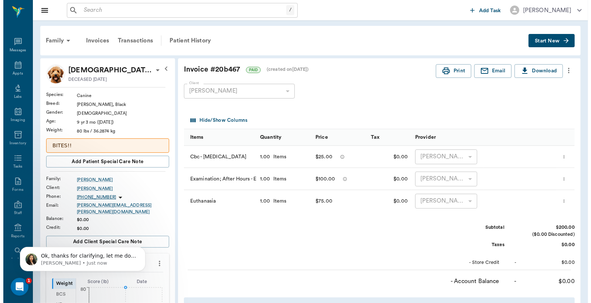
scroll to position [1807, 0]
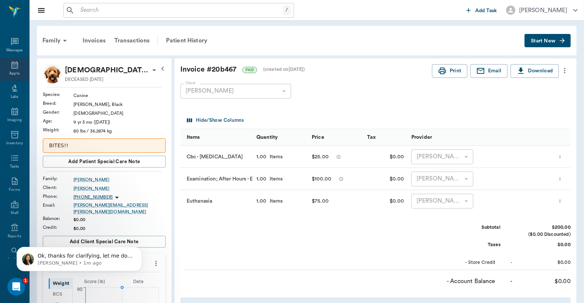
click at [12, 67] on icon at bounding box center [14, 65] width 9 height 9
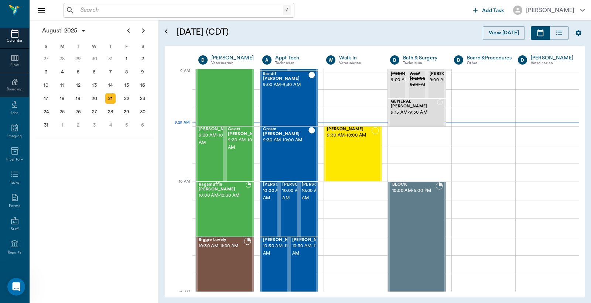
scroll to position [98, 0]
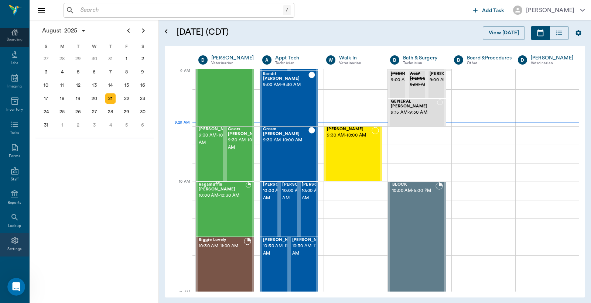
click at [12, 247] on div "Settings" at bounding box center [14, 250] width 15 height 6
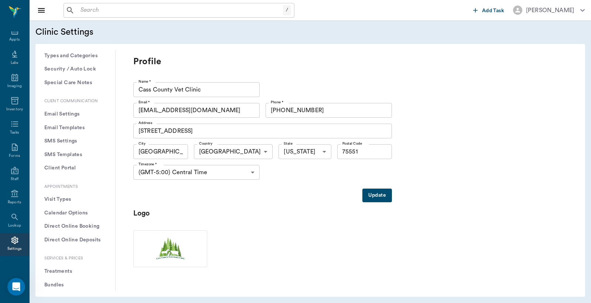
scroll to position [109, 0]
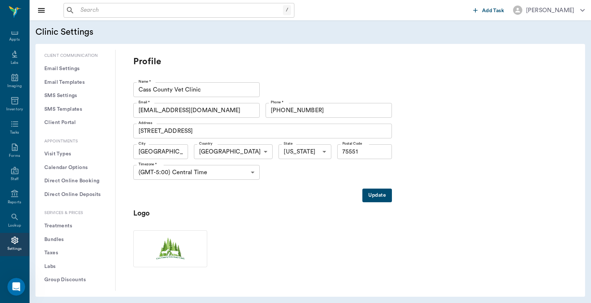
click at [61, 224] on button "Treatments" at bounding box center [75, 226] width 68 height 14
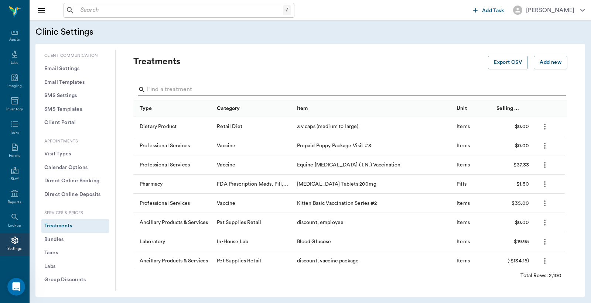
click at [161, 87] on input "Search" at bounding box center [351, 90] width 408 height 12
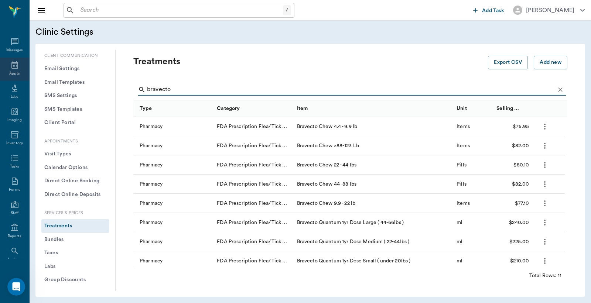
type input "bravecto"
click at [10, 67] on icon at bounding box center [14, 65] width 9 height 9
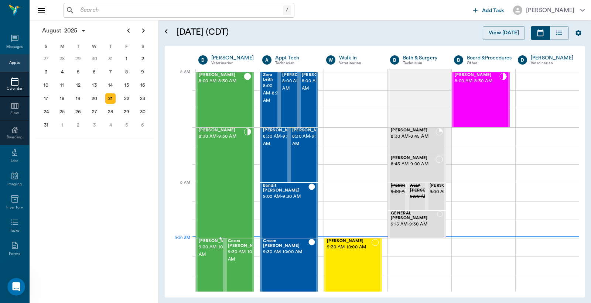
click at [236, 247] on div at bounding box center [236, 266] width 0 height 54
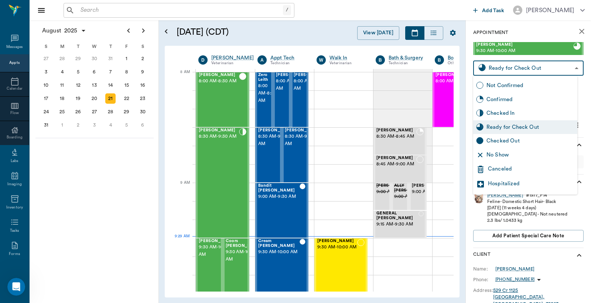
click at [513, 66] on body "/ ​ Add Task Dr. Bert Ellsworth Nectar Messages Appts Calendar Flow Boarding La…" at bounding box center [295, 151] width 591 height 303
click at [514, 109] on div "Checked In" at bounding box center [530, 113] width 88 height 8
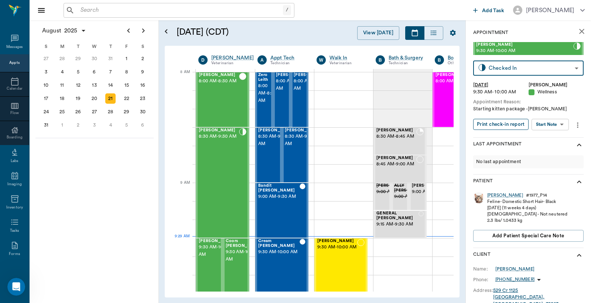
click at [503, 125] on button "Print check-in report" at bounding box center [500, 124] width 55 height 11
click at [515, 72] on body "/ ​ Add Task Dr. Bert Ellsworth Nectar Messages Appts Calendar Flow Boarding La…" at bounding box center [295, 151] width 591 height 303
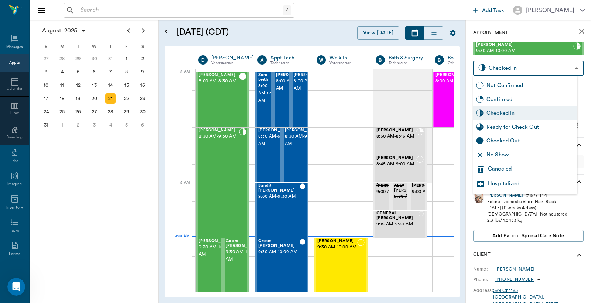
click at [519, 124] on div "Ready for Check Out" at bounding box center [530, 127] width 88 height 8
type input "READY_TO_CHECKOUT"
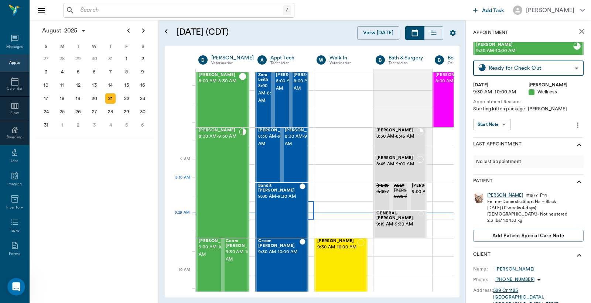
scroll to position [109, 0]
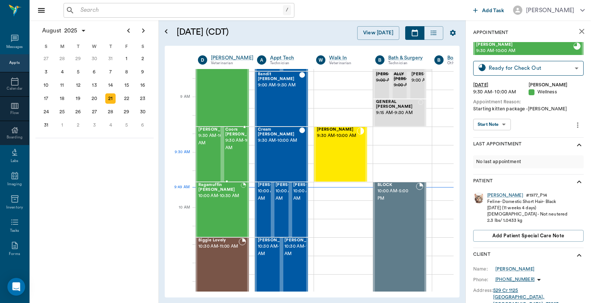
scroll to position [0, 0]
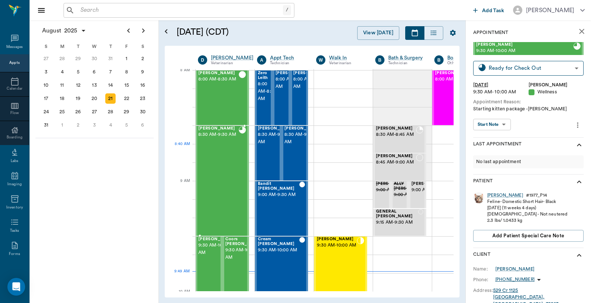
click at [230, 162] on div "[PERSON_NAME] 8:30 AM - 9:30 AM" at bounding box center [218, 180] width 40 height 109
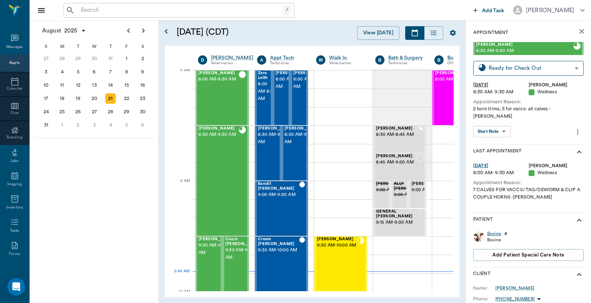
click at [497, 231] on div "Bovine" at bounding box center [494, 234] width 14 height 6
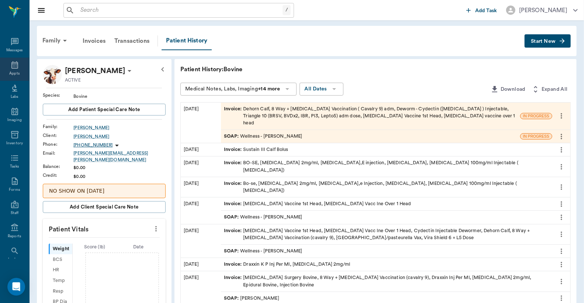
click at [10, 65] on icon at bounding box center [14, 65] width 9 height 9
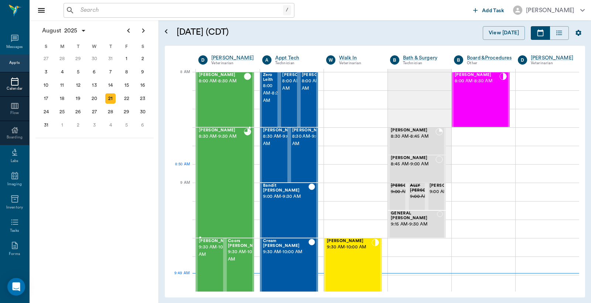
click at [219, 174] on div "[PERSON_NAME] 8:30 AM - 9:30 AM" at bounding box center [221, 182] width 45 height 109
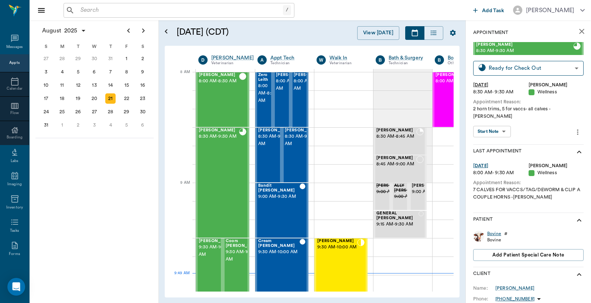
click at [496, 231] on div "Bovine" at bounding box center [494, 234] width 14 height 6
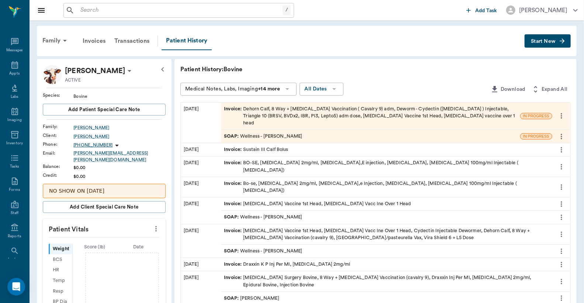
click at [340, 111] on div "Invoice : Dehorn Calf, 8 Way + [MEDICAL_DATA] Vaccination ( Cavalry 9) adm, Dew…" at bounding box center [370, 116] width 293 height 21
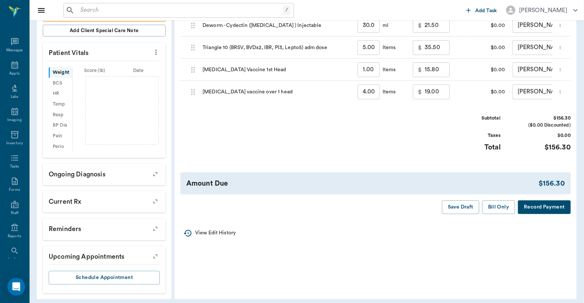
scroll to position [176, 0]
click at [543, 214] on button "Record Payment" at bounding box center [544, 207] width 53 height 14
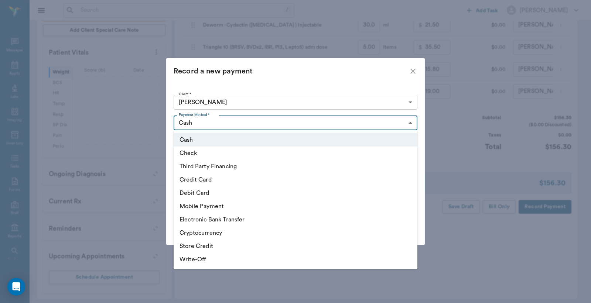
click at [340, 124] on body "/ ​ Add Task [PERSON_NAME] Nectar Messages Appts Labs Imaging Inventory Tasks F…" at bounding box center [295, 66] width 591 height 484
click at [208, 184] on li "Credit Card" at bounding box center [295, 179] width 244 height 13
type input "CREDIT_CARD"
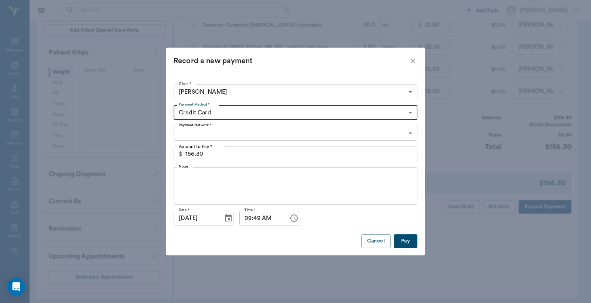
click at [234, 138] on body "/ ​ Add Task [PERSON_NAME] Nectar Messages Appts Labs Imaging Inventory Tasks F…" at bounding box center [295, 66] width 591 height 484
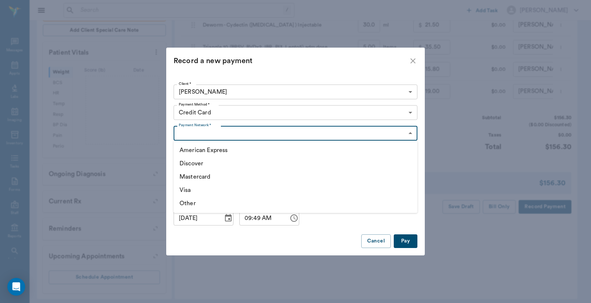
click at [190, 193] on li "Visa" at bounding box center [295, 189] width 244 height 13
type input "VISA"
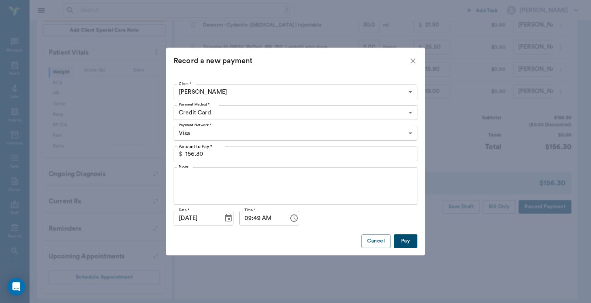
click at [409, 238] on button "Pay" at bounding box center [405, 241] width 24 height 14
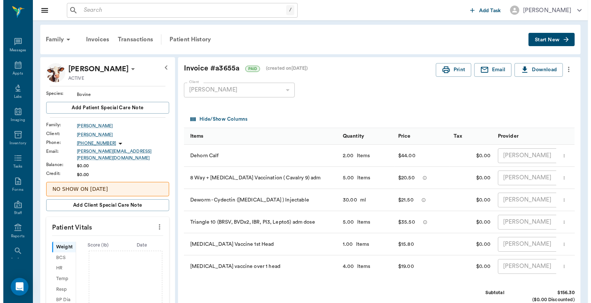
scroll to position [0, 0]
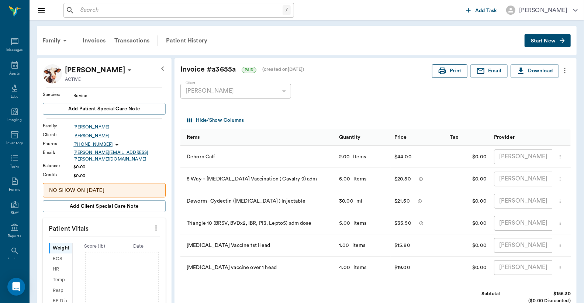
click at [451, 70] on button "Print" at bounding box center [449, 71] width 35 height 14
click at [6, 66] on div "Appts" at bounding box center [14, 69] width 29 height 23
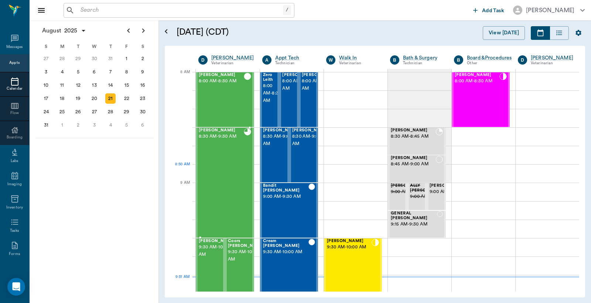
click at [238, 173] on div "[PERSON_NAME] 8:30 AM - 9:30 AM" at bounding box center [221, 182] width 45 height 109
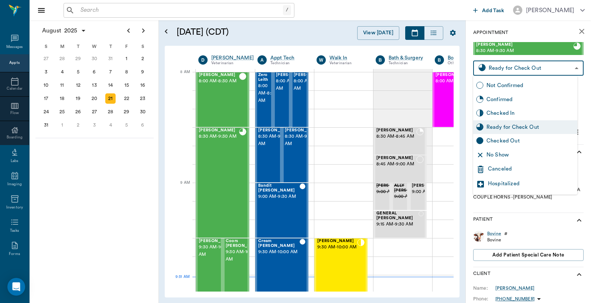
click at [520, 71] on body "/ ​ Add Task [PERSON_NAME] Nectar Messages Appts Calendar Flow Boarding Labs Im…" at bounding box center [295, 151] width 591 height 303
click at [512, 142] on div "Checked Out" at bounding box center [530, 141] width 88 height 8
type input "CHECKED_OUT"
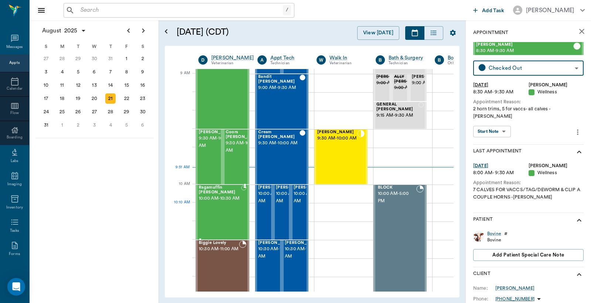
scroll to position [109, 0]
click at [230, 151] on span "9:30 AM - 10:00 AM" at bounding box center [244, 146] width 37 height 15
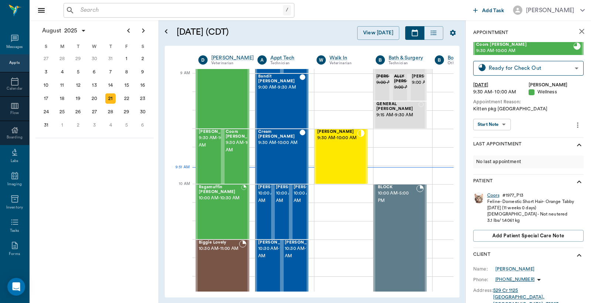
click at [495, 196] on div "Coors" at bounding box center [493, 195] width 12 height 6
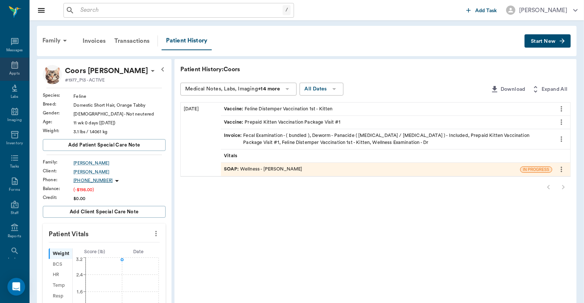
click at [10, 69] on div "Appts" at bounding box center [14, 69] width 29 height 23
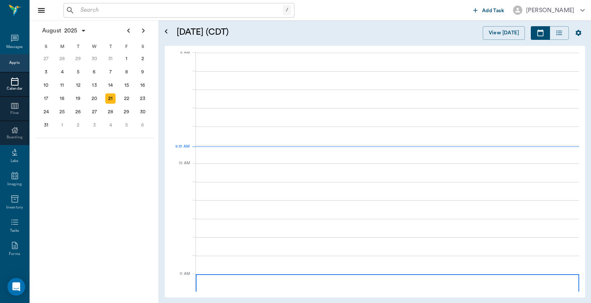
scroll to position [112, 0]
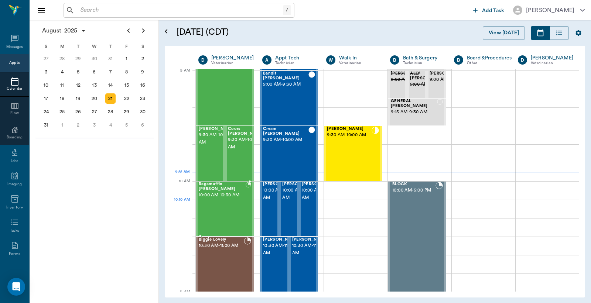
click at [217, 205] on div "Ragamuffin [PERSON_NAME] 10:00 AM - 10:30 AM" at bounding box center [222, 209] width 47 height 54
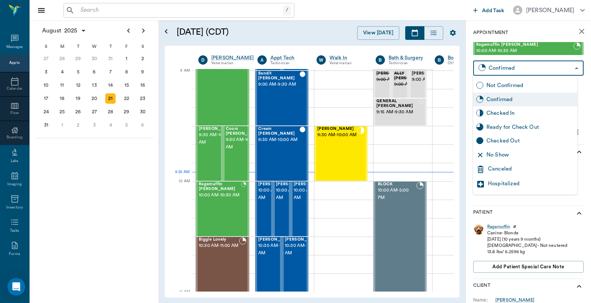
click at [567, 71] on body "/ ​ Add Task [PERSON_NAME] Nectar Messages Appts Calendar Flow Boarding Labs Im…" at bounding box center [295, 151] width 591 height 303
click at [518, 112] on div "Checked In" at bounding box center [530, 113] width 88 height 8
type input "CHECKED_IN"
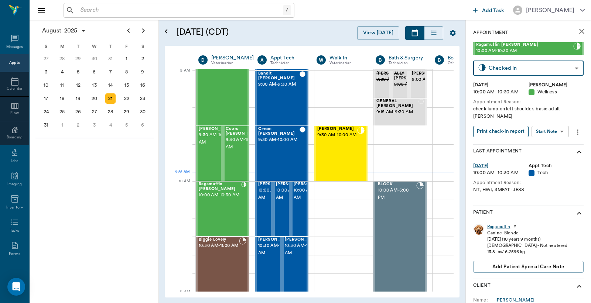
click at [509, 126] on button "Print check-in report" at bounding box center [500, 131] width 55 height 11
click at [126, 97] on div "22" at bounding box center [126, 98] width 10 height 10
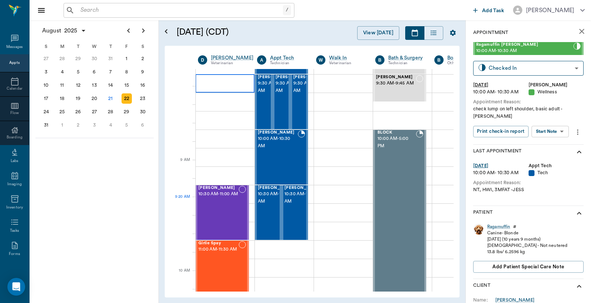
scroll to position [0, 0]
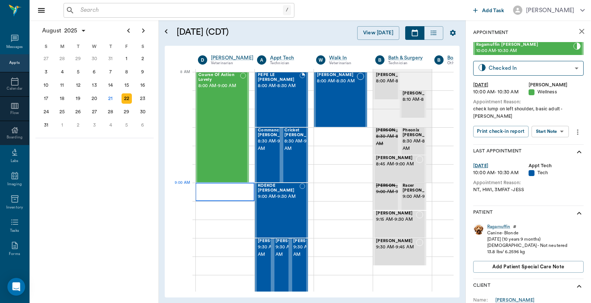
click at [228, 191] on div at bounding box center [224, 192] width 59 height 18
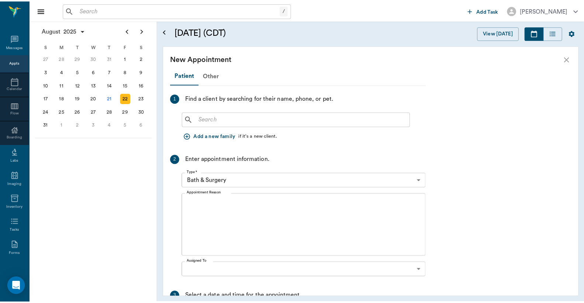
scroll to position [0, 0]
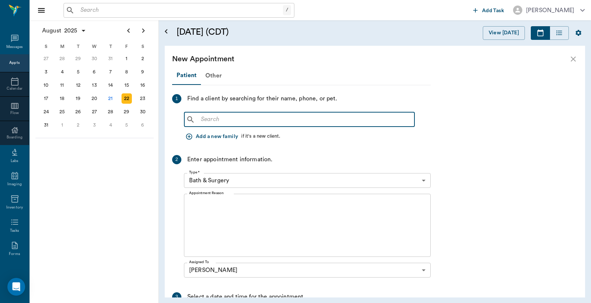
click at [212, 122] on input "text" at bounding box center [304, 119] width 213 height 10
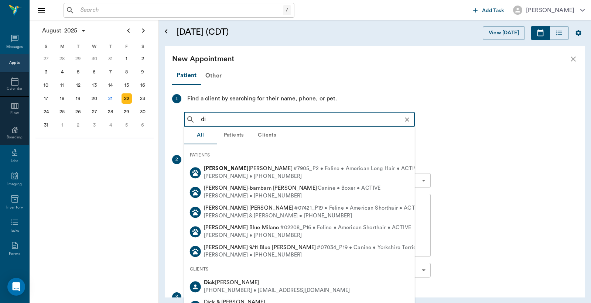
type input "d"
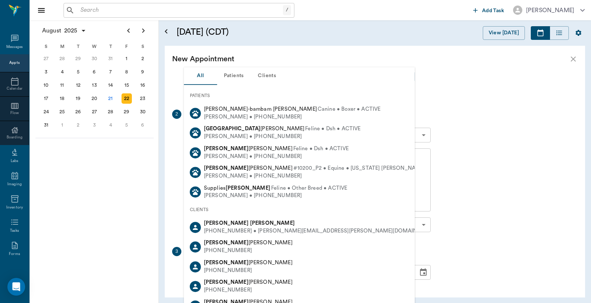
scroll to position [103, 0]
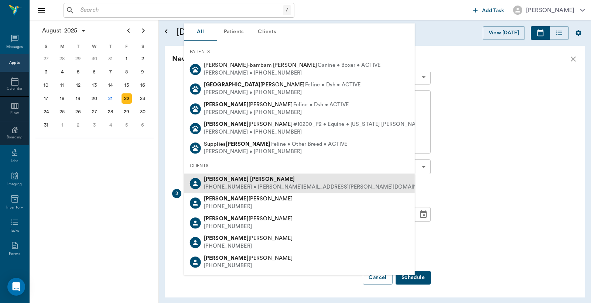
click at [250, 180] on b "Francis" at bounding box center [272, 179] width 45 height 6
type input "richard franci"
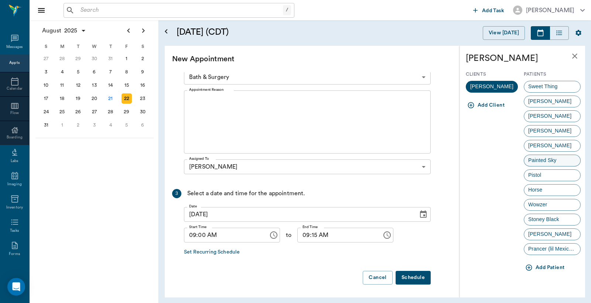
click at [536, 161] on span "Painted Sky" at bounding box center [542, 161] width 36 height 8
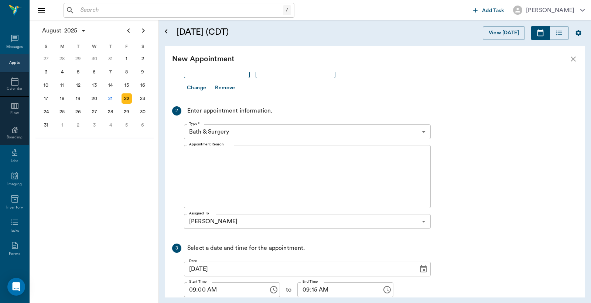
scroll to position [0, 0]
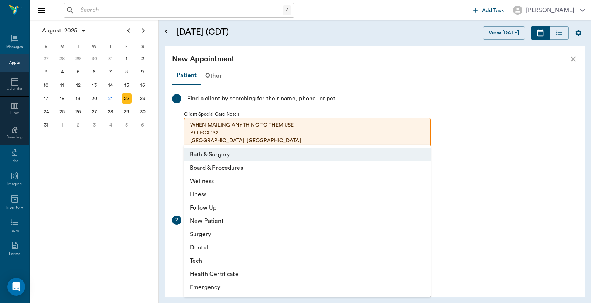
click at [253, 241] on body "/ ​ Add Task Dr. Bert Ellsworth Nectar Messages Appts Calendar Flow Boarding La…" at bounding box center [295, 151] width 591 height 303
click at [212, 181] on li "Wellness" at bounding box center [307, 181] width 247 height 13
type input "65d2be4f46e3a538d89b8c14"
type input "09:30 AM"
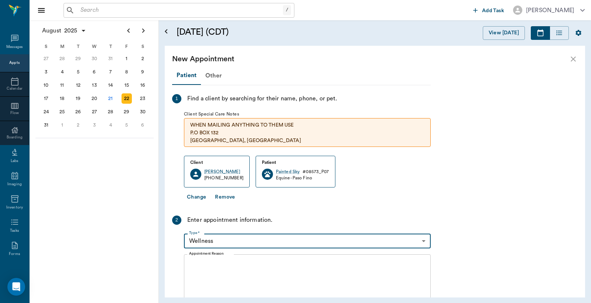
click at [223, 264] on textarea "Appointment Reason" at bounding box center [307, 286] width 236 height 51
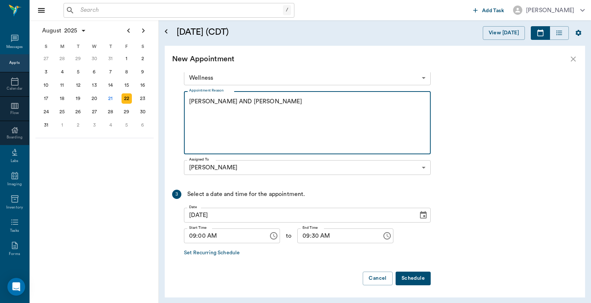
scroll to position [164, 0]
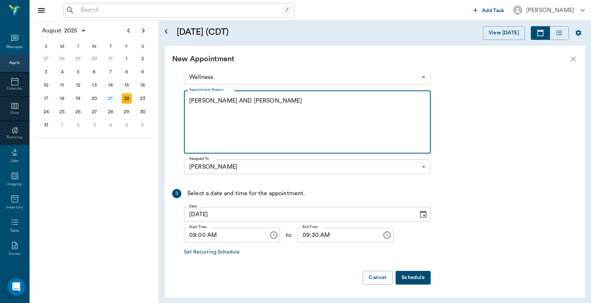
type textarea "COGGINS AND VACCINES -LORY"
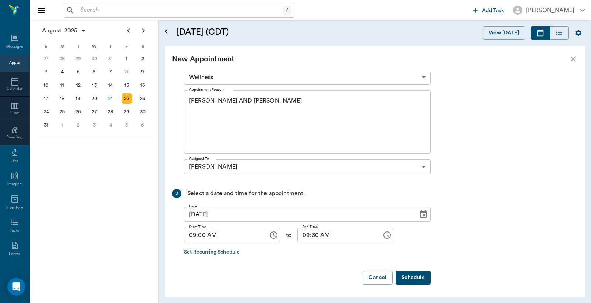
click at [419, 274] on button "Schedule" at bounding box center [412, 278] width 35 height 14
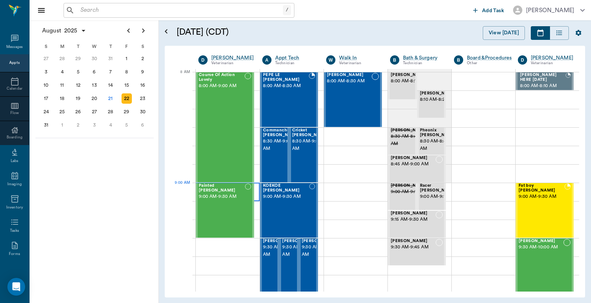
click at [255, 191] on div at bounding box center [228, 192] width 64 height 18
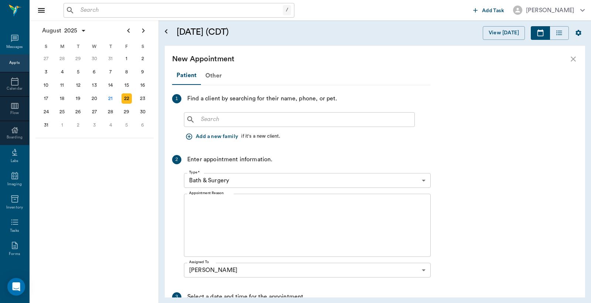
click at [208, 123] on input "text" at bounding box center [304, 119] width 213 height 10
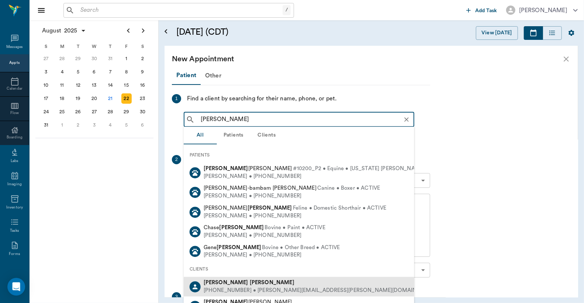
click at [221, 288] on div "(903) 826-3271 • sandra.francis@texarkanacollege.edu" at bounding box center [321, 291] width 234 height 8
type input "RICHARD FRANCIS"
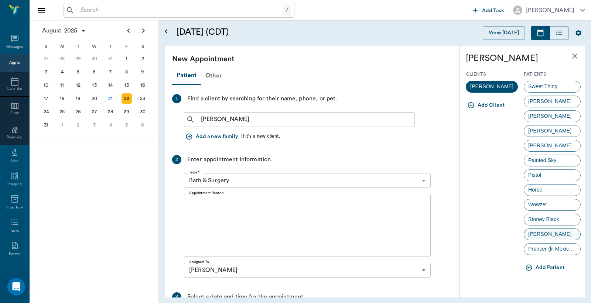
click at [532, 233] on span "Shaw" at bounding box center [549, 234] width 51 height 8
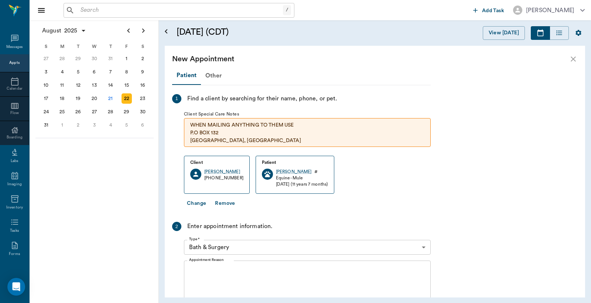
click at [243, 245] on body "/ ​ Add Task Dr. Bert Ellsworth Nectar Messages Appts Calendar Flow Boarding La…" at bounding box center [295, 151] width 591 height 303
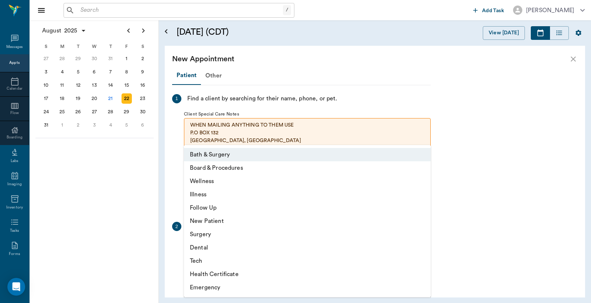
click at [212, 183] on li "Wellness" at bounding box center [307, 181] width 247 height 13
type input "65d2be4f46e3a538d89b8c14"
type input "09:30 AM"
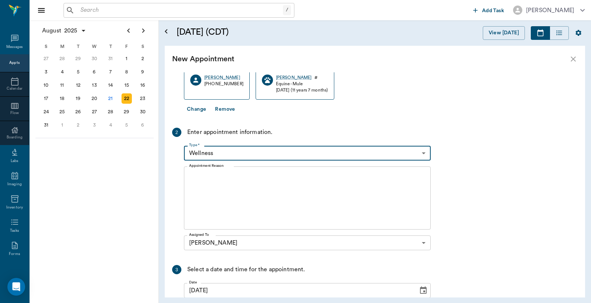
scroll to position [109, 0]
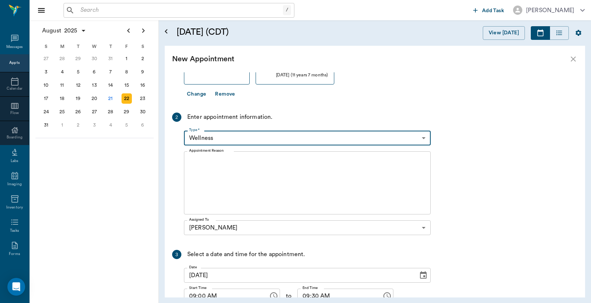
click at [249, 168] on textarea "Appointment Reason" at bounding box center [307, 183] width 236 height 51
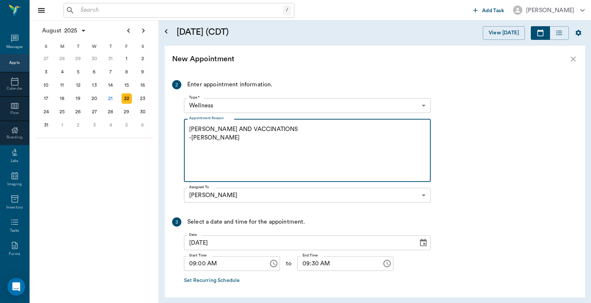
scroll to position [171, 0]
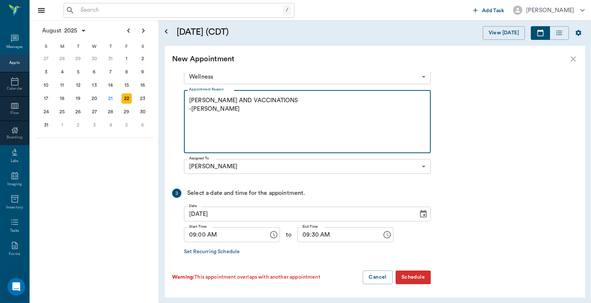
type textarea "COGGINS AND VACCINATIONS -LORY"
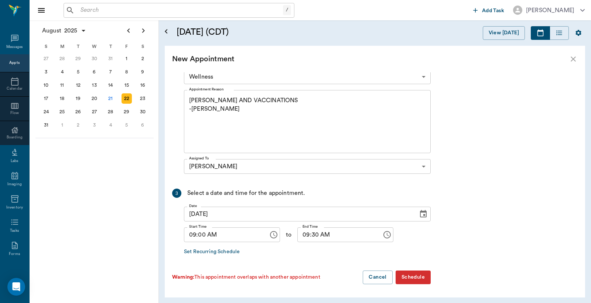
click at [418, 277] on button "Schedule" at bounding box center [412, 278] width 35 height 14
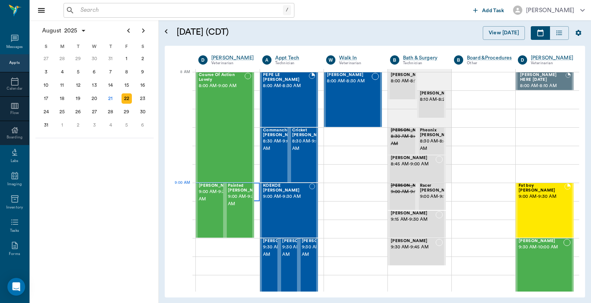
click at [255, 196] on div at bounding box center [228, 192] width 64 height 18
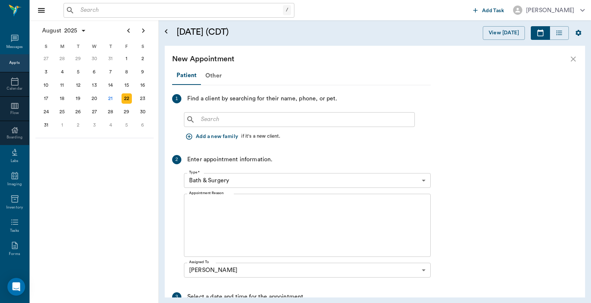
click at [202, 122] on input "text" at bounding box center [304, 119] width 213 height 10
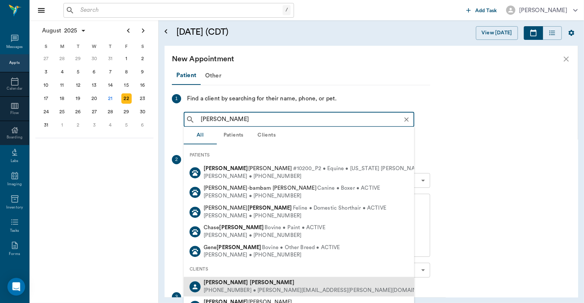
click at [250, 284] on b "Francis" at bounding box center [272, 283] width 45 height 6
type input "RICHARD FRANCIS"
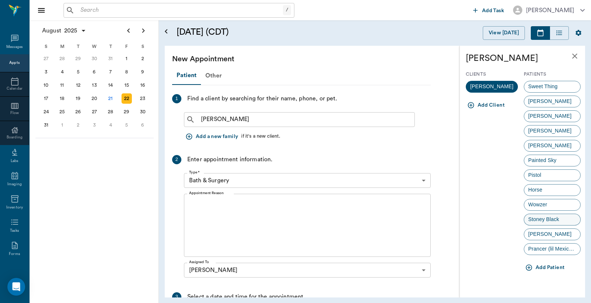
click at [545, 220] on span "Stoney Black" at bounding box center [543, 220] width 39 height 8
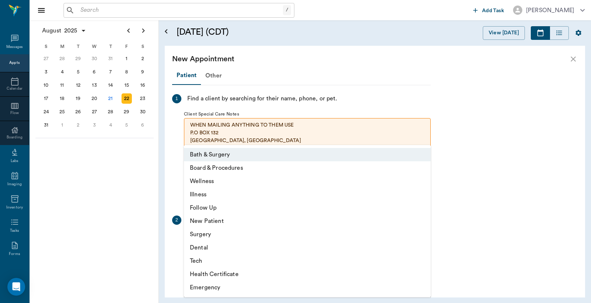
click at [223, 239] on body "/ ​ Add Task Dr. Bert Ellsworth Nectar Messages Appts Calendar Flow Boarding La…" at bounding box center [295, 151] width 591 height 303
click at [209, 174] on li "Board & Procedures" at bounding box center [307, 167] width 247 height 13
type input "67816c1cf444b6f7d0a603e8"
type input "09:30 AM"
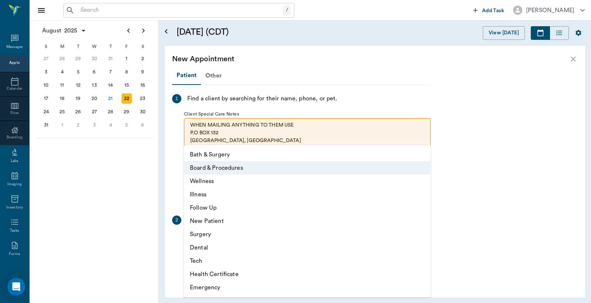
click at [219, 239] on body "/ ​ Add Task Dr. Bert Ellsworth Nectar Messages Appts Calendar Flow Boarding La…" at bounding box center [295, 151] width 591 height 303
click at [208, 182] on li "Wellness" at bounding box center [307, 181] width 247 height 13
type input "65d2be4f46e3a538d89b8c14"
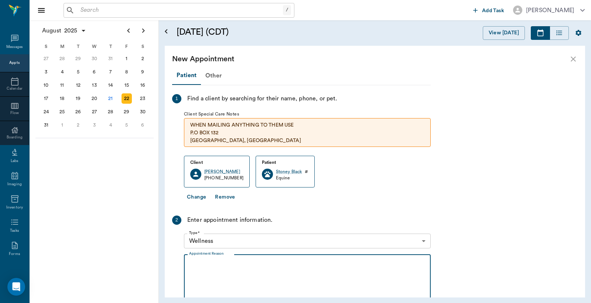
click at [213, 263] on textarea "Appointment Reason" at bounding box center [307, 286] width 236 height 51
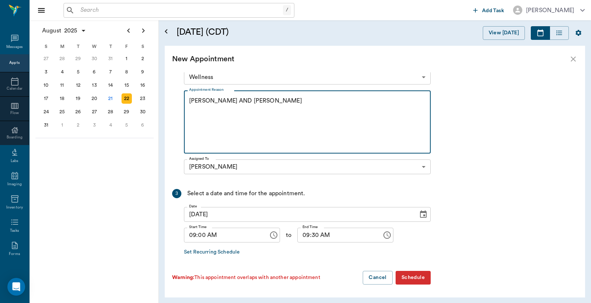
type textarea "COGGINS AND VACCINES LORY"
click at [408, 279] on button "Schedule" at bounding box center [412, 278] width 35 height 14
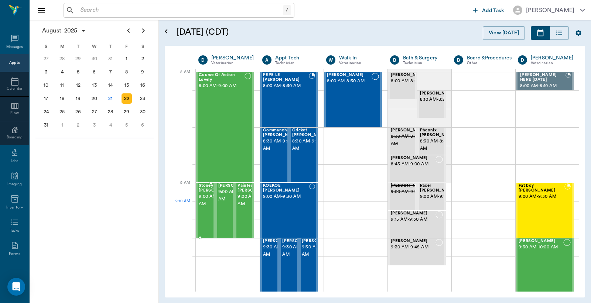
click at [204, 208] on span "9:00 AM - 9:30 AM" at bounding box center [217, 200] width 37 height 15
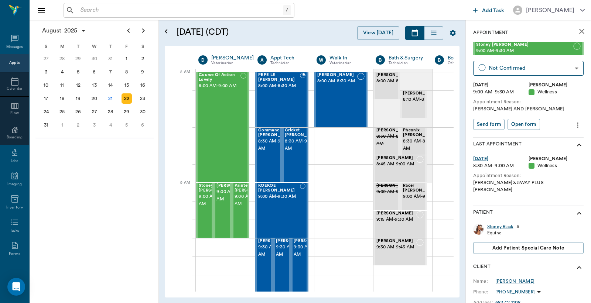
click at [573, 124] on icon "more" at bounding box center [577, 125] width 8 height 9
click at [539, 134] on span "Edit appointment" at bounding box center [540, 138] width 62 height 8
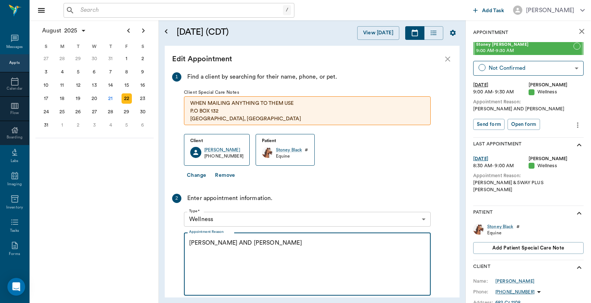
click at [278, 248] on textarea "COGGINS AND VACCINES LORY" at bounding box center [307, 264] width 236 height 51
click at [271, 243] on textarea "COGGINS AND VACCINES LORY" at bounding box center [307, 264] width 236 height 51
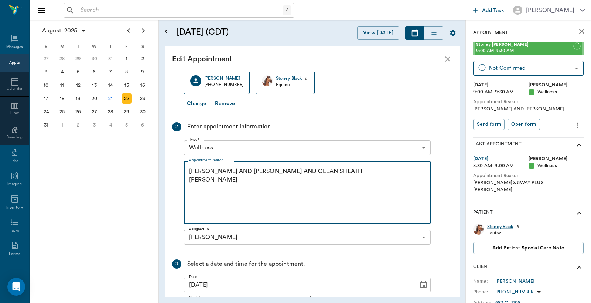
scroll to position [129, 0]
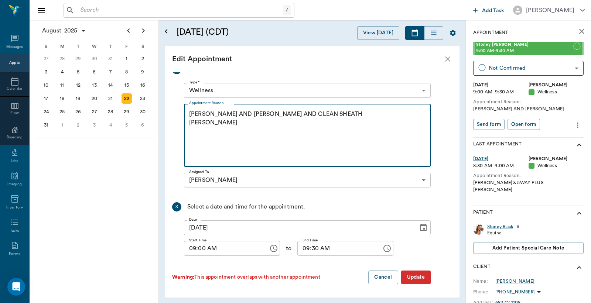
type textarea "COGGINS AND VACCINES AND CLEAN SHEATH LORY"
click at [299, 251] on input "09:30 AM" at bounding box center [336, 248] width 79 height 15
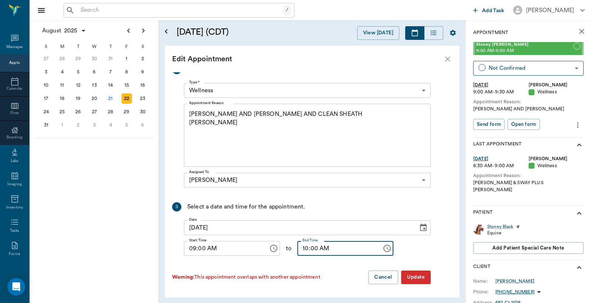
type input "10:00 AM"
click at [415, 278] on button "Update" at bounding box center [416, 278] width 30 height 14
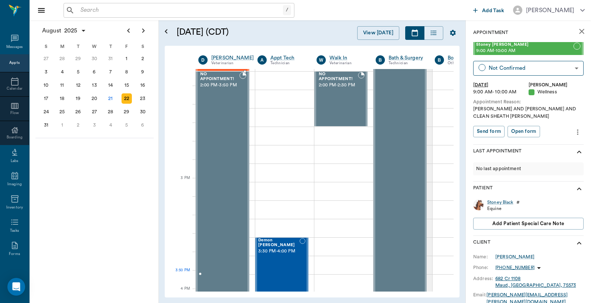
scroll to position [681, 0]
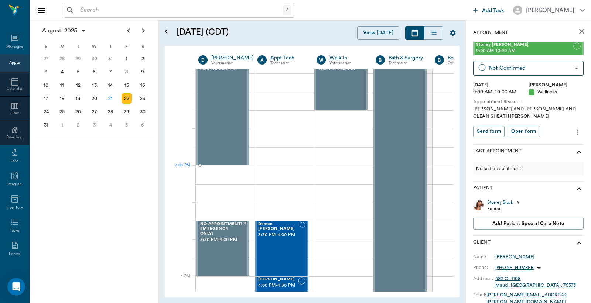
drag, startPoint x: 238, startPoint y: 189, endPoint x: 240, endPoint y: 179, distance: 10.1
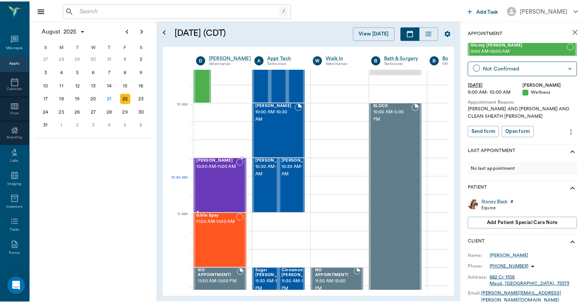
scroll to position [189, 0]
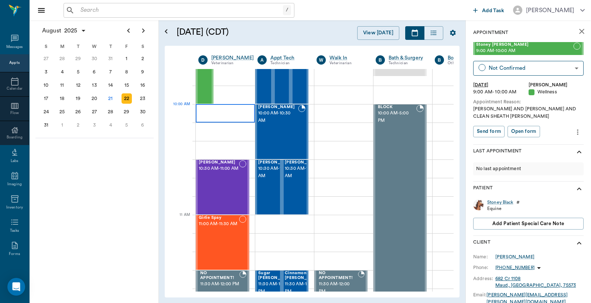
click at [238, 110] on div at bounding box center [225, 113] width 59 height 18
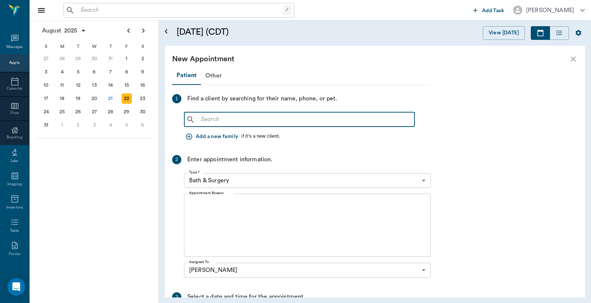
click at [234, 122] on input "text" at bounding box center [304, 119] width 213 height 10
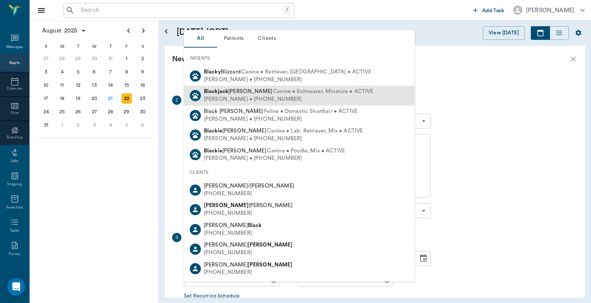
scroll to position [103, 0]
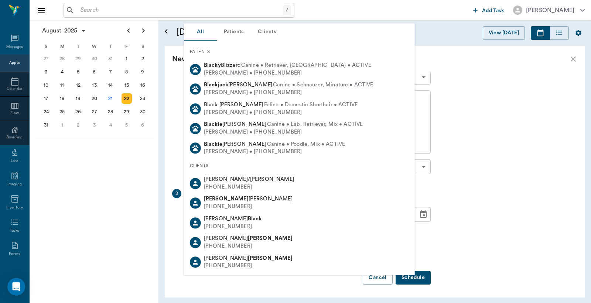
type input "BLOCK"
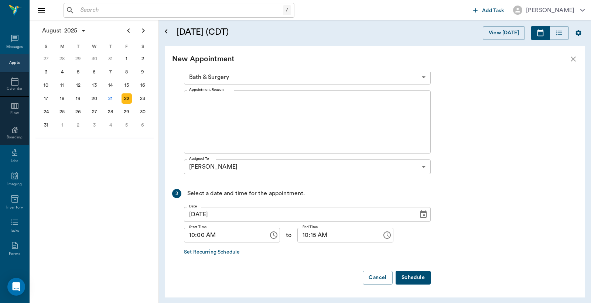
click at [465, 124] on div "Patient Other 1 Find a client by searching for their name, phone, or pet. BLOCK…" at bounding box center [375, 184] width 420 height 225
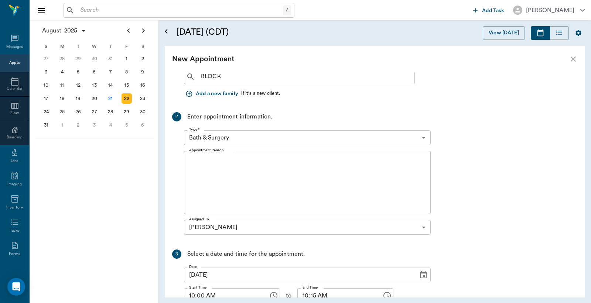
scroll to position [0, 0]
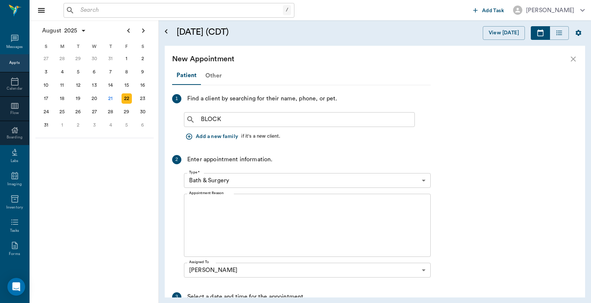
click at [217, 75] on div "Other" at bounding box center [213, 76] width 25 height 18
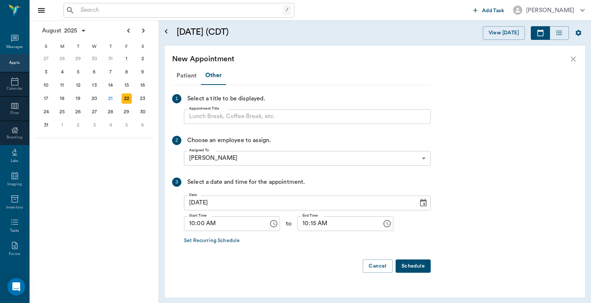
click at [217, 118] on input "Appointment Title" at bounding box center [307, 116] width 247 height 15
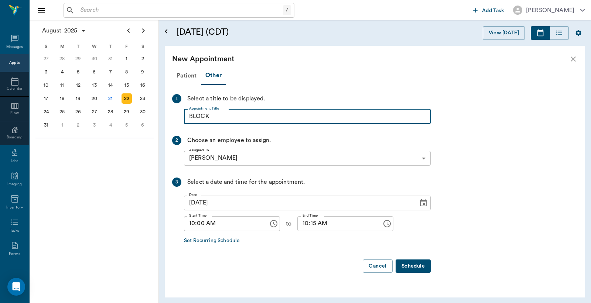
type input "BLOCK"
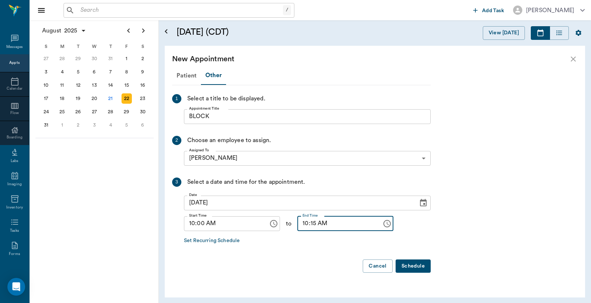
click at [305, 224] on input "10:15 AM" at bounding box center [336, 223] width 79 height 15
type input "10:30 AM"
click at [408, 267] on button "Schedule" at bounding box center [412, 267] width 35 height 14
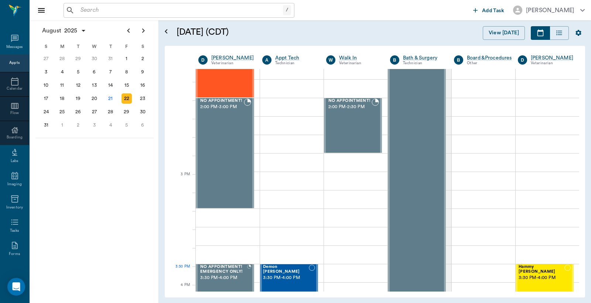
scroll to position [681, 0]
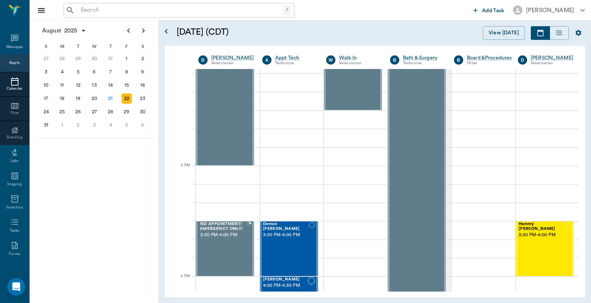
click at [13, 85] on icon at bounding box center [14, 82] width 7 height 8
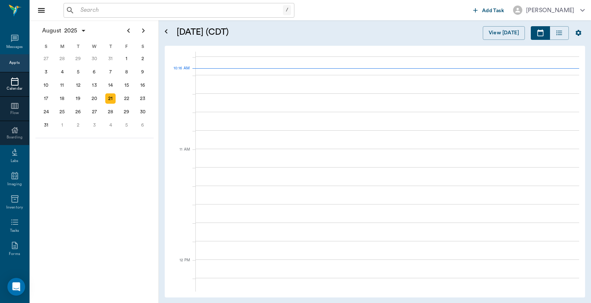
scroll to position [223, 0]
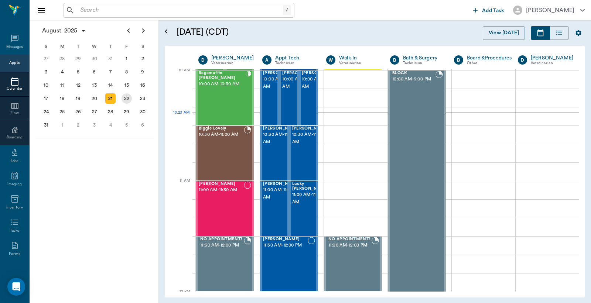
click at [128, 97] on div "22" at bounding box center [126, 98] width 10 height 10
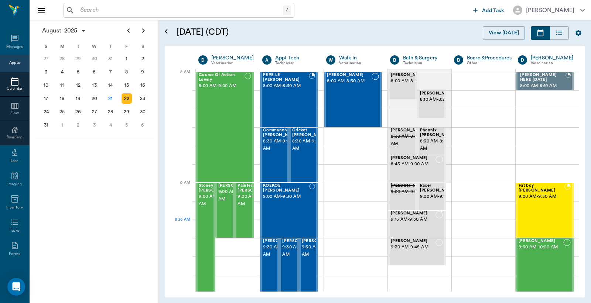
click at [411, 220] on span "9:15 AM - 9:30 AM" at bounding box center [413, 219] width 45 height 7
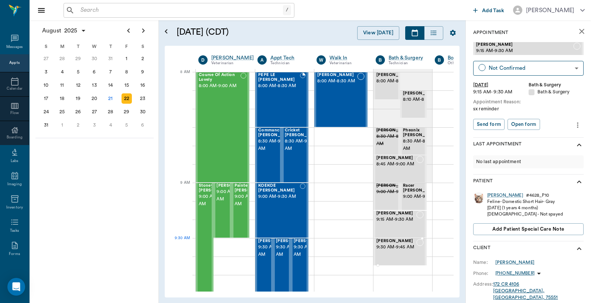
click at [392, 249] on span "9:30 AM - 9:45 AM" at bounding box center [396, 247] width 40 height 7
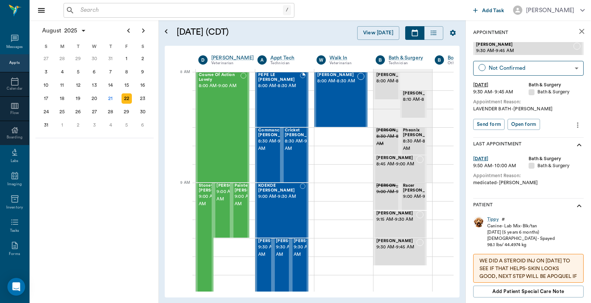
click at [577, 31] on icon "close" at bounding box center [581, 31] width 9 height 9
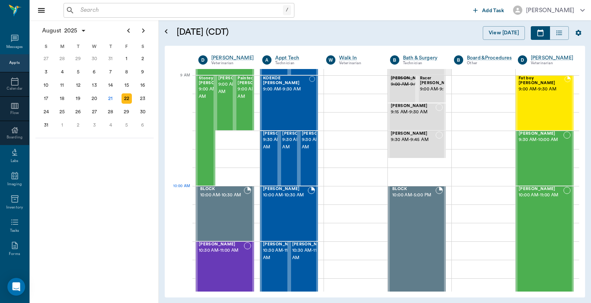
scroll to position [109, 0]
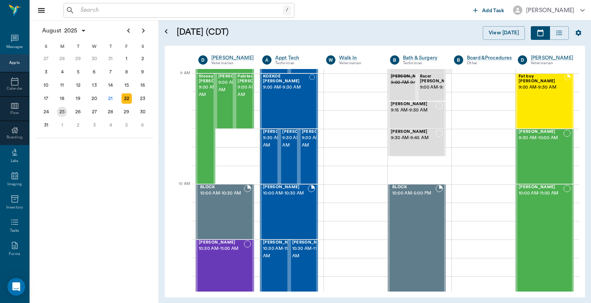
click at [61, 110] on div "25" at bounding box center [62, 112] width 10 height 10
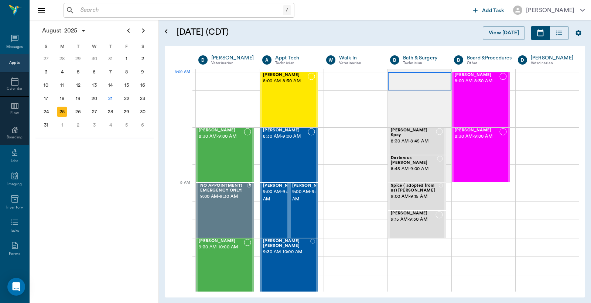
click at [399, 85] on div at bounding box center [419, 81] width 63 height 18
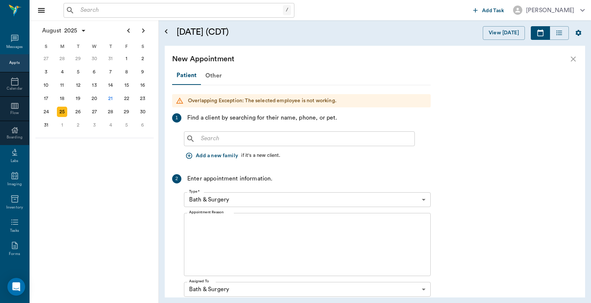
click at [229, 140] on input "text" at bounding box center [304, 139] width 213 height 10
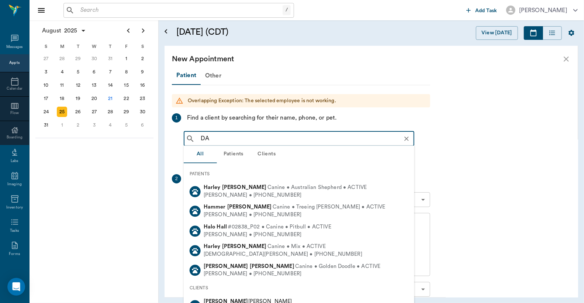
type input "D"
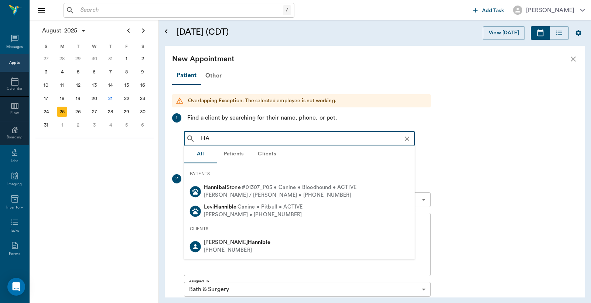
type input "H"
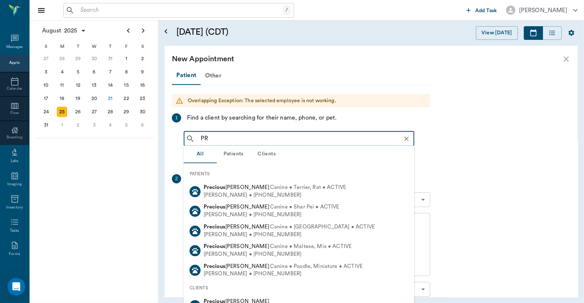
type input "P"
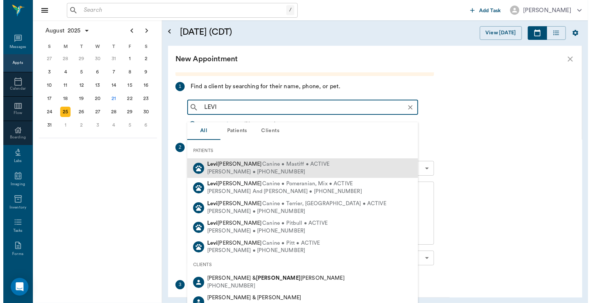
scroll to position [54, 0]
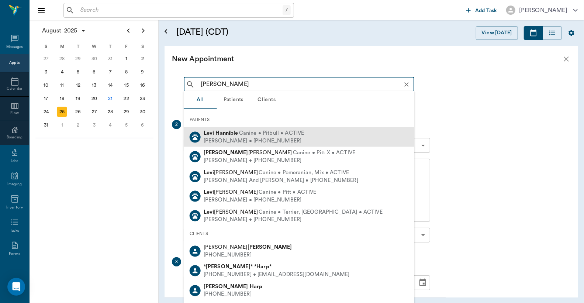
click at [231, 137] on div "Darrel Hannible • (903) 650-6623" at bounding box center [254, 141] width 101 height 8
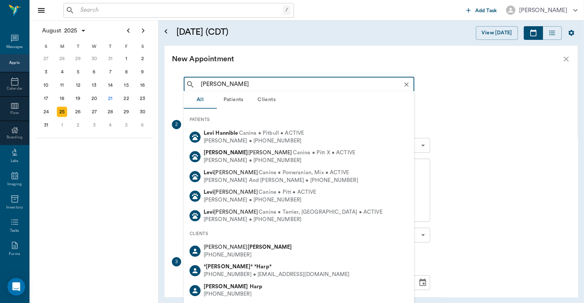
type input "LEVI HAN"
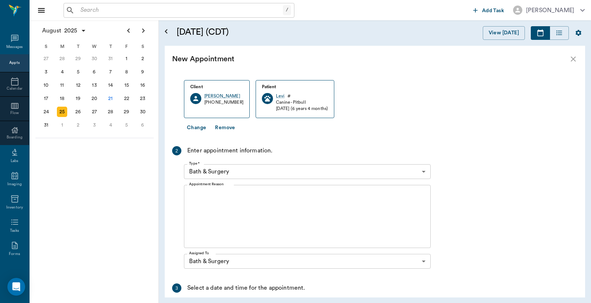
click at [200, 127] on button "Change" at bounding box center [196, 128] width 25 height 14
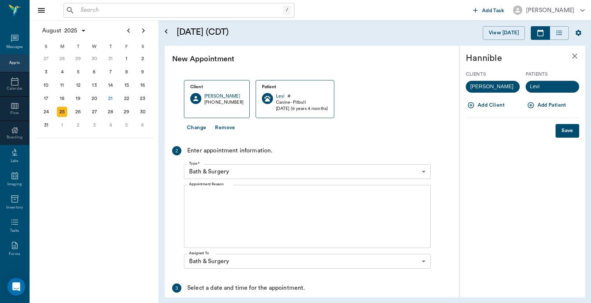
click at [530, 106] on icon "button" at bounding box center [530, 105] width 6 height 6
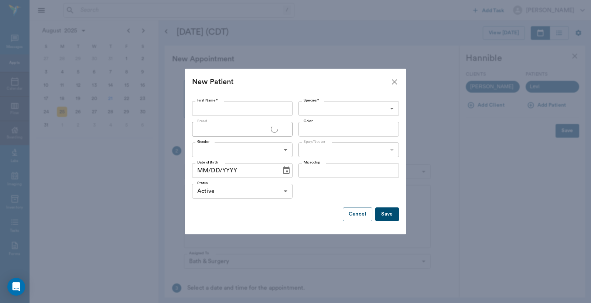
click at [262, 111] on input "First Name *" at bounding box center [242, 108] width 100 height 15
type input "Precious"
click at [316, 105] on body "/ ​ Add Task Dr. Bert Ellsworth Nectar Messages Appts Calendar Flow Boarding La…" at bounding box center [295, 151] width 591 height 303
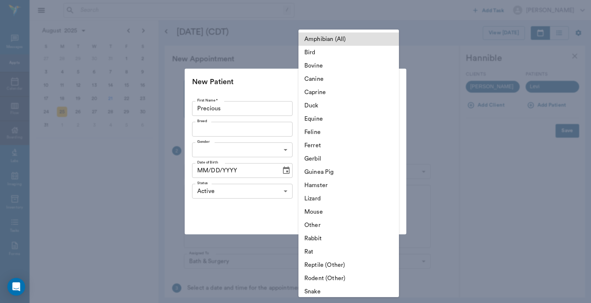
click at [317, 79] on li "Canine" at bounding box center [348, 78] width 100 height 13
type input "Canine"
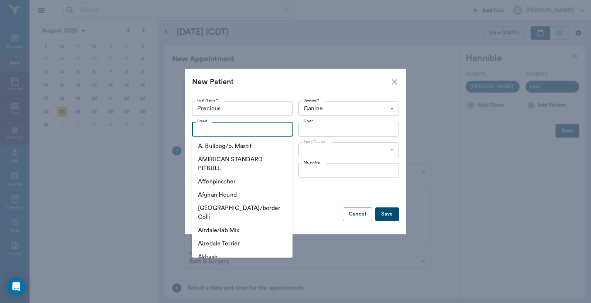
click at [233, 127] on input "Breed" at bounding box center [236, 129] width 84 height 10
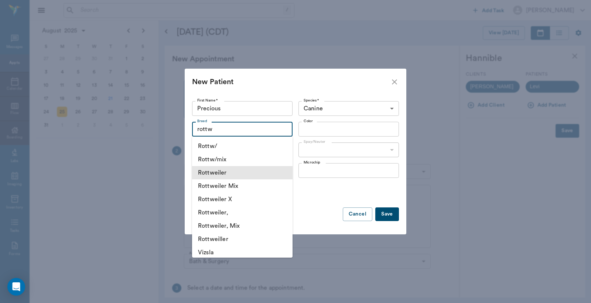
click at [220, 168] on li "Rottweiler" at bounding box center [242, 172] width 100 height 13
type input "Rottweiler"
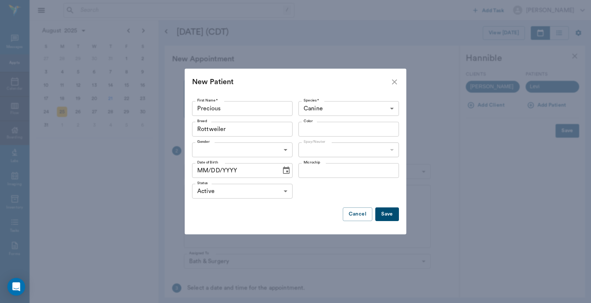
click at [315, 127] on input "Color" at bounding box center [342, 129] width 84 height 10
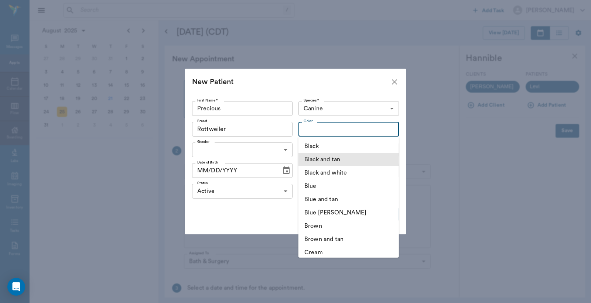
click at [315, 159] on li "Black and tan" at bounding box center [348, 159] width 100 height 13
type input "Black and tan"
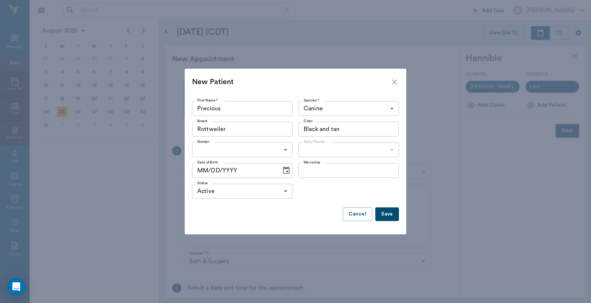
click at [263, 152] on body "/ ​ Add Task Dr. Bert Ellsworth Nectar Messages Appts Calendar Flow Boarding La…" at bounding box center [295, 151] width 591 height 303
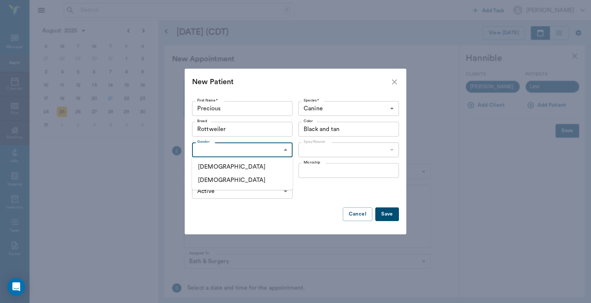
click at [211, 182] on li "Female" at bounding box center [242, 179] width 100 height 13
type input "FEMALE"
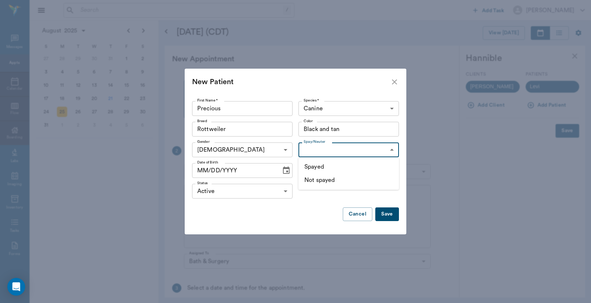
click at [316, 150] on body "/ ​ Add Task Dr. Bert Ellsworth Nectar Messages Appts Calendar Flow Boarding La…" at bounding box center [295, 151] width 591 height 303
click at [319, 179] on li "Not spayed" at bounding box center [348, 179] width 100 height 13
type input "false"
click at [283, 171] on icon "Choose date" at bounding box center [286, 170] width 9 height 9
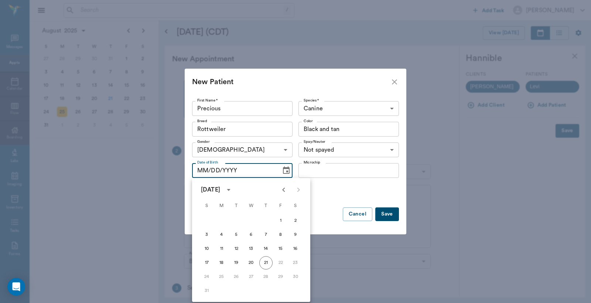
click at [233, 191] on icon "calendar view is open, switch to year view" at bounding box center [228, 189] width 9 height 9
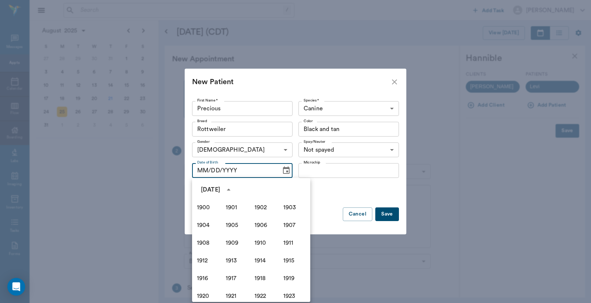
scroll to position [506, 0]
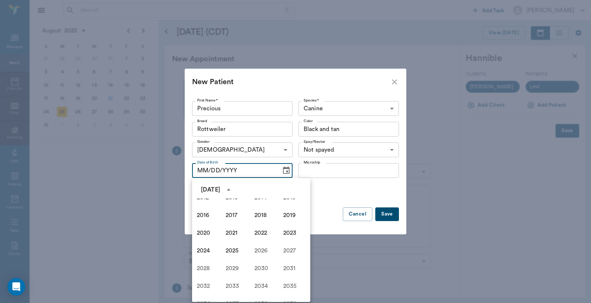
click at [230, 190] on icon "year view is open, switch to calendar view" at bounding box center [229, 190] width 4 height 2
click at [282, 193] on icon "Previous month" at bounding box center [283, 189] width 9 height 9
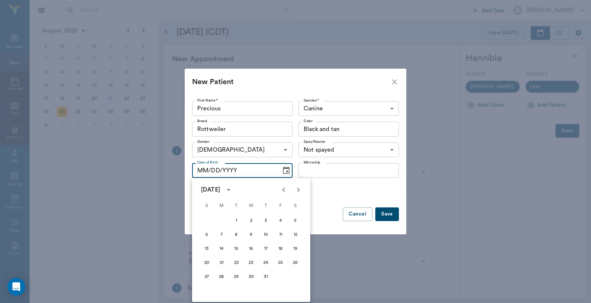
click at [282, 193] on icon "Previous month" at bounding box center [283, 189] width 9 height 9
click at [263, 275] on button "29" at bounding box center [265, 276] width 13 height 13
type input "05/29/2025"
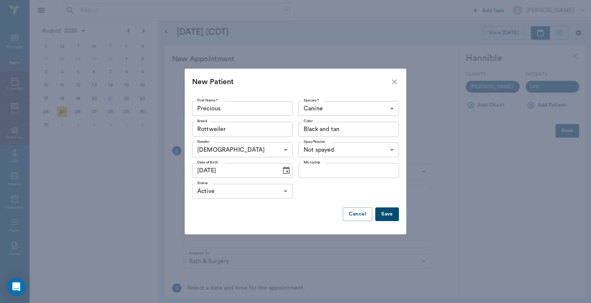
click at [388, 215] on button "Save" at bounding box center [387, 214] width 24 height 14
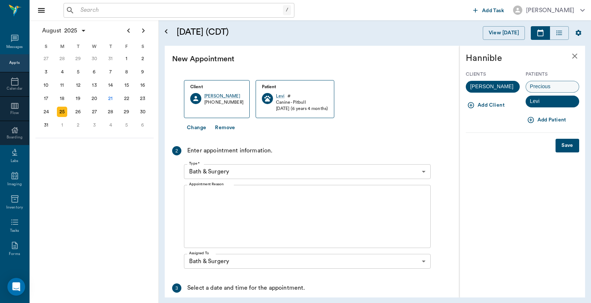
click at [548, 86] on span "Precious" at bounding box center [540, 87] width 29 height 8
click at [540, 102] on span "Levi" at bounding box center [535, 101] width 18 height 8
click at [563, 145] on button "Save" at bounding box center [567, 146] width 24 height 14
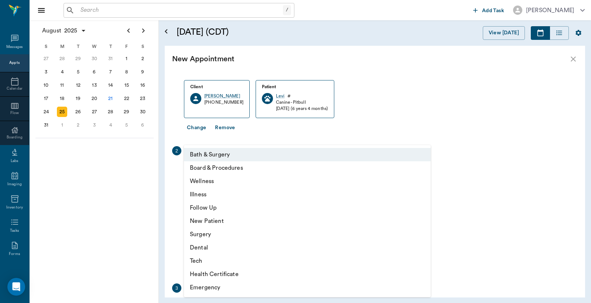
click at [238, 169] on body "/ ​ Add Task Dr. Bert Ellsworth Nectar Messages Appts Calendar Flow Boarding La…" at bounding box center [295, 151] width 591 height 303
click at [220, 155] on li "Bath & Surgery" at bounding box center [307, 154] width 247 height 13
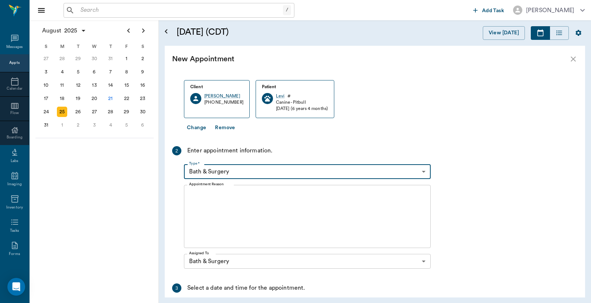
click at [241, 215] on textarea "Appointment Reason" at bounding box center [307, 216] width 236 height 51
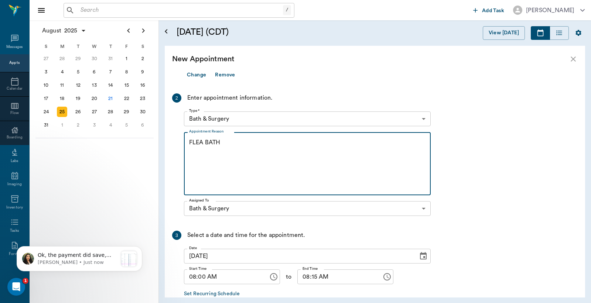
scroll to position [149, 0]
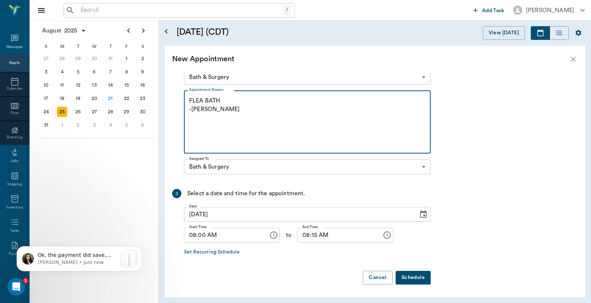
click at [235, 99] on textarea "FLEA BATH -LORY" at bounding box center [307, 122] width 236 height 51
type textarea "FLEA BATH AND MICROCHIP... OWNER WILL BRING RECORDS -LORY"
click at [406, 276] on button "Schedule" at bounding box center [412, 278] width 35 height 14
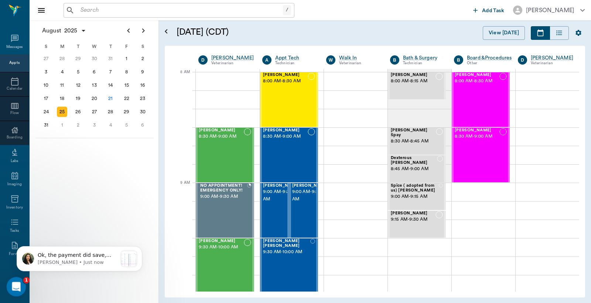
click at [17, 288] on icon "Open Intercom Messenger" at bounding box center [15, 286] width 12 height 12
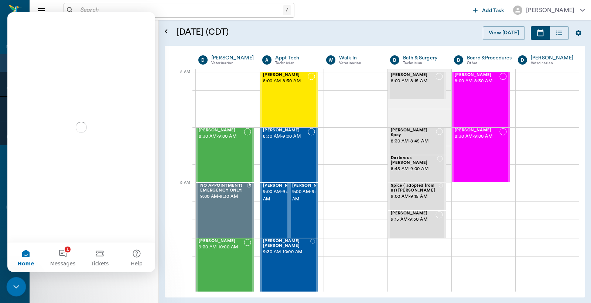
scroll to position [0, 0]
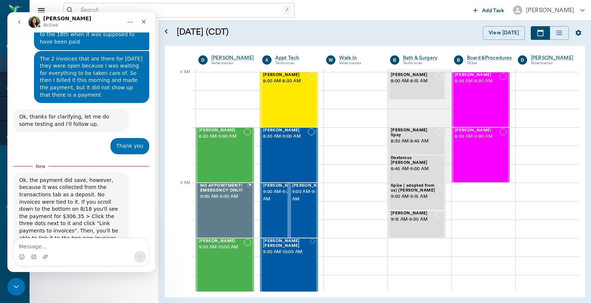
scroll to position [2029, 0]
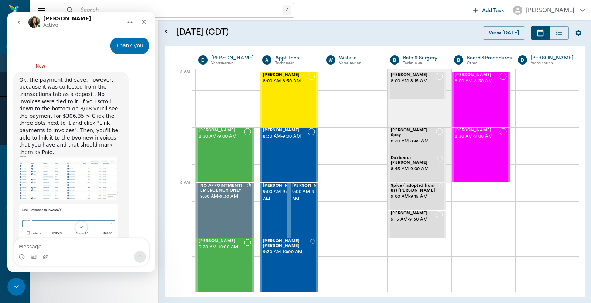
scroll to position [2138, 0]
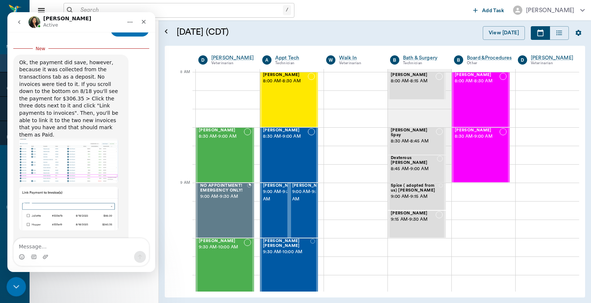
click at [15, 282] on icon "Close Intercom Messenger" at bounding box center [15, 285] width 9 height 9
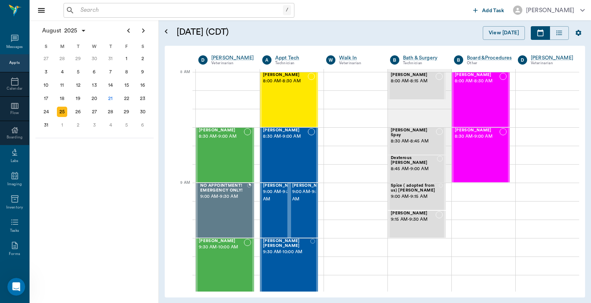
scroll to position [2131, 0]
click at [111, 95] on div "21" at bounding box center [110, 98] width 10 height 10
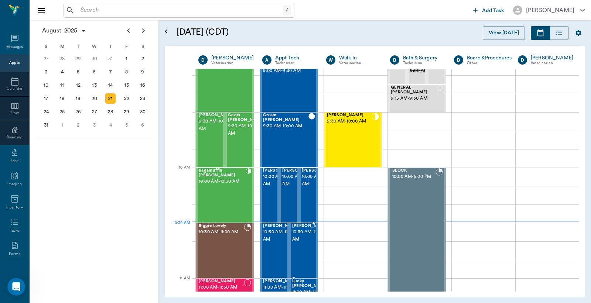
scroll to position [132, 0]
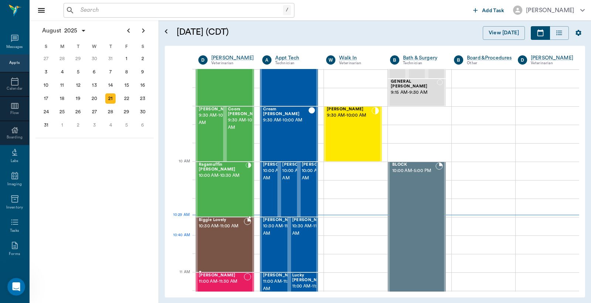
click at [234, 239] on div "Biggie Lovely 10:30 AM - 11:00 AM" at bounding box center [221, 245] width 45 height 54
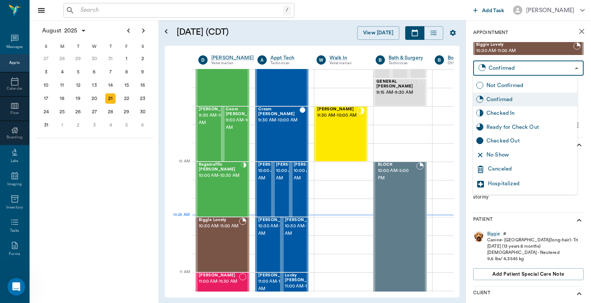
click at [534, 72] on body "/ ​ Add Task [PERSON_NAME] Nectar Messages Appts Calendar Flow Boarding Labs Im…" at bounding box center [295, 151] width 591 height 303
click at [506, 109] on div "Checked In" at bounding box center [530, 113] width 88 height 8
type input "CHECKED_IN"
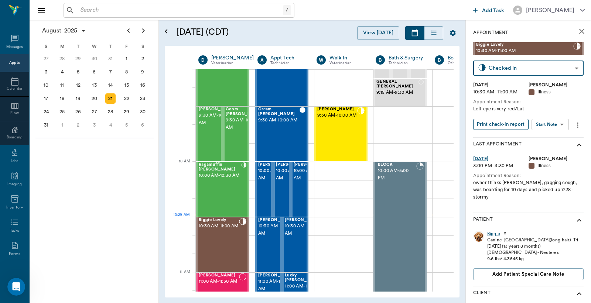
click at [498, 120] on button "Print check-in report" at bounding box center [500, 124] width 55 height 11
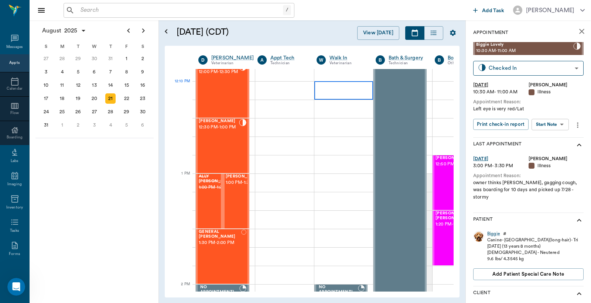
scroll to position [405, 0]
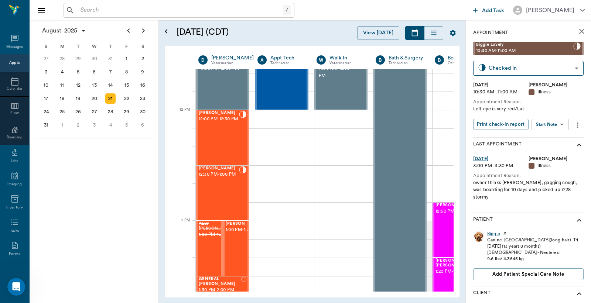
click at [577, 28] on icon "close" at bounding box center [581, 31] width 9 height 9
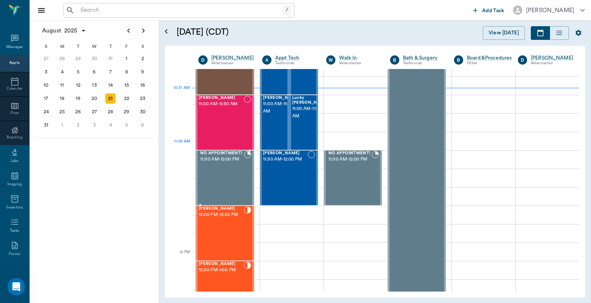
scroll to position [182, 0]
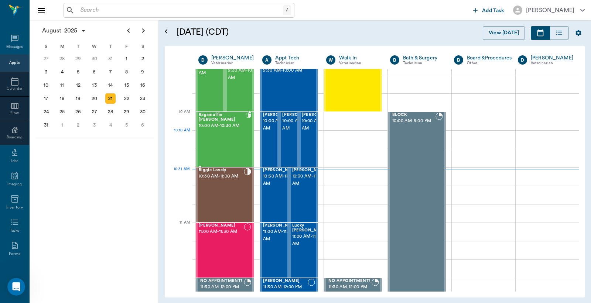
click at [227, 142] on div "Ragamuffin [PERSON_NAME] 10:00 AM - 10:30 AM" at bounding box center [222, 140] width 47 height 54
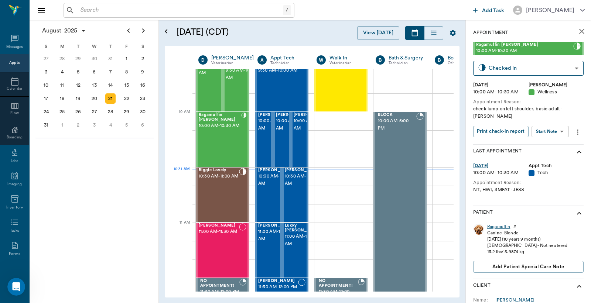
click at [497, 224] on div "Ragamuffin" at bounding box center [498, 227] width 23 height 6
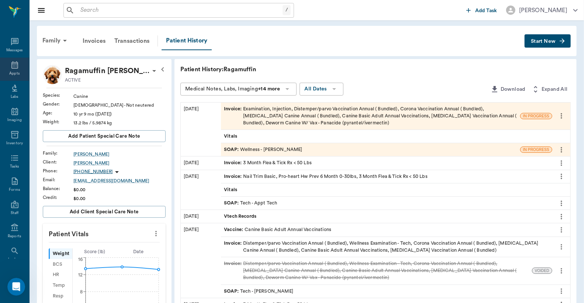
click at [14, 69] on icon at bounding box center [14, 65] width 9 height 9
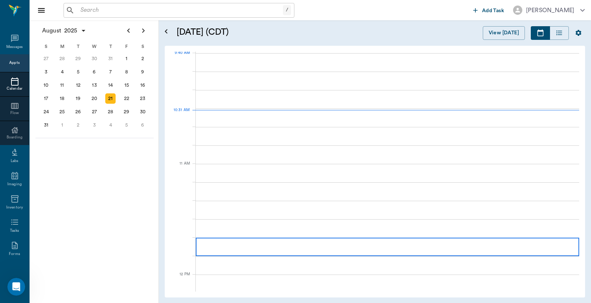
scroll to position [223, 0]
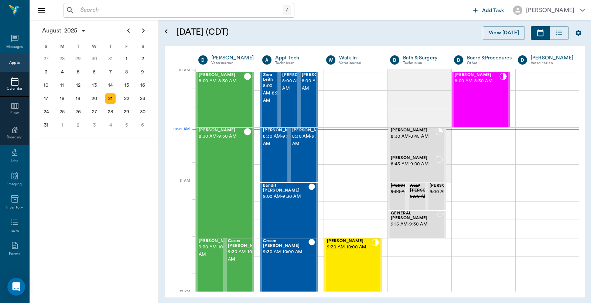
scroll to position [223, 0]
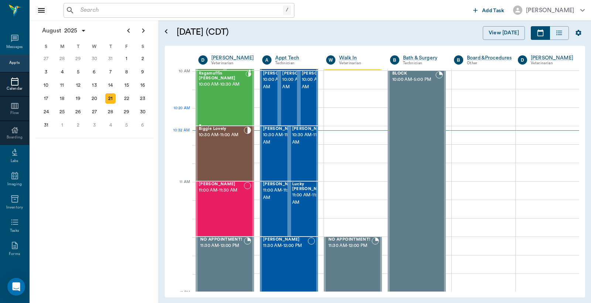
scroll to position [168, 0]
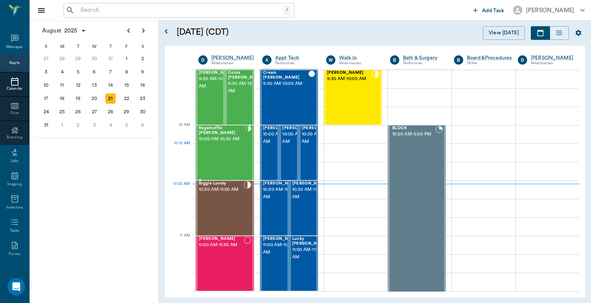
click at [226, 152] on div "Ragamuffin [PERSON_NAME] 10:00 AM - 10:30 AM" at bounding box center [222, 153] width 47 height 54
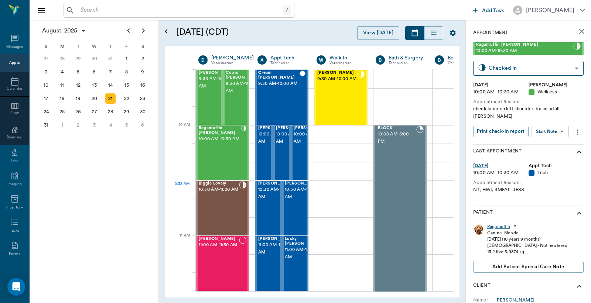
click at [496, 224] on div "Ragamuffin" at bounding box center [498, 227] width 23 height 6
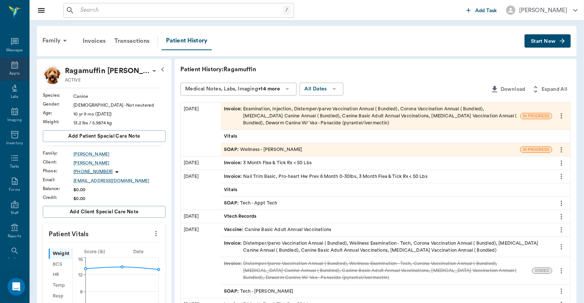
click at [9, 71] on div "Appts" at bounding box center [14, 74] width 10 height 6
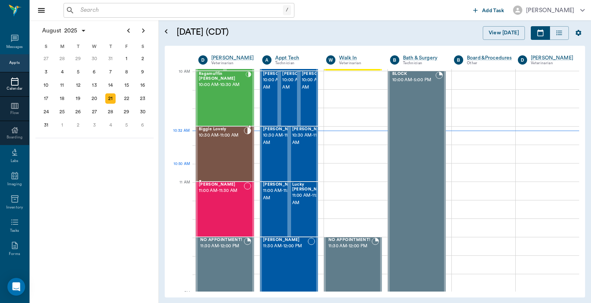
scroll to position [168, 0]
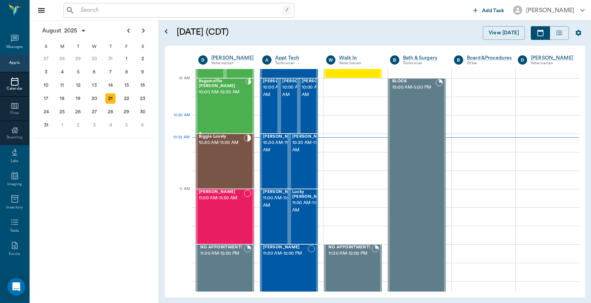
scroll to position [223, 0]
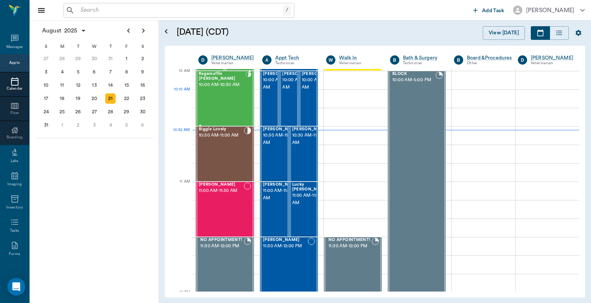
click at [233, 104] on div "Ragamuffin [PERSON_NAME] 10:00 AM - 10:30 AM" at bounding box center [222, 99] width 47 height 54
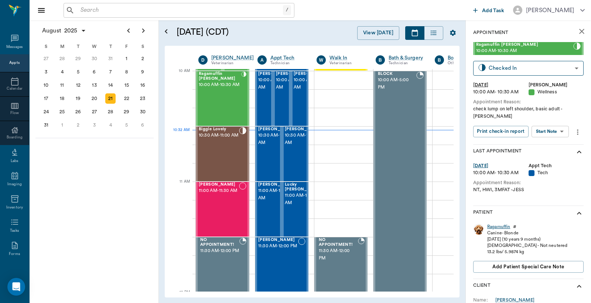
click at [497, 224] on div "Ragamuffin" at bounding box center [498, 227] width 23 height 6
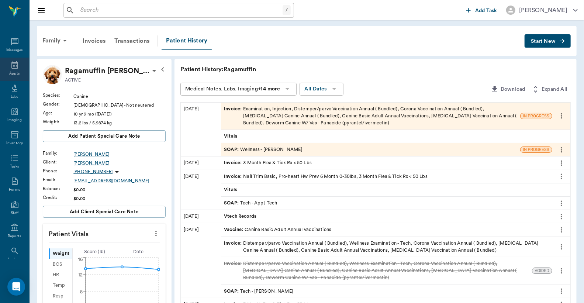
click at [11, 67] on icon at bounding box center [14, 64] width 7 height 7
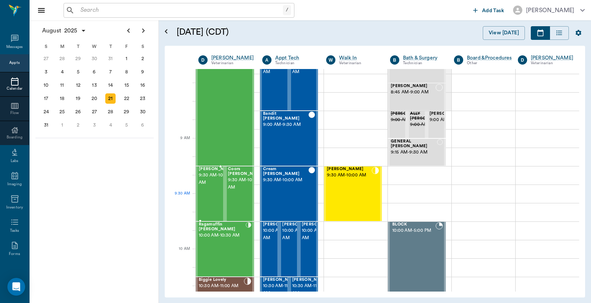
scroll to position [109, 0]
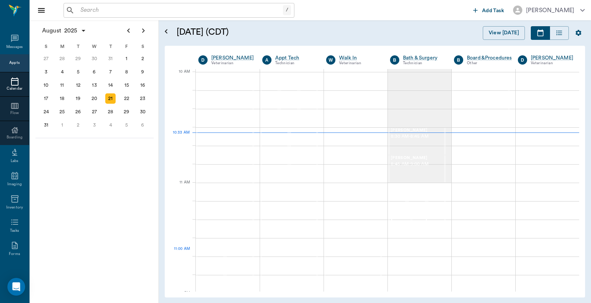
scroll to position [221, 0]
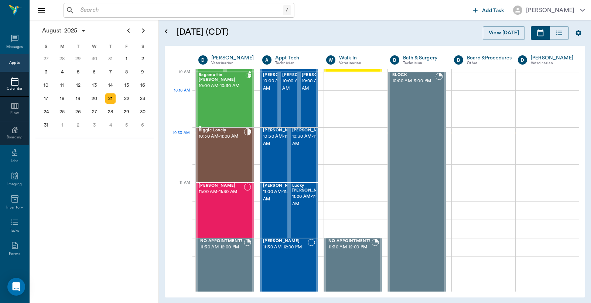
click at [237, 96] on div "Ragamuffin [PERSON_NAME] 10:00 AM - 10:30 AM" at bounding box center [222, 100] width 47 height 54
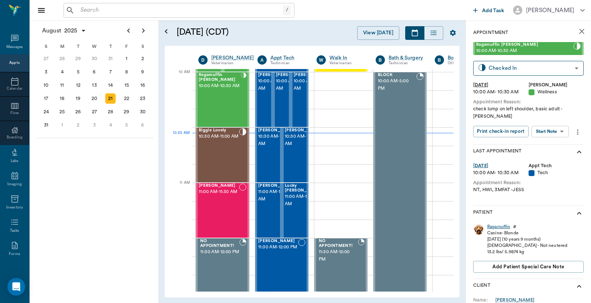
click at [496, 224] on div "Ragamuffin" at bounding box center [498, 227] width 23 height 6
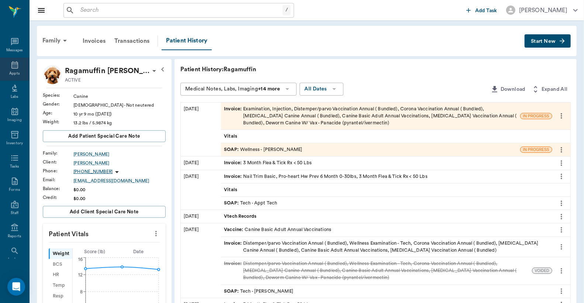
click at [16, 68] on div "Appts" at bounding box center [14, 69] width 29 height 23
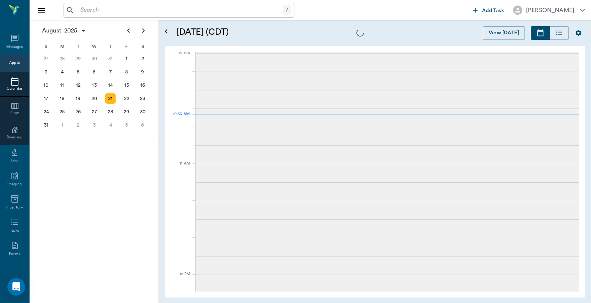
scroll to position [223, 0]
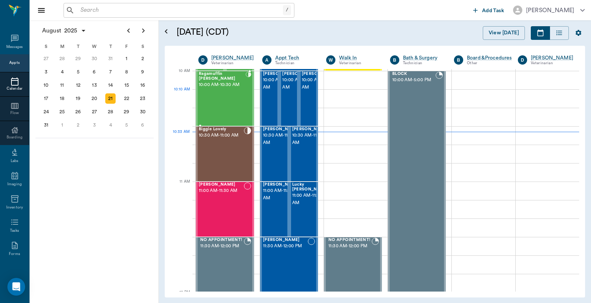
click at [205, 97] on div "Ragamuffin [PERSON_NAME] 10:00 AM - 10:30 AM" at bounding box center [222, 99] width 47 height 54
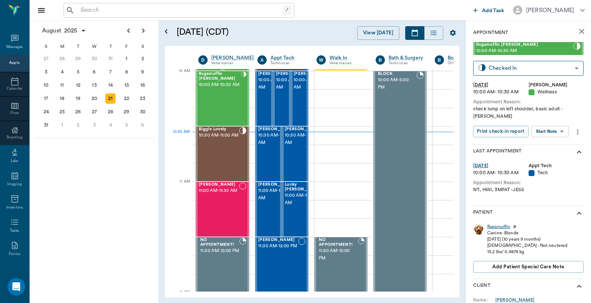
click at [496, 224] on div "Ragamuffin" at bounding box center [498, 227] width 23 height 6
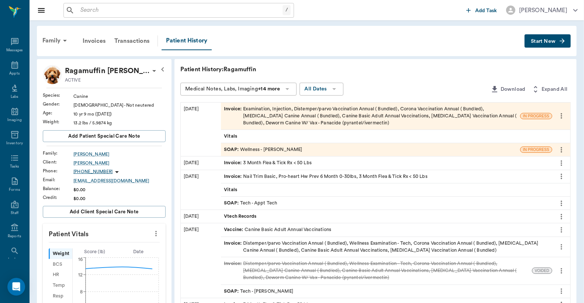
click at [256, 146] on div "SOAP : Wellness - [PERSON_NAME]" at bounding box center [263, 149] width 78 height 7
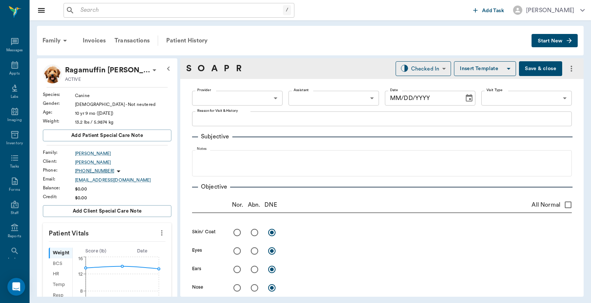
type input "63ec2f075fda476ae8351a4d"
type input "63ec2e7e52e12b0ba117b124"
type input "65d2be4f46e3a538d89b8c14"
type textarea "check lump on left shoulder, basic adult -[PERSON_NAME]"
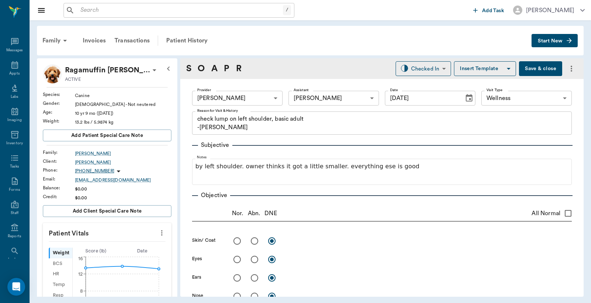
type input "[DATE]"
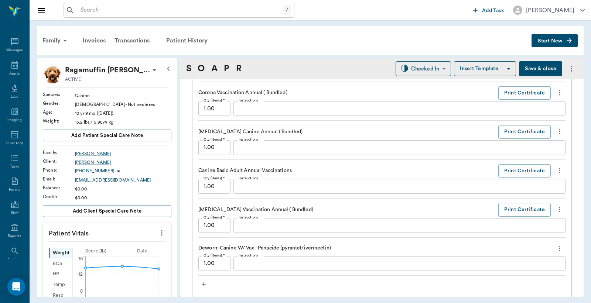
scroll to position [656, 0]
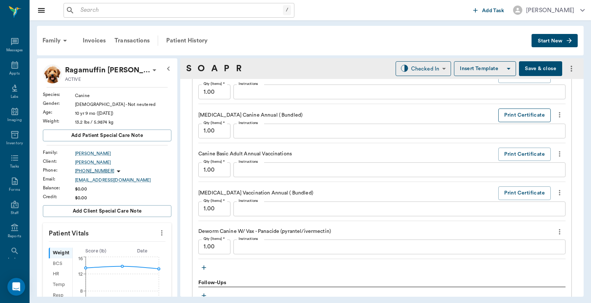
click at [508, 116] on button "Print Certificate" at bounding box center [524, 116] width 52 height 14
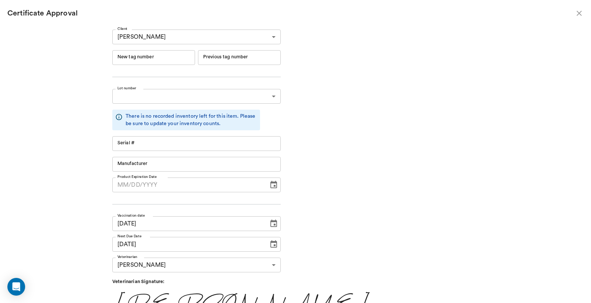
type input "RM384R9"
type input "11148"
type input "Boehringer Ingelheim"
type input "[DATE]"
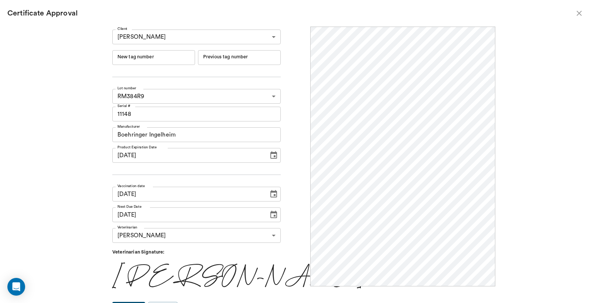
scroll to position [0, 0]
click at [195, 59] on input "New tag number" at bounding box center [153, 57] width 83 height 15
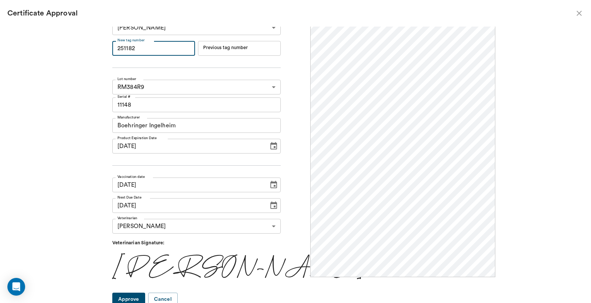
scroll to position [12, 0]
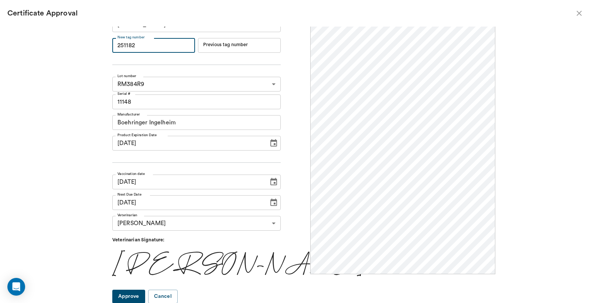
type input "251182"
click at [138, 298] on button "Approve" at bounding box center [128, 297] width 33 height 14
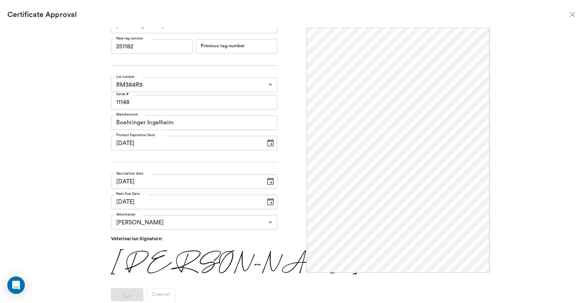
scroll to position [0, 0]
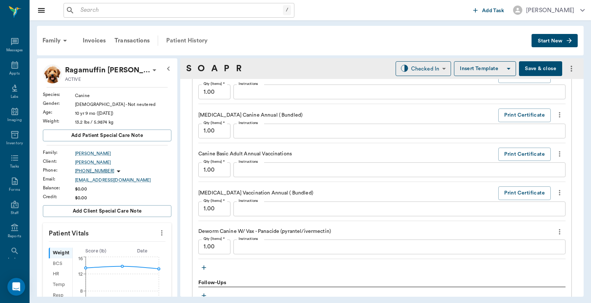
click at [194, 40] on div "Patient History" at bounding box center [187, 41] width 50 height 18
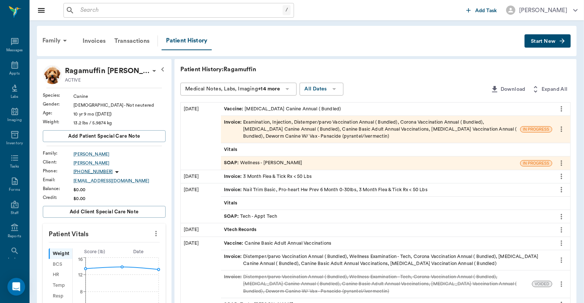
click at [307, 131] on div "Invoice : Examination, Injection, Distemper/parvo Vaccination Annual ( Bundled)…" at bounding box center [370, 129] width 293 height 21
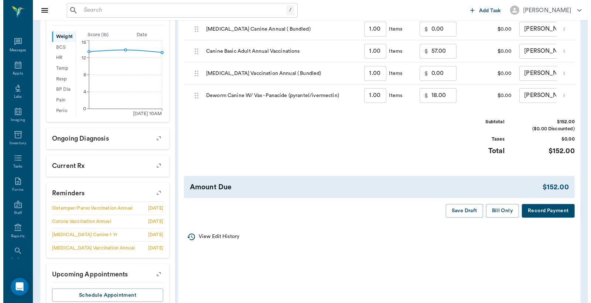
scroll to position [239, 0]
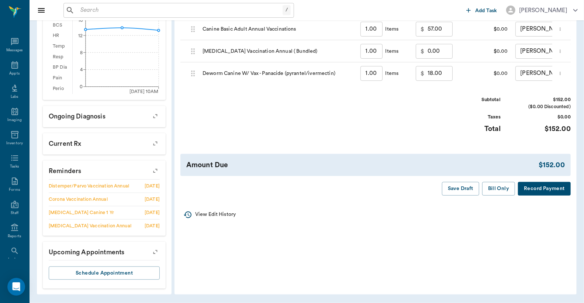
click at [540, 195] on button "Record Payment" at bounding box center [544, 189] width 53 height 14
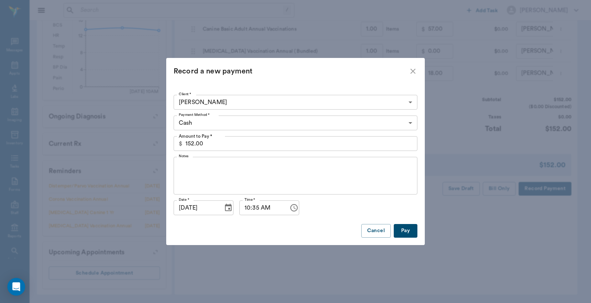
click at [211, 122] on body "/ ​ Add Task [PERSON_NAME] Nectar Messages Appts Labs Imaging Inventory Tasks F…" at bounding box center [295, 33] width 591 height 542
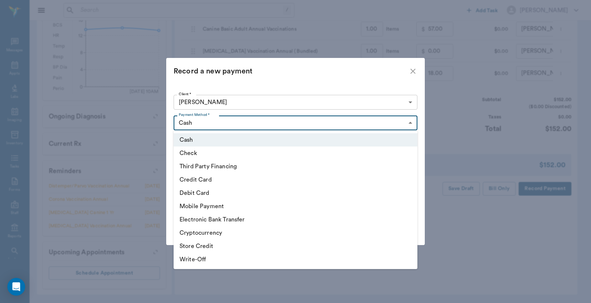
click at [200, 179] on li "Credit Card" at bounding box center [295, 179] width 244 height 13
type input "CREDIT_CARD"
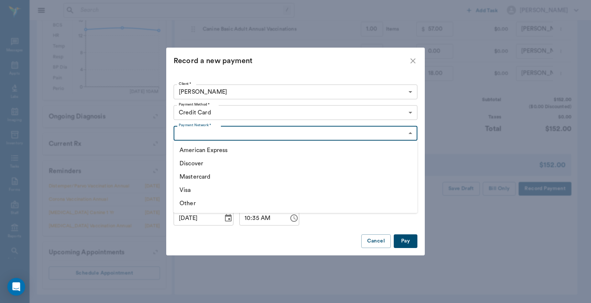
click at [216, 131] on body "/ ​ Add Task [PERSON_NAME] Nectar Messages Appts Labs Imaging Inventory Tasks F…" at bounding box center [295, 33] width 591 height 542
click at [202, 164] on li "Discover" at bounding box center [295, 163] width 244 height 13
type input "DISCOVER"
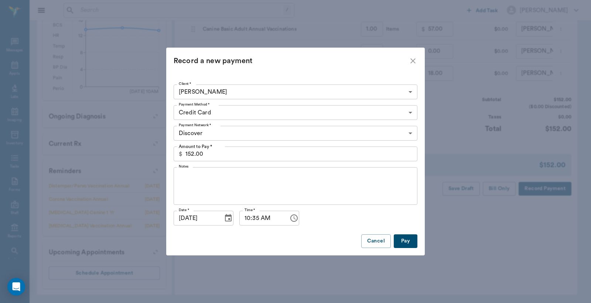
click at [399, 242] on button "Pay" at bounding box center [405, 241] width 24 height 14
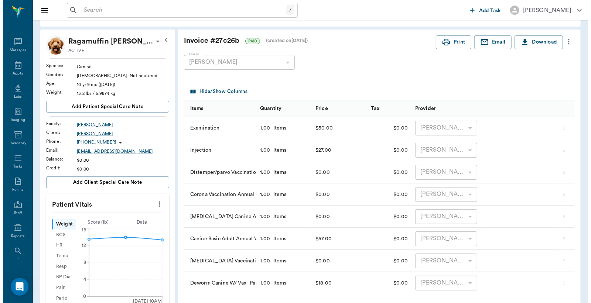
scroll to position [0, 0]
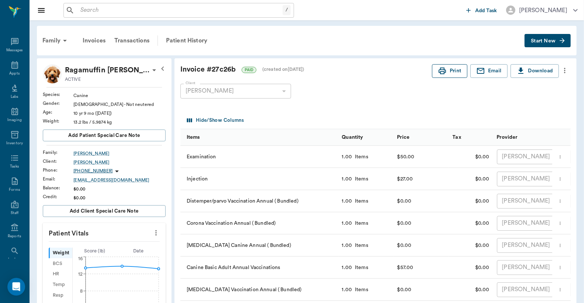
click at [460, 71] on button "Print" at bounding box center [449, 71] width 35 height 14
click at [11, 66] on icon at bounding box center [14, 64] width 7 height 7
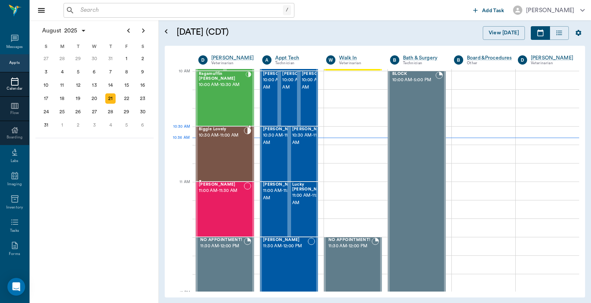
scroll to position [222, 0]
click at [235, 110] on div "Ragamuffin [PERSON_NAME] 10:00 AM - 10:30 AM" at bounding box center [222, 99] width 47 height 54
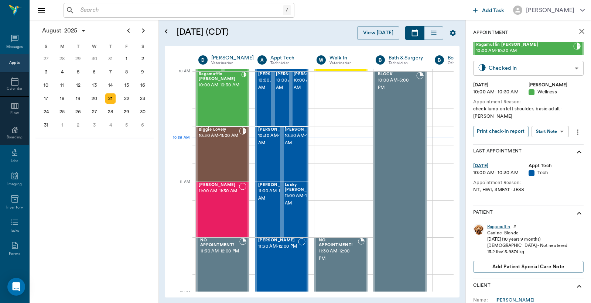
click at [495, 64] on body "/ ​ Add Task [PERSON_NAME] Nectar Messages Appts Calendar Flow Boarding Labs Im…" at bounding box center [295, 151] width 591 height 303
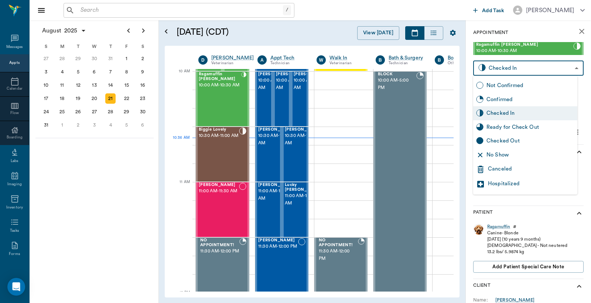
click at [498, 140] on div "Checked Out" at bounding box center [530, 141] width 88 height 8
type input "CHECKED_OUT"
